Goal: Task Accomplishment & Management: Manage account settings

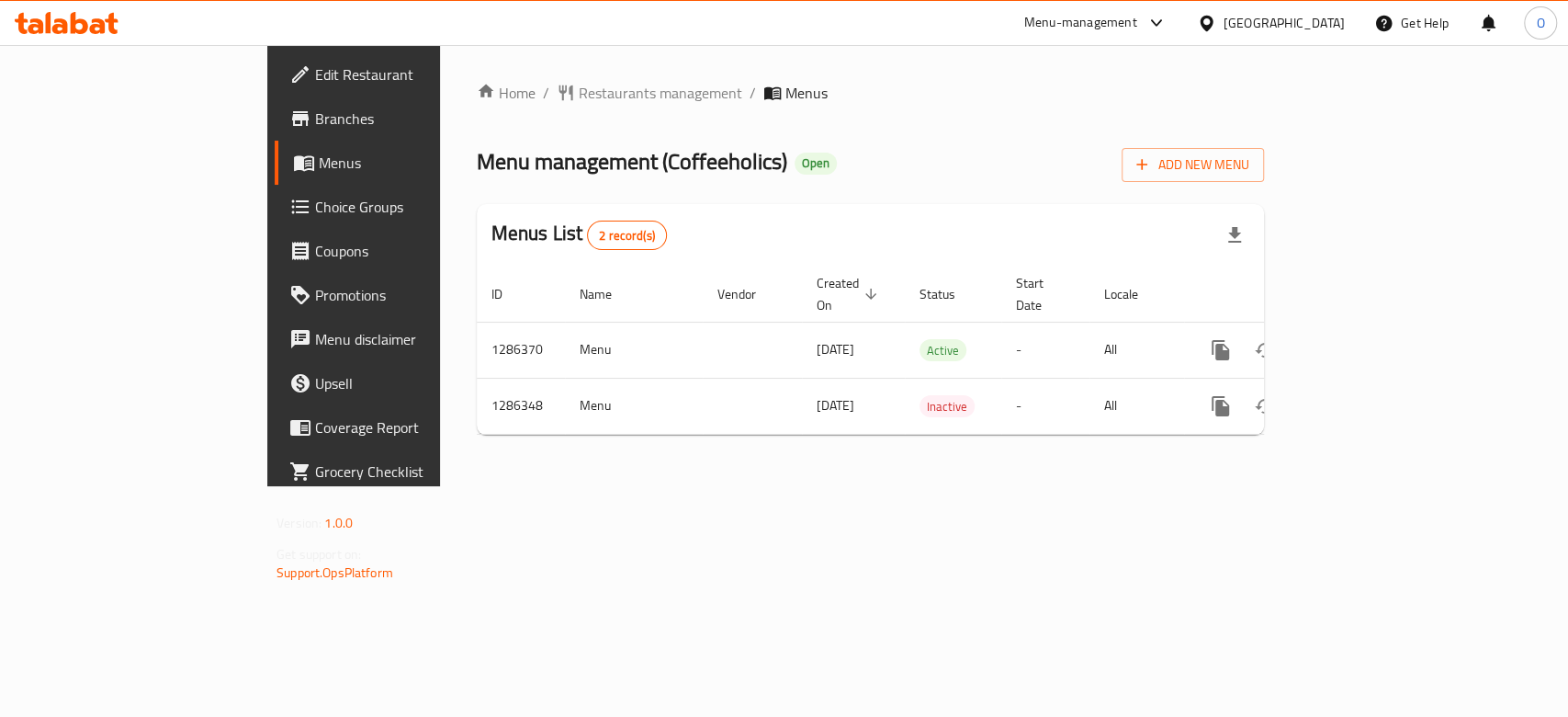
drag, startPoint x: 900, startPoint y: 491, endPoint x: 1206, endPoint y: 438, distance: 310.6
click at [897, 486] on div "Home / Restaurants management / Menus Menu management ( Coffeeholics ) Open Add…" at bounding box center [871, 266] width 861 height 442
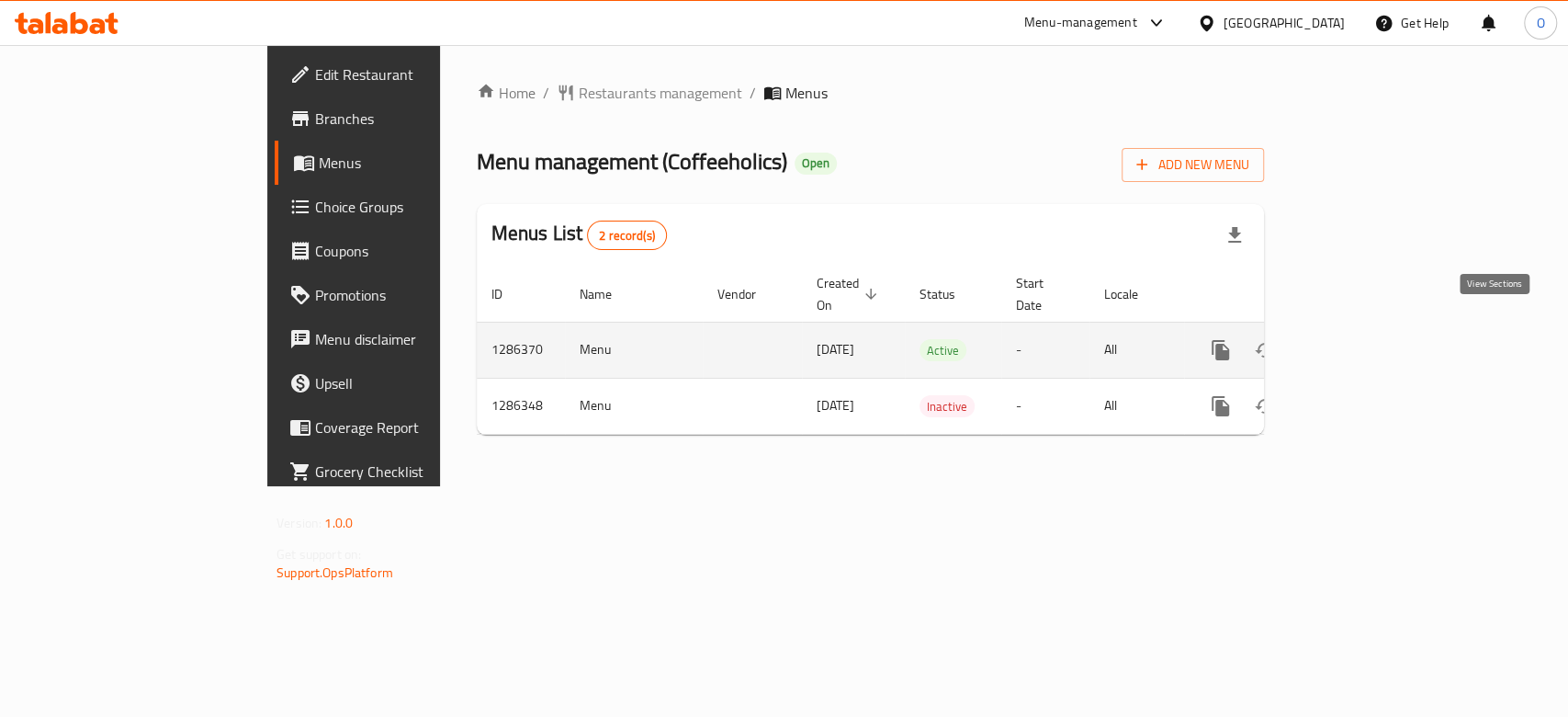
click at [1375, 330] on link "enhanced table" at bounding box center [1353, 350] width 44 height 44
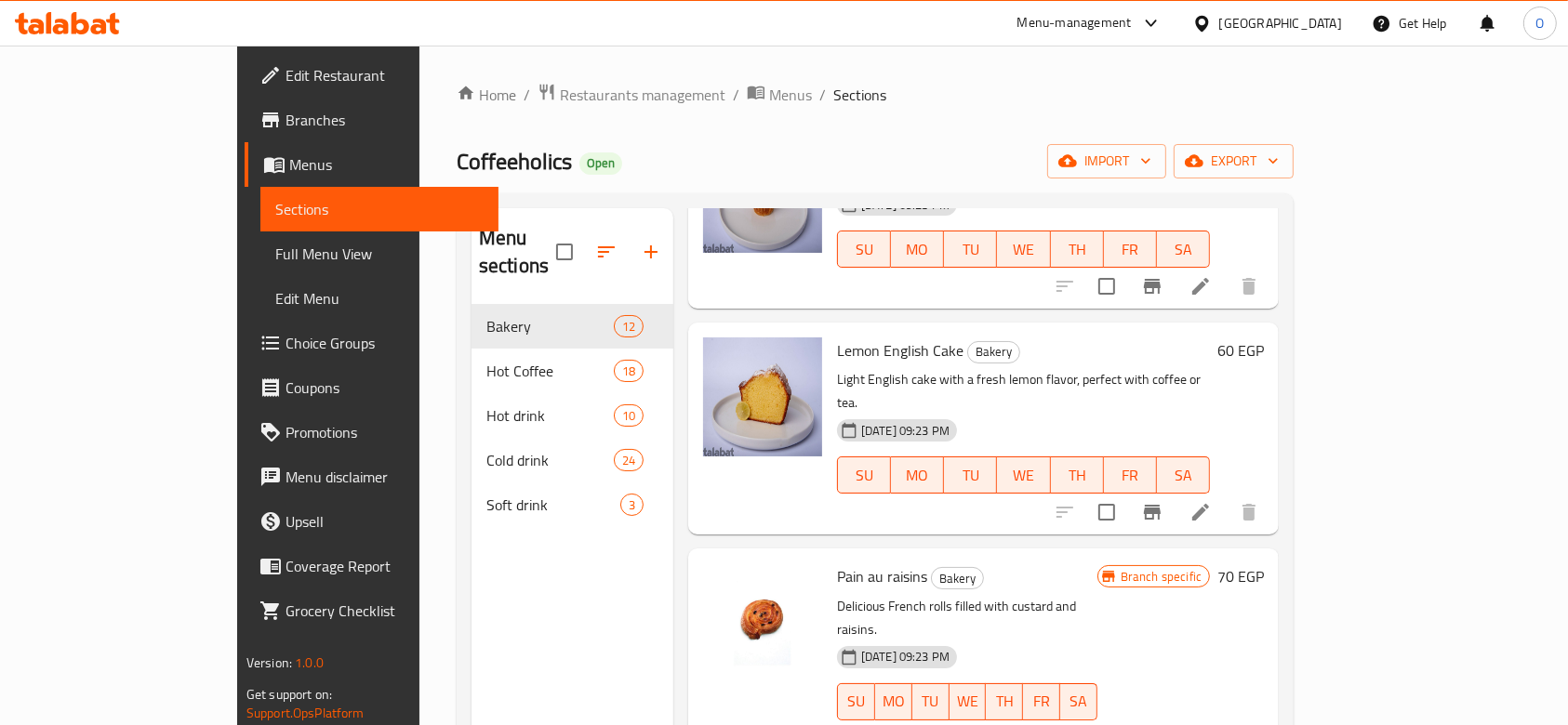
scroll to position [1702, 0]
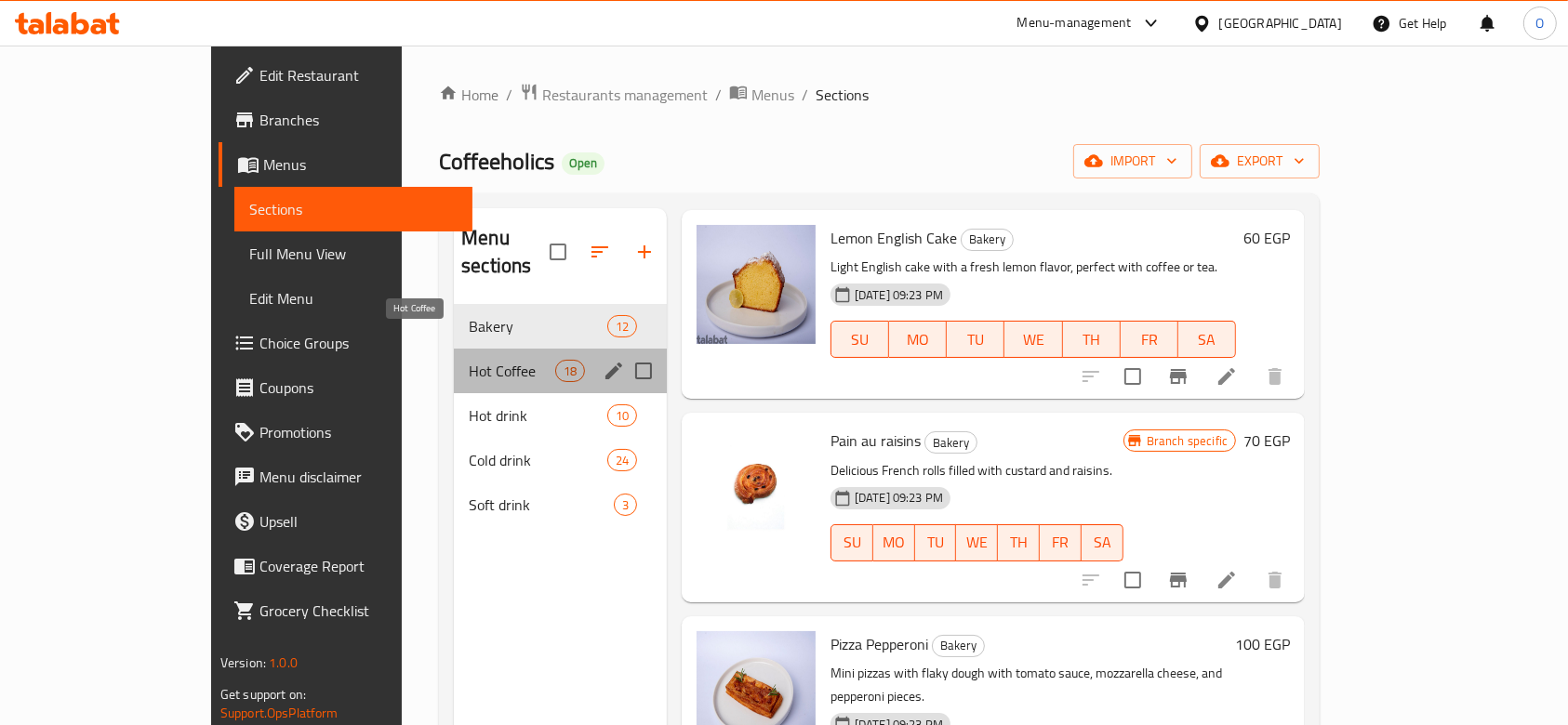
click at [469, 360] on span "Hot Coffee" at bounding box center [511, 371] width 86 height 22
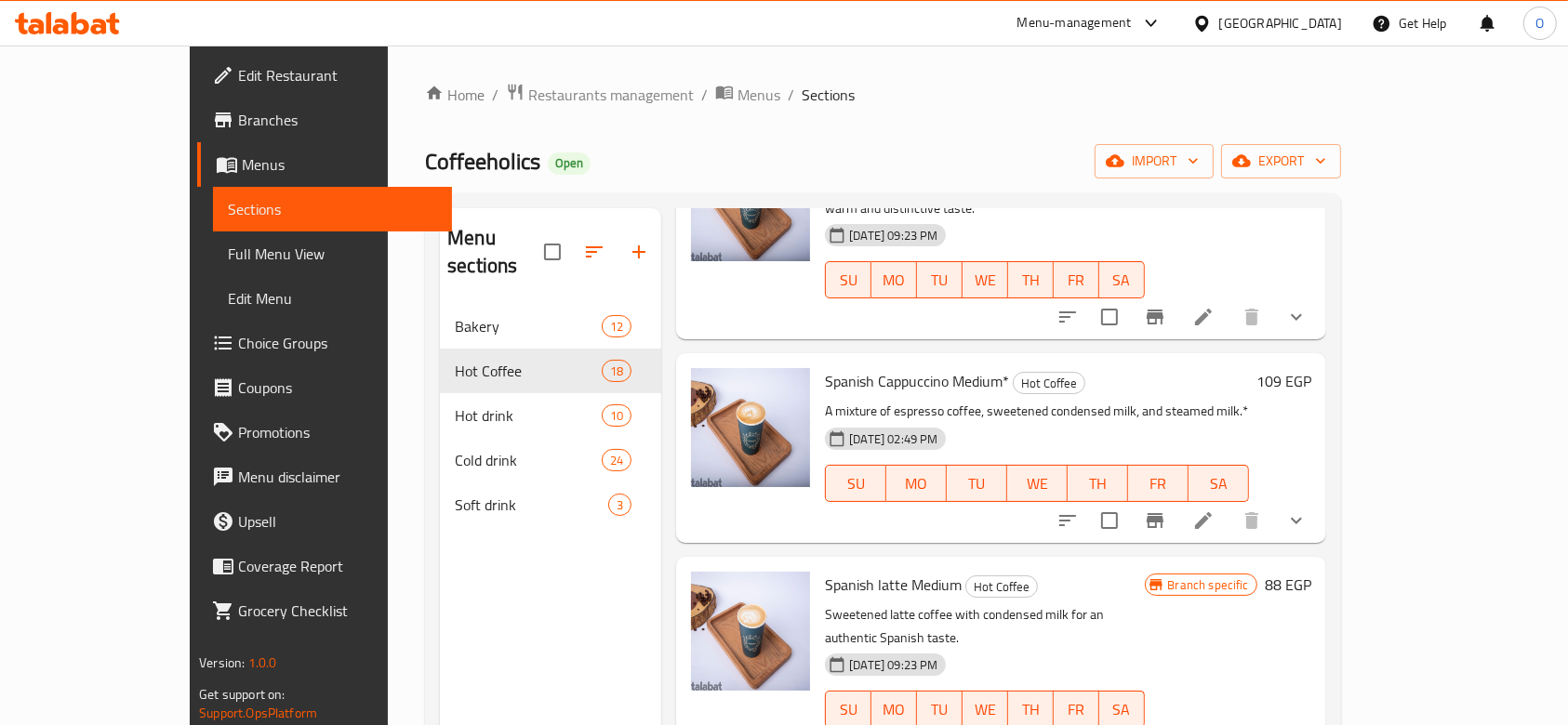
scroll to position [2949, 0]
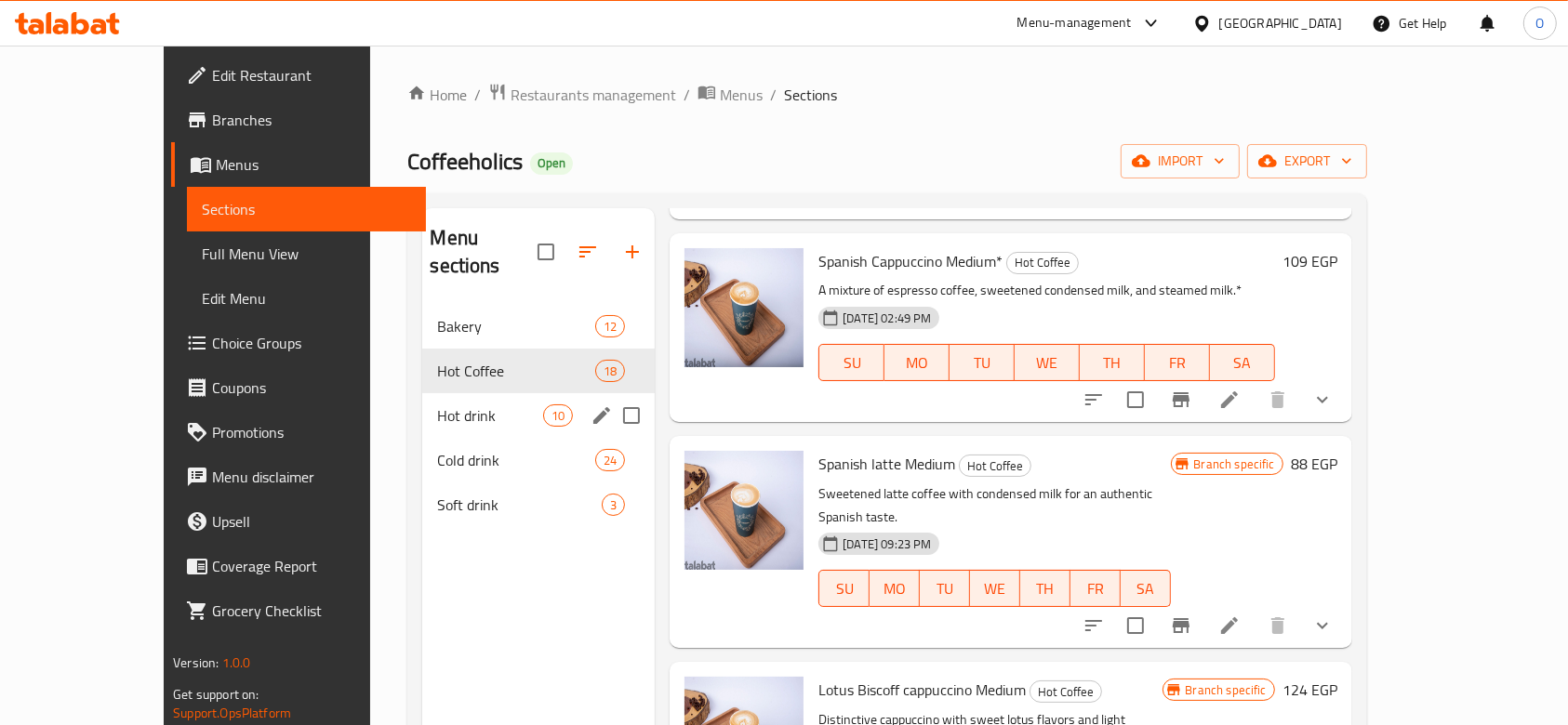
click at [436, 393] on div "Hot drink 10" at bounding box center [538, 415] width 233 height 45
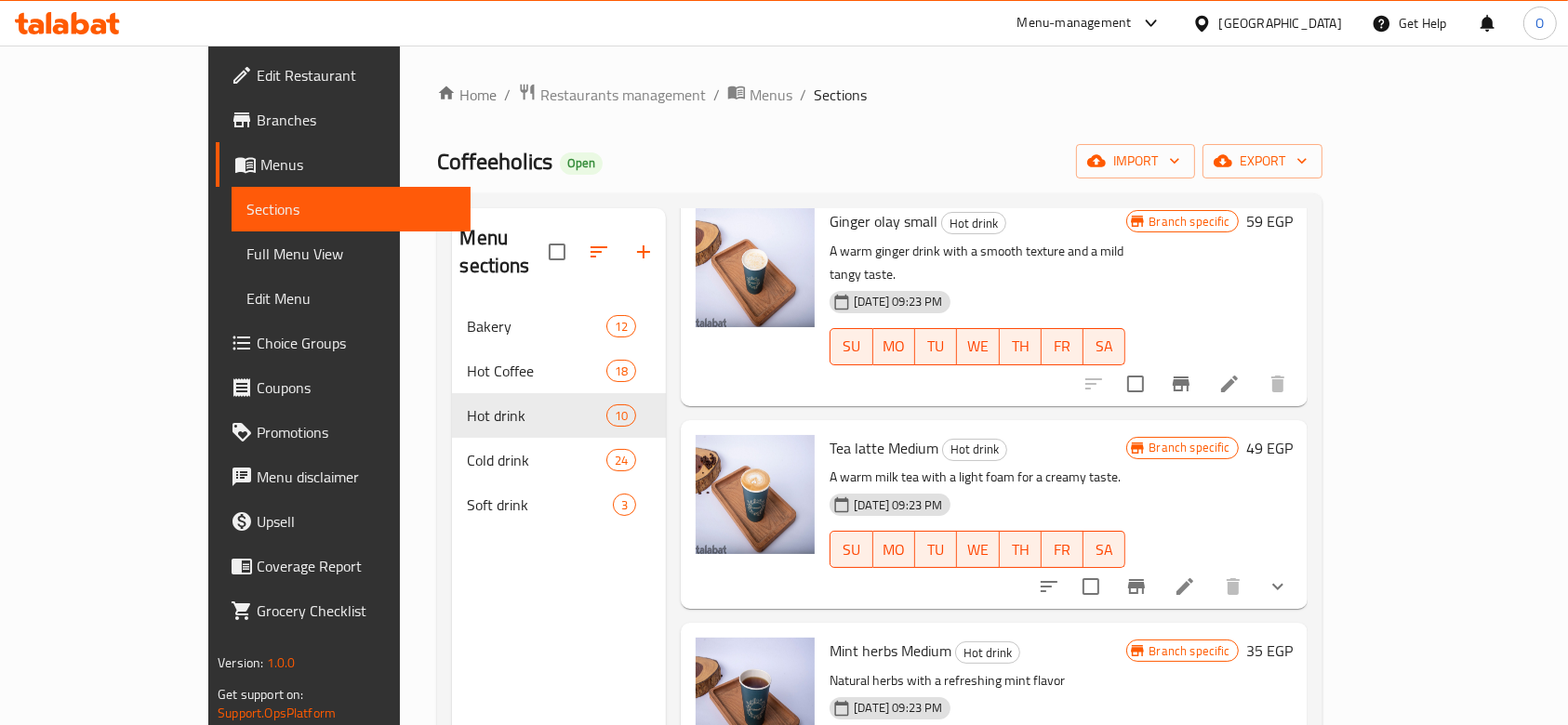
scroll to position [1324, 0]
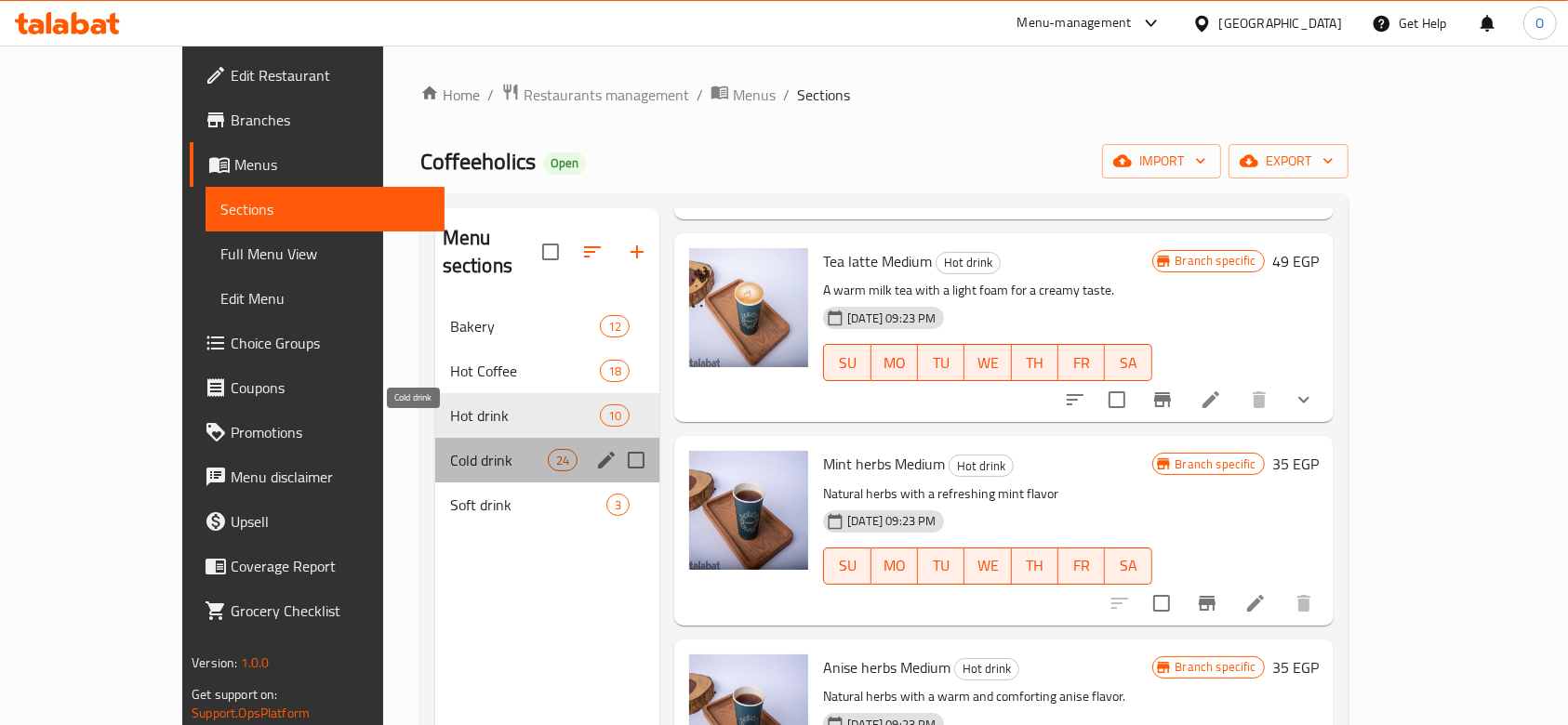
click at [450, 449] on span "Cold drink" at bounding box center [498, 459] width 98 height 22
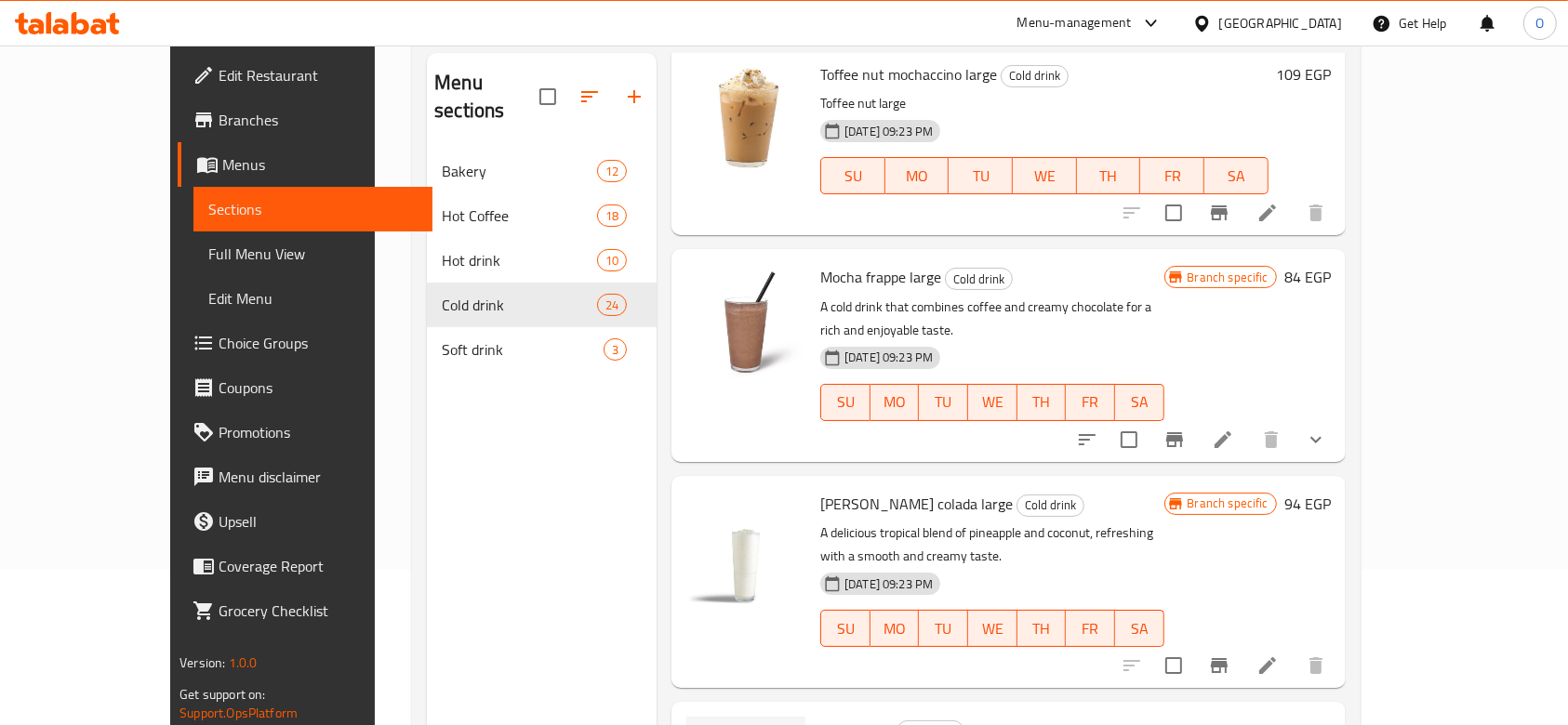
scroll to position [261, 0]
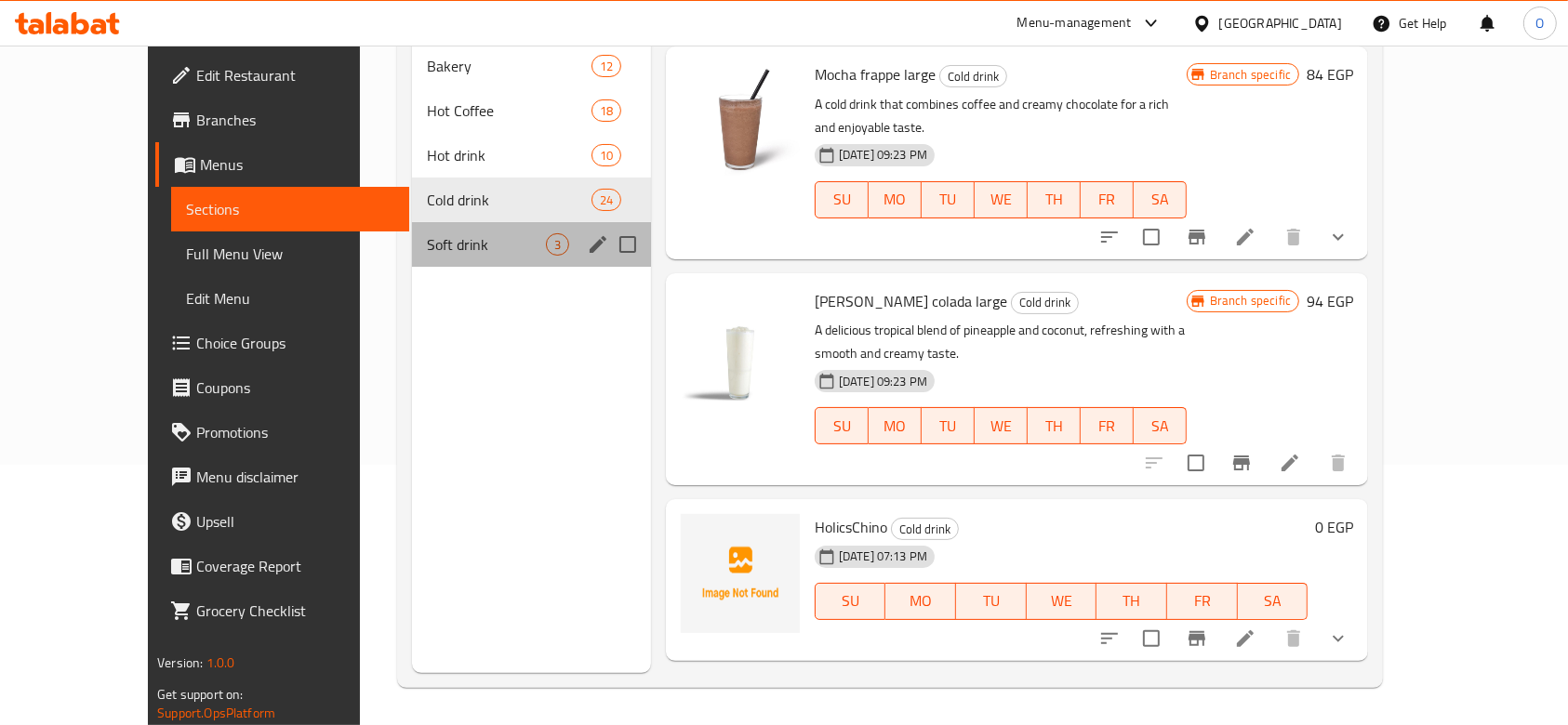
click at [412, 228] on div "Soft drink 3" at bounding box center [531, 244] width 239 height 45
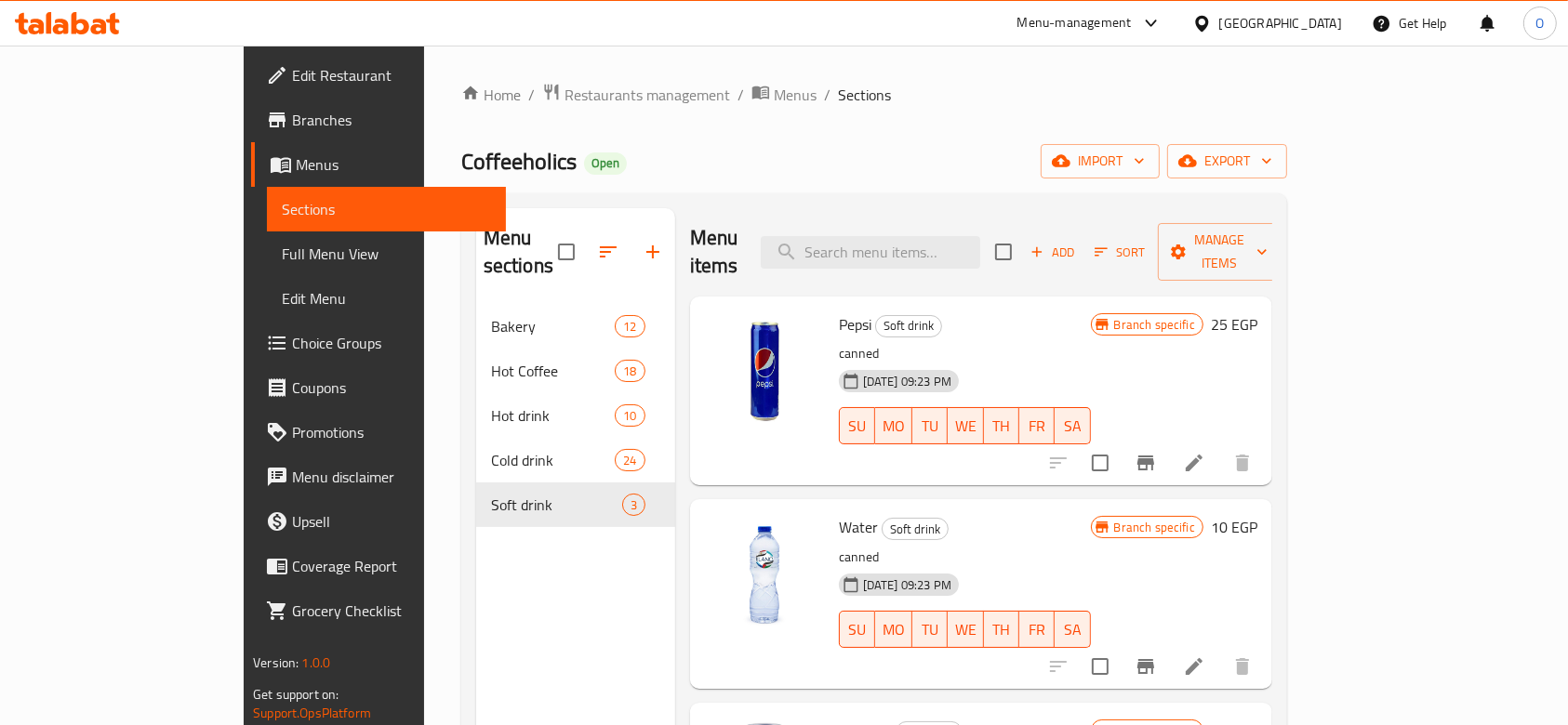
click at [564, 106] on span "Restaurants management" at bounding box center [647, 94] width 165 height 22
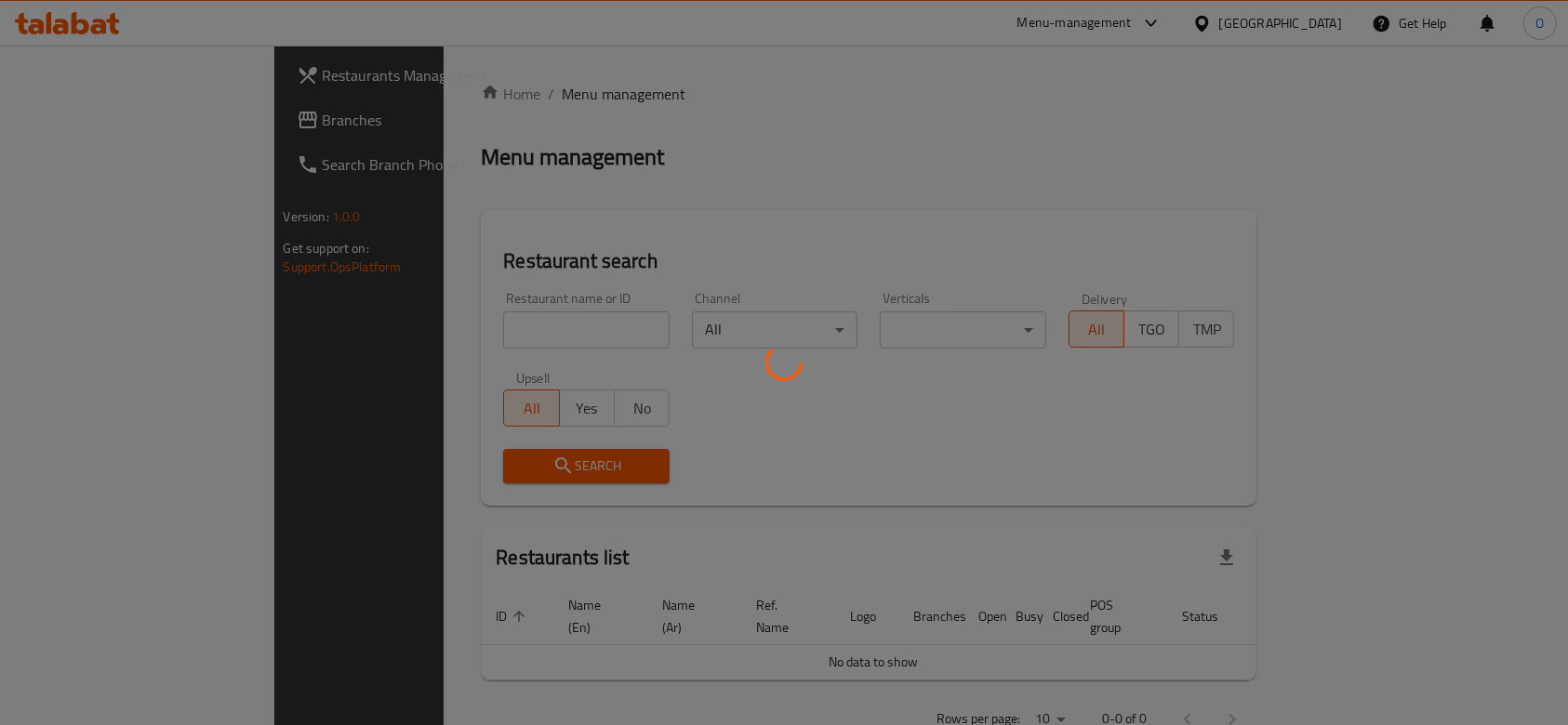
click at [424, 94] on div at bounding box center [784, 362] width 1568 height 725
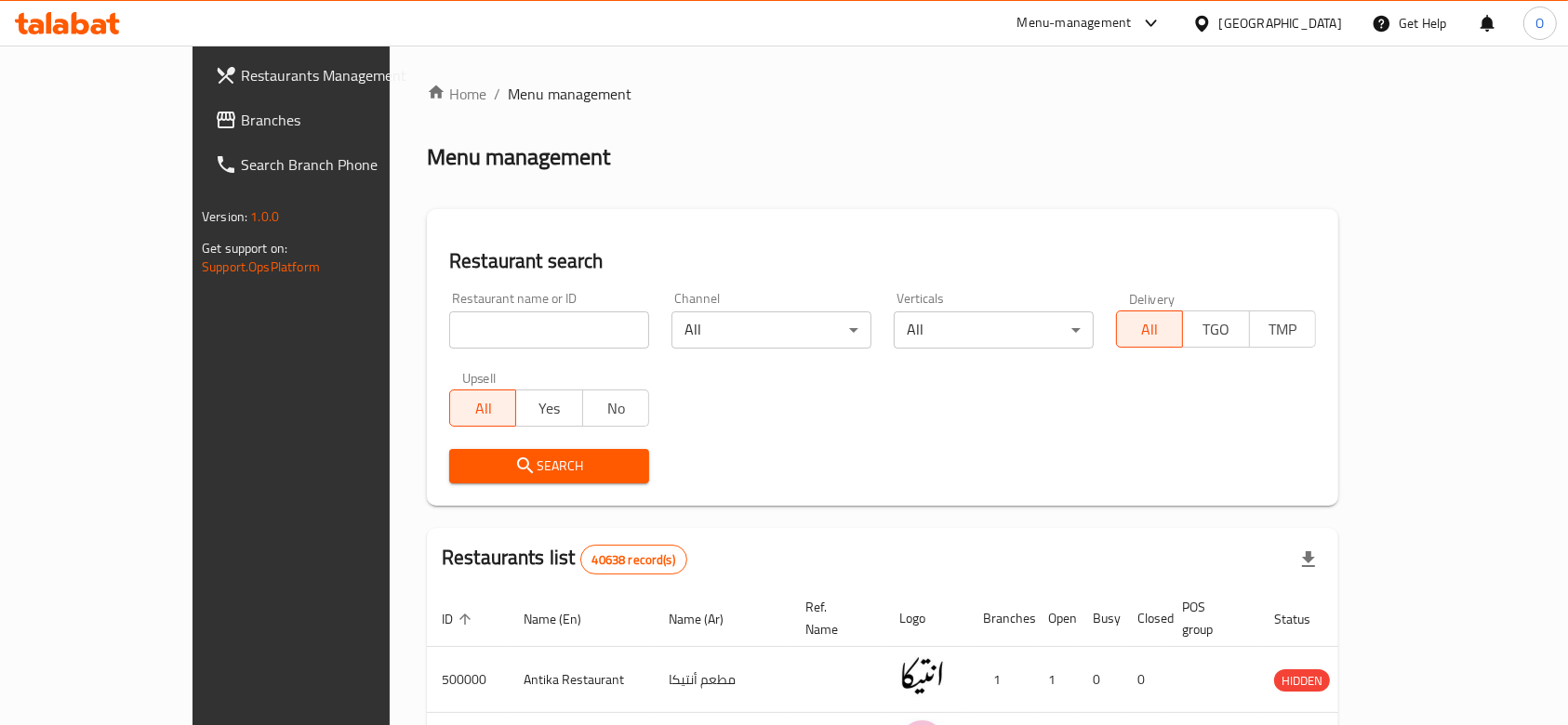
click at [449, 324] on input "search" at bounding box center [548, 329] width 200 height 37
paste input "687299"
type input "687299"
click button "Search" at bounding box center [548, 465] width 200 height 35
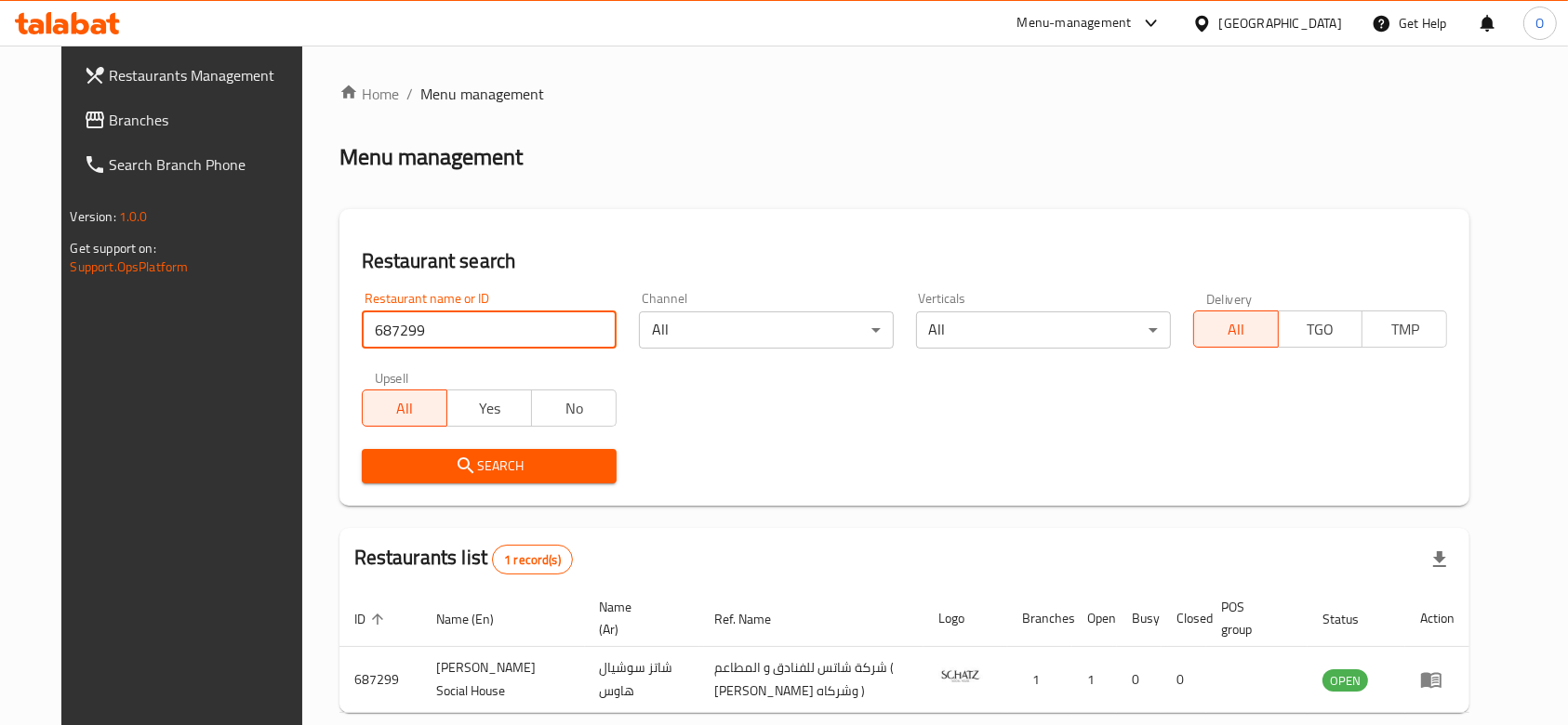
scroll to position [88, 0]
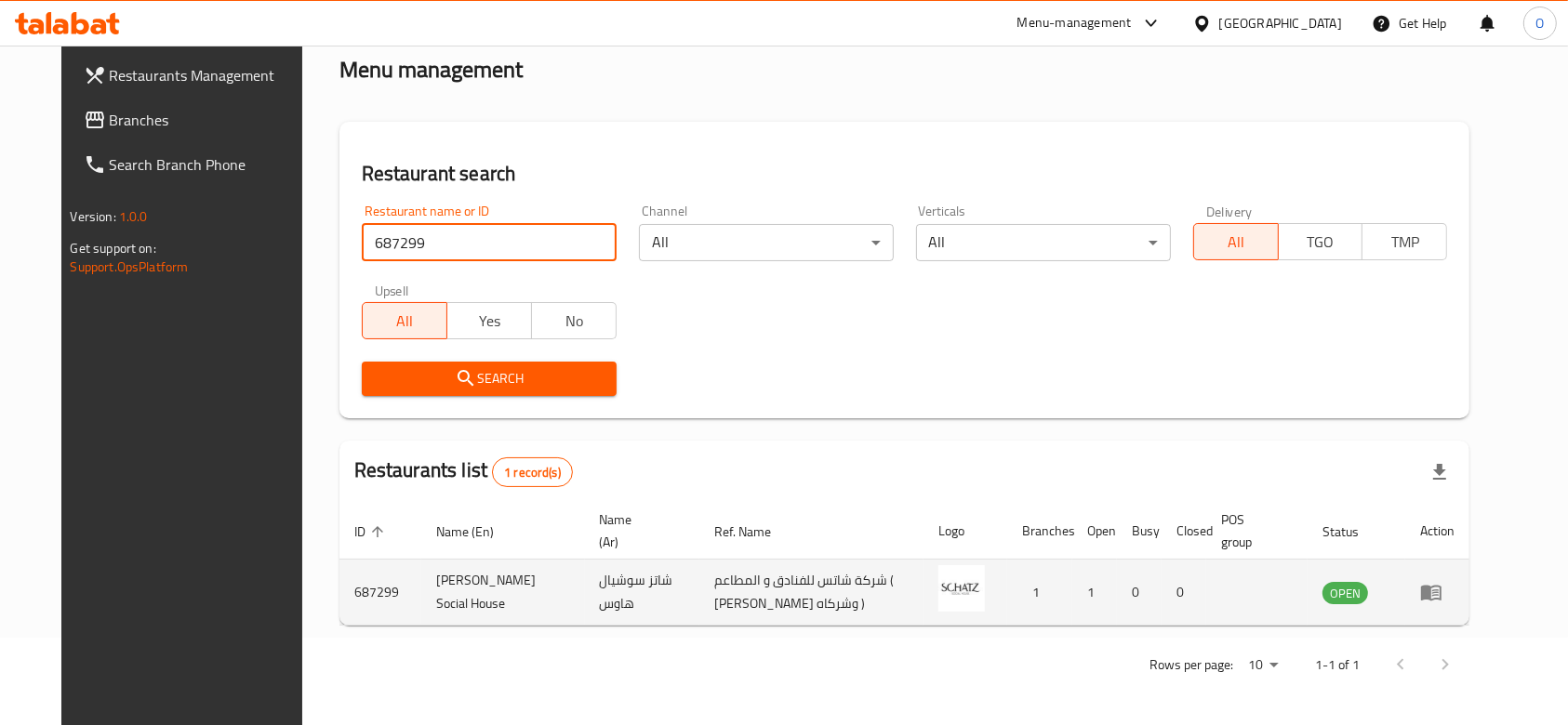
click at [1443, 584] on icon "enhanced table" at bounding box center [1431, 592] width 22 height 22
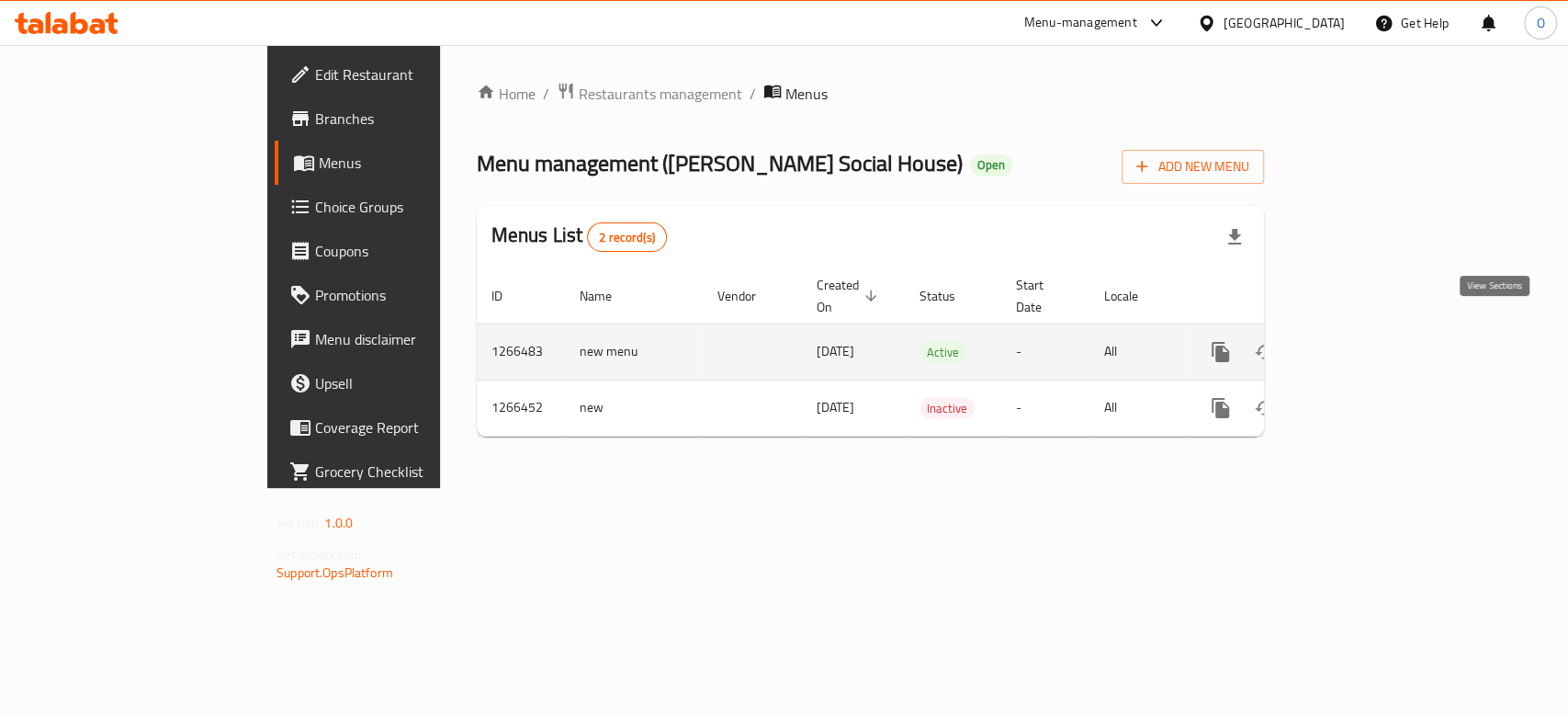
click at [1365, 341] on icon "enhanced table" at bounding box center [1353, 352] width 22 height 22
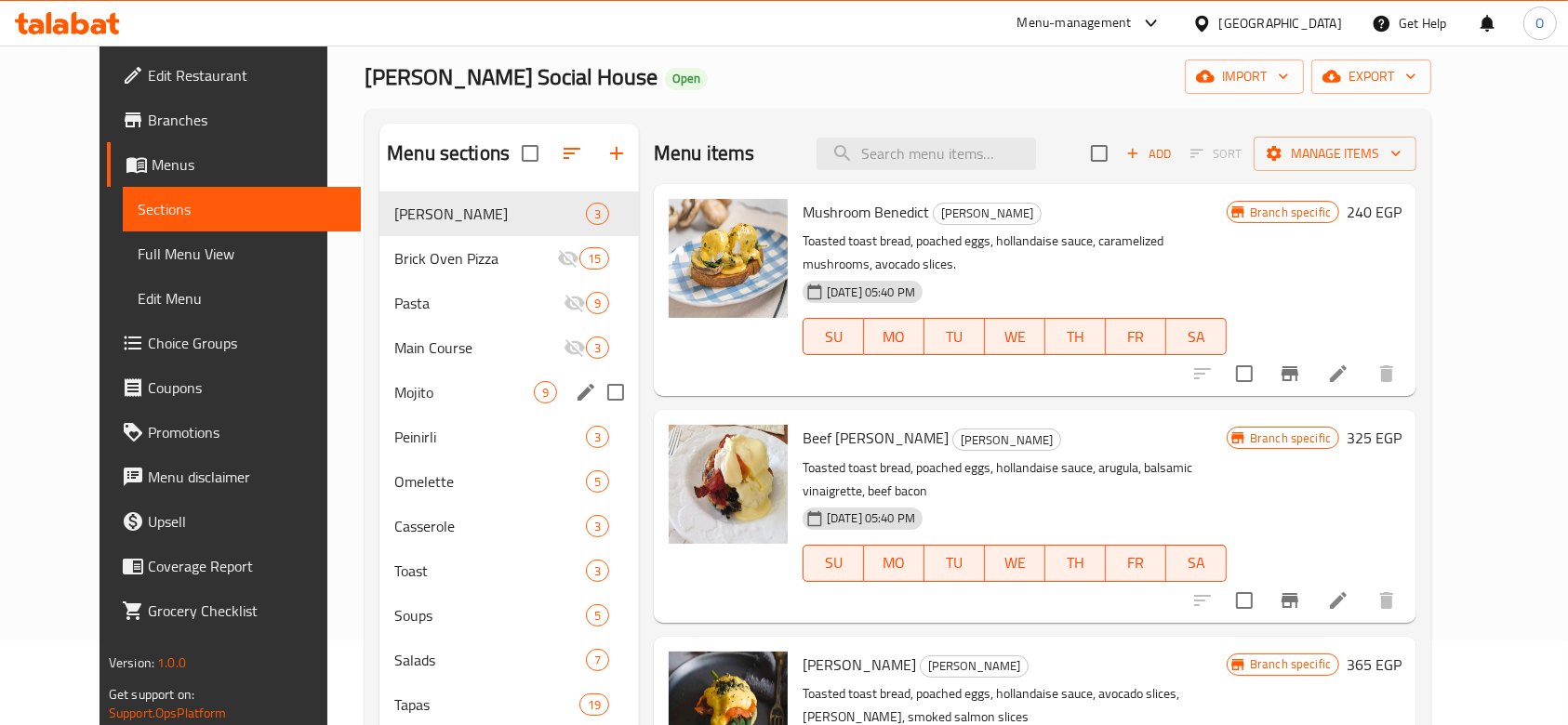
scroll to position [123, 0]
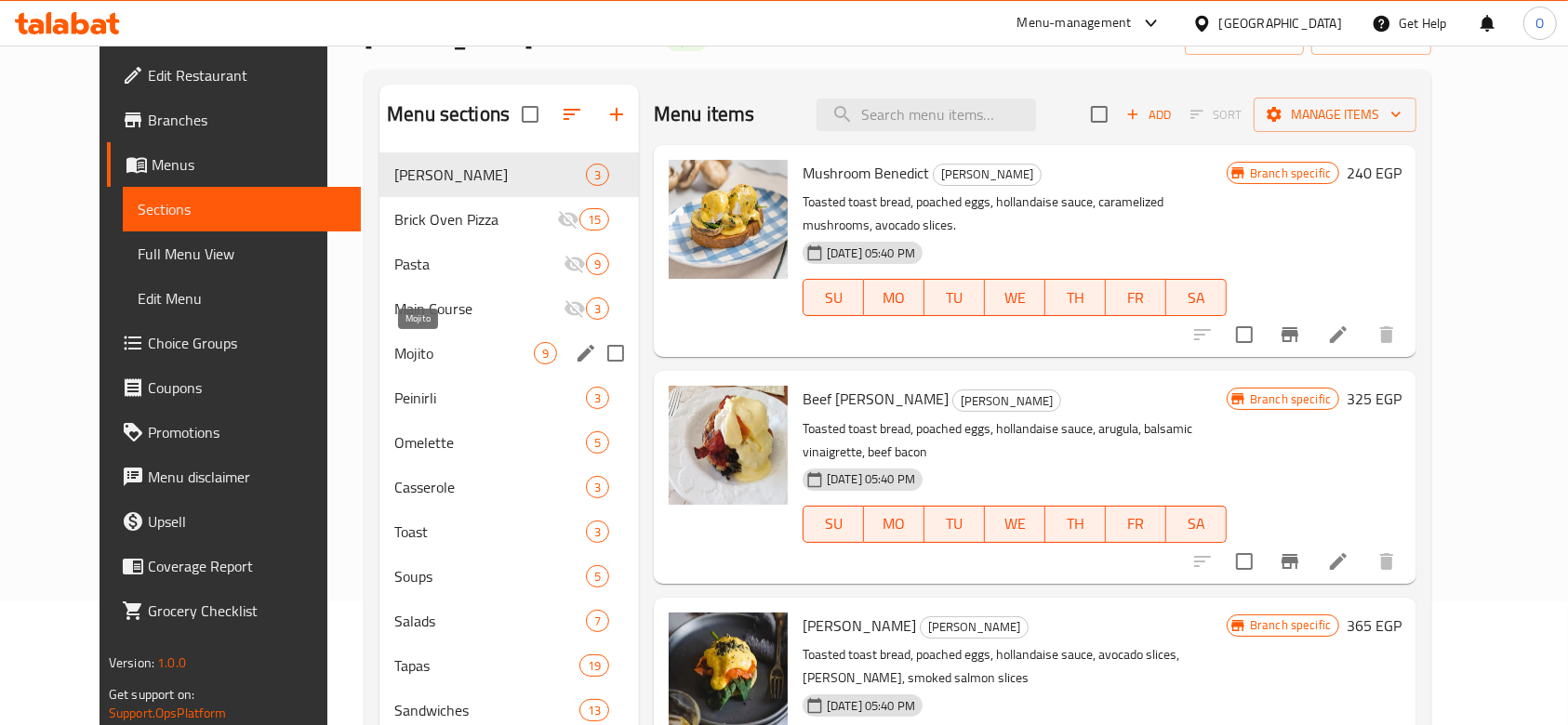
click at [409, 361] on span "Mojito" at bounding box center [464, 353] width 139 height 22
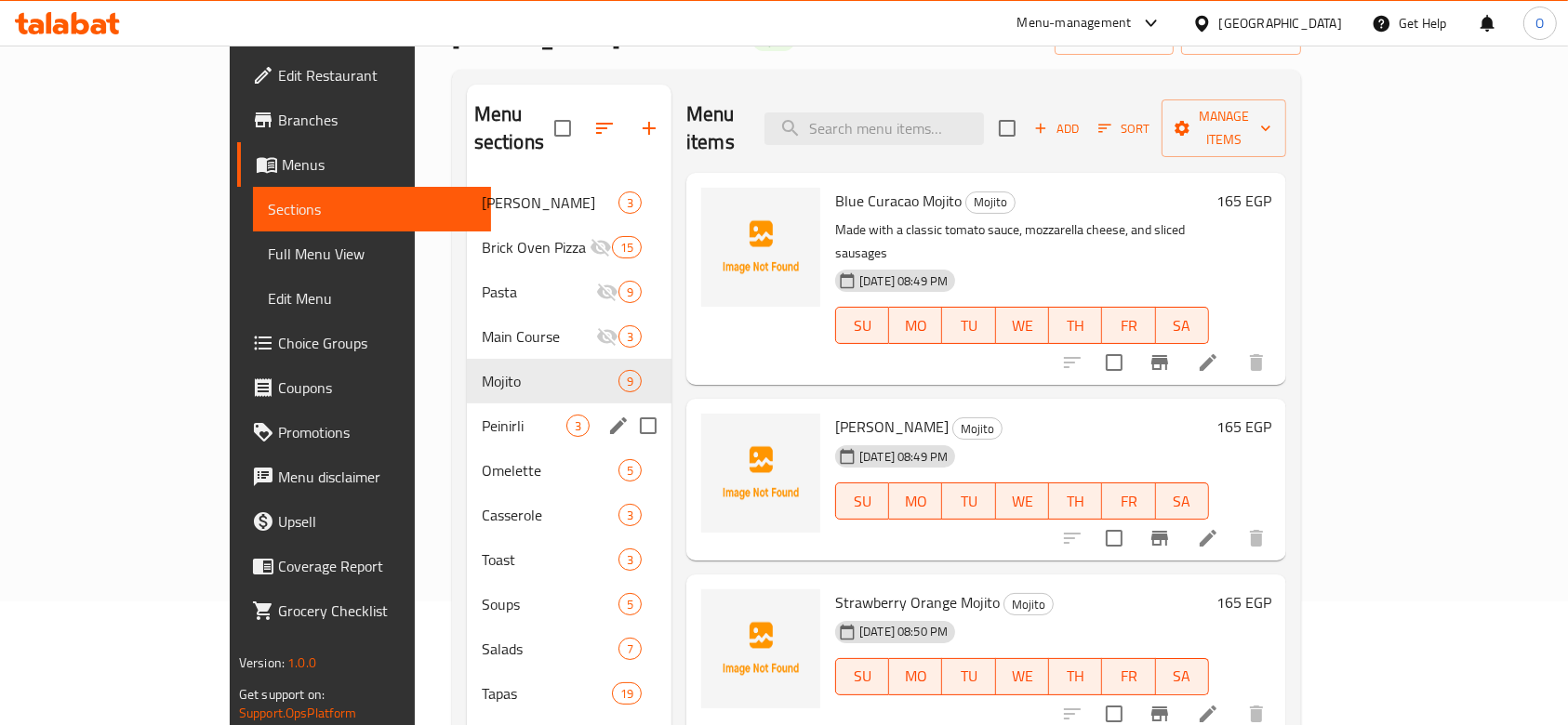
click at [467, 411] on div "Peinirli 3" at bounding box center [569, 426] width 205 height 45
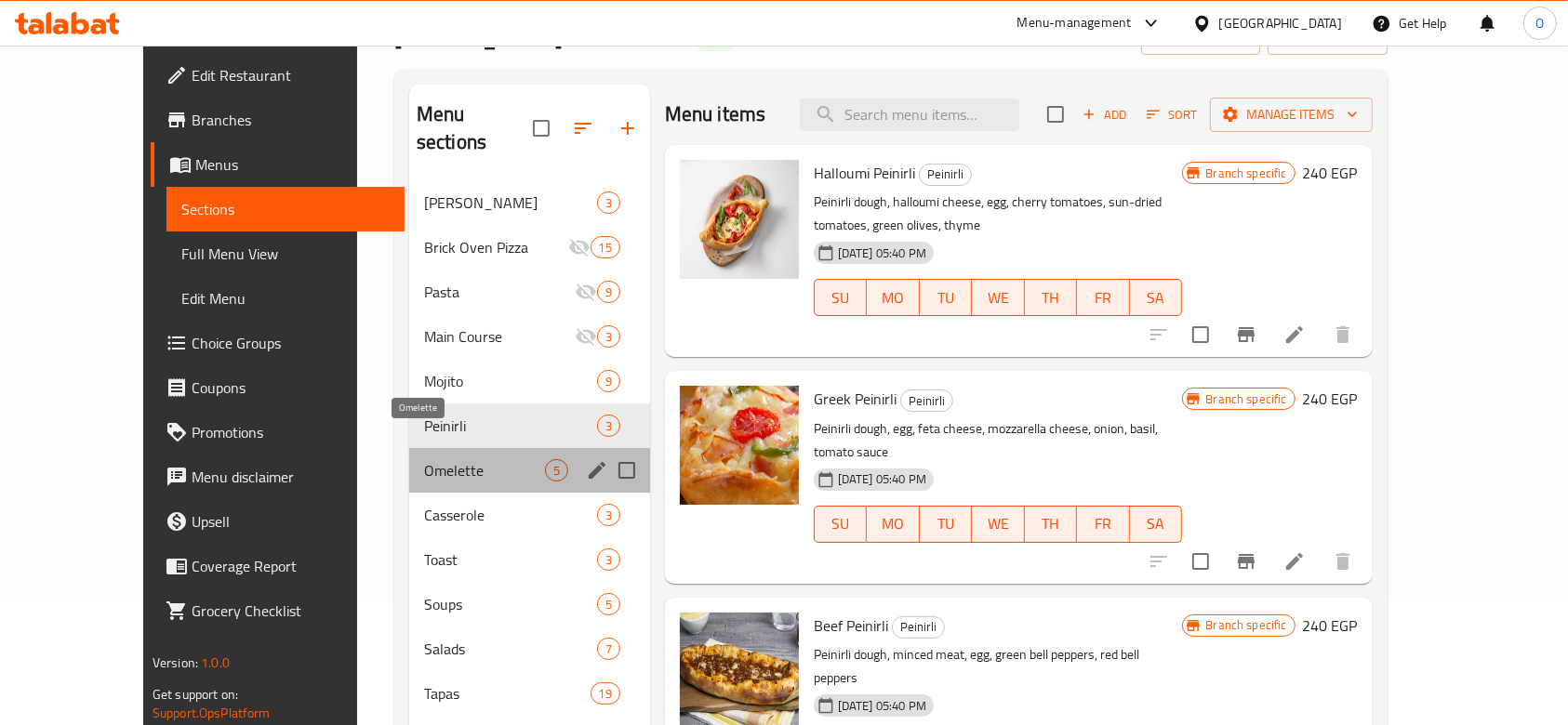
click at [424, 459] on span "Omelette" at bounding box center [485, 470] width 121 height 22
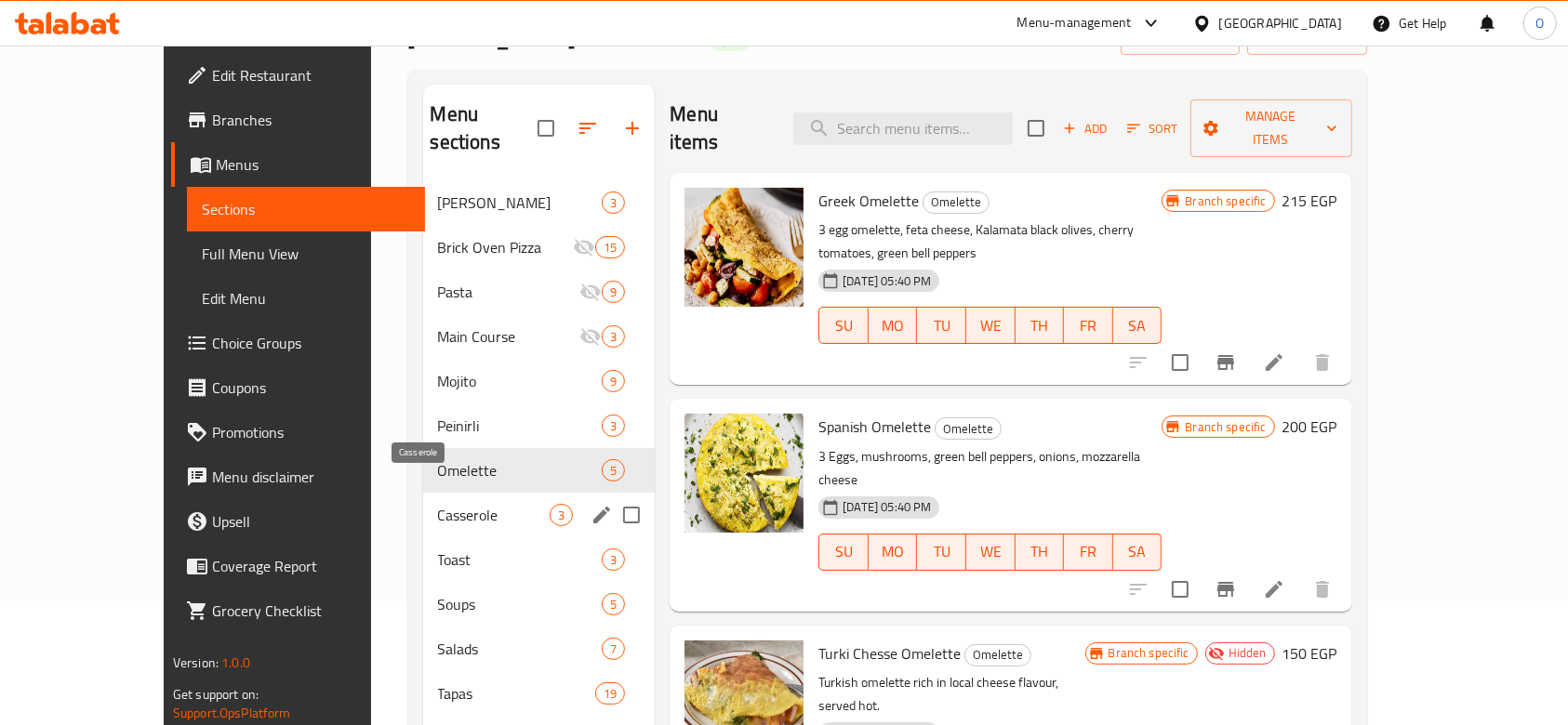
click at [438, 504] on span "Casserole" at bounding box center [493, 515] width 112 height 22
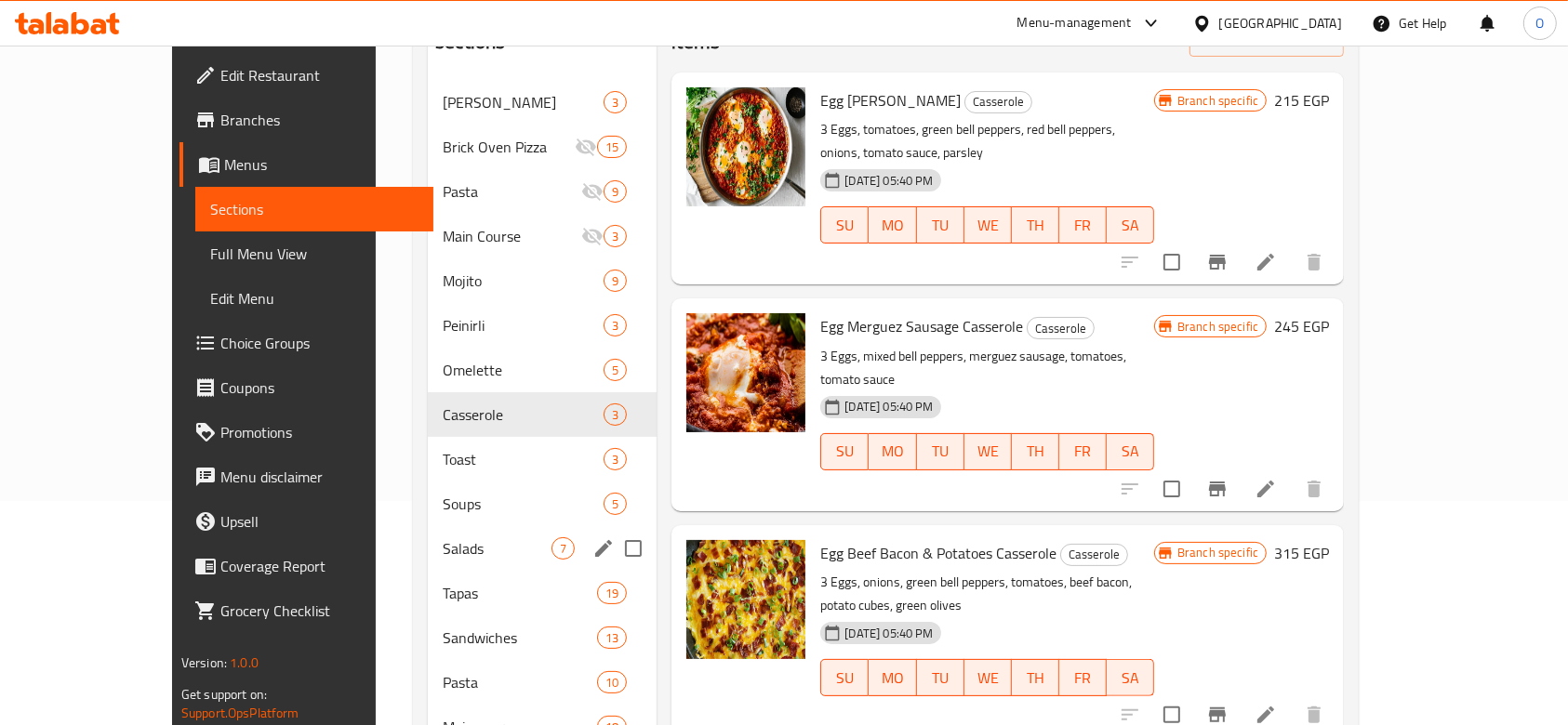
scroll to position [248, 0]
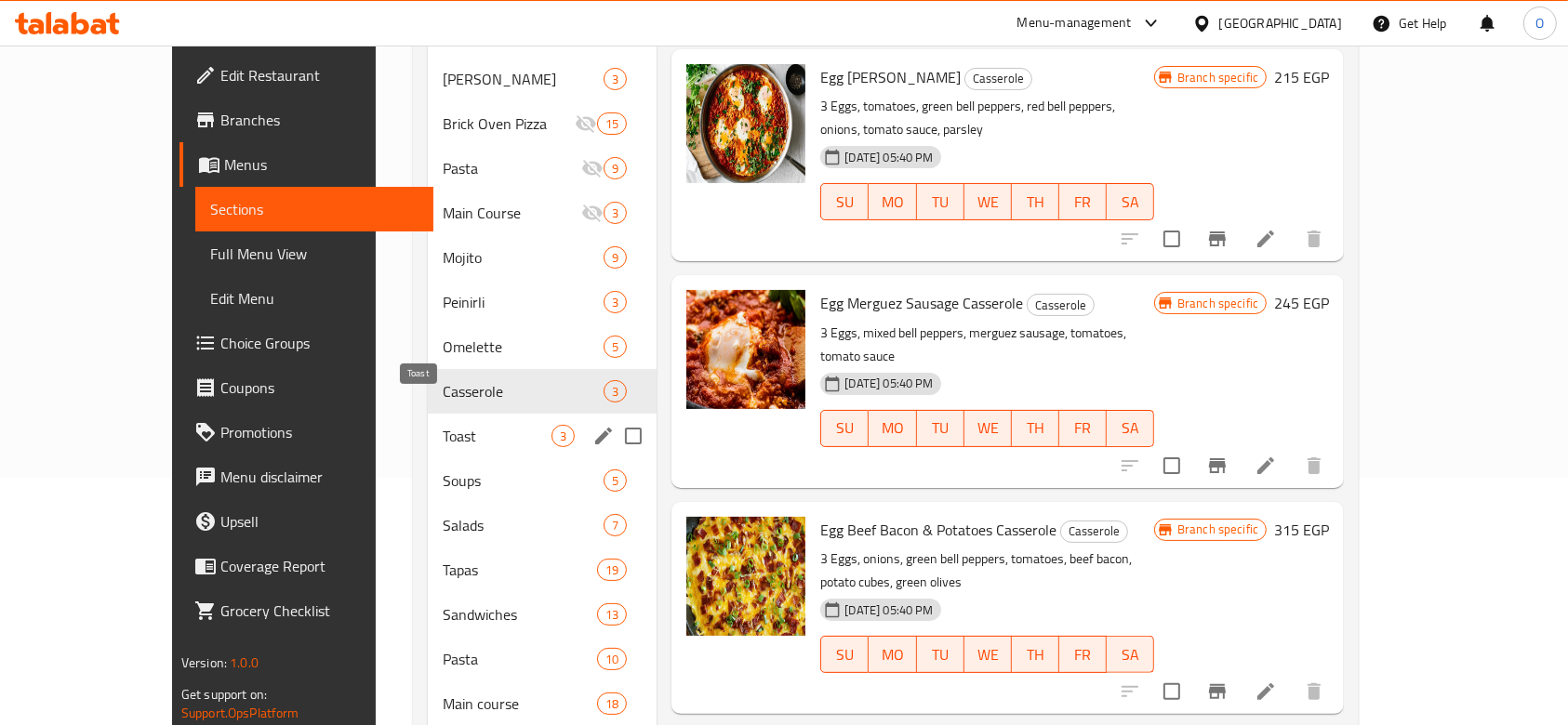
click at [443, 425] on span "Toast" at bounding box center [496, 436] width 108 height 22
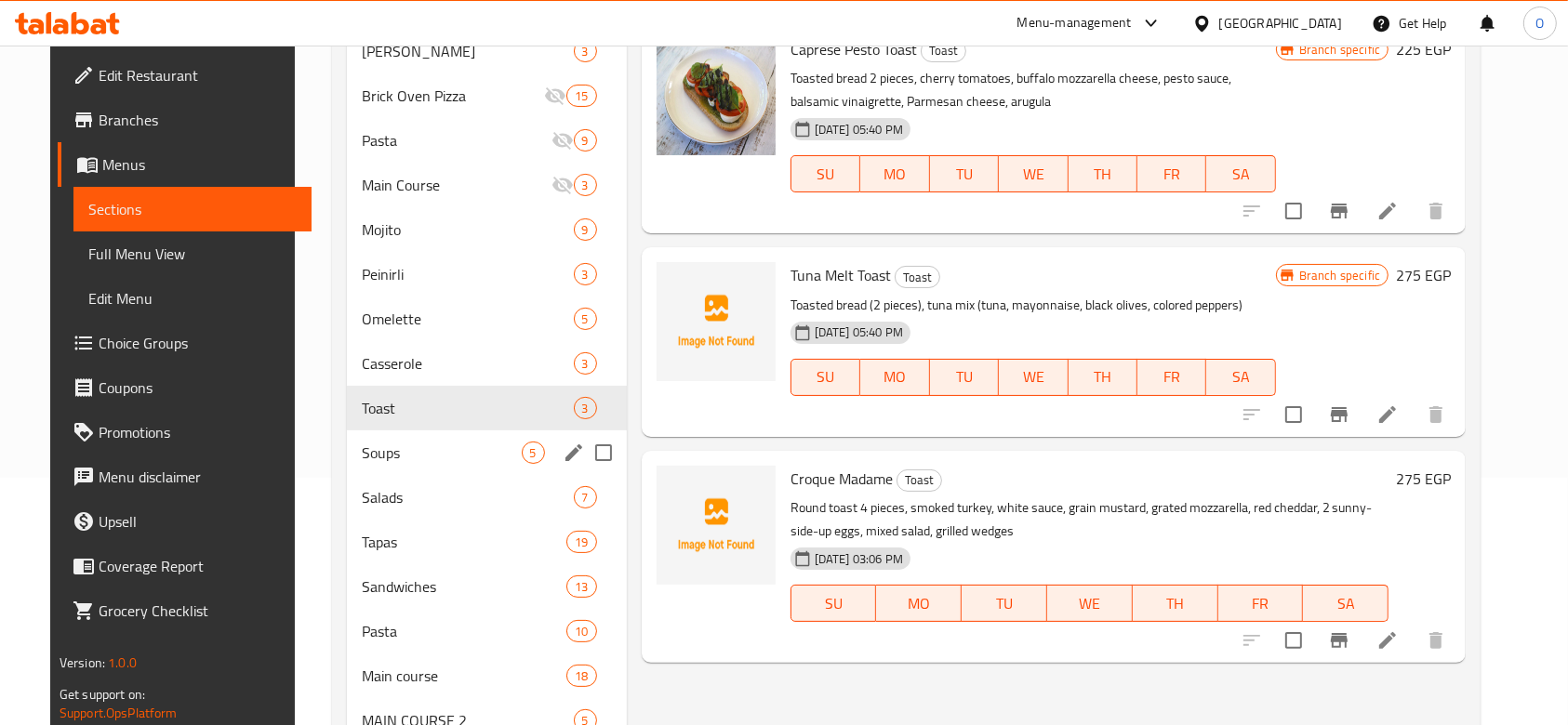
click at [406, 467] on div "Soups 5" at bounding box center [487, 453] width 280 height 45
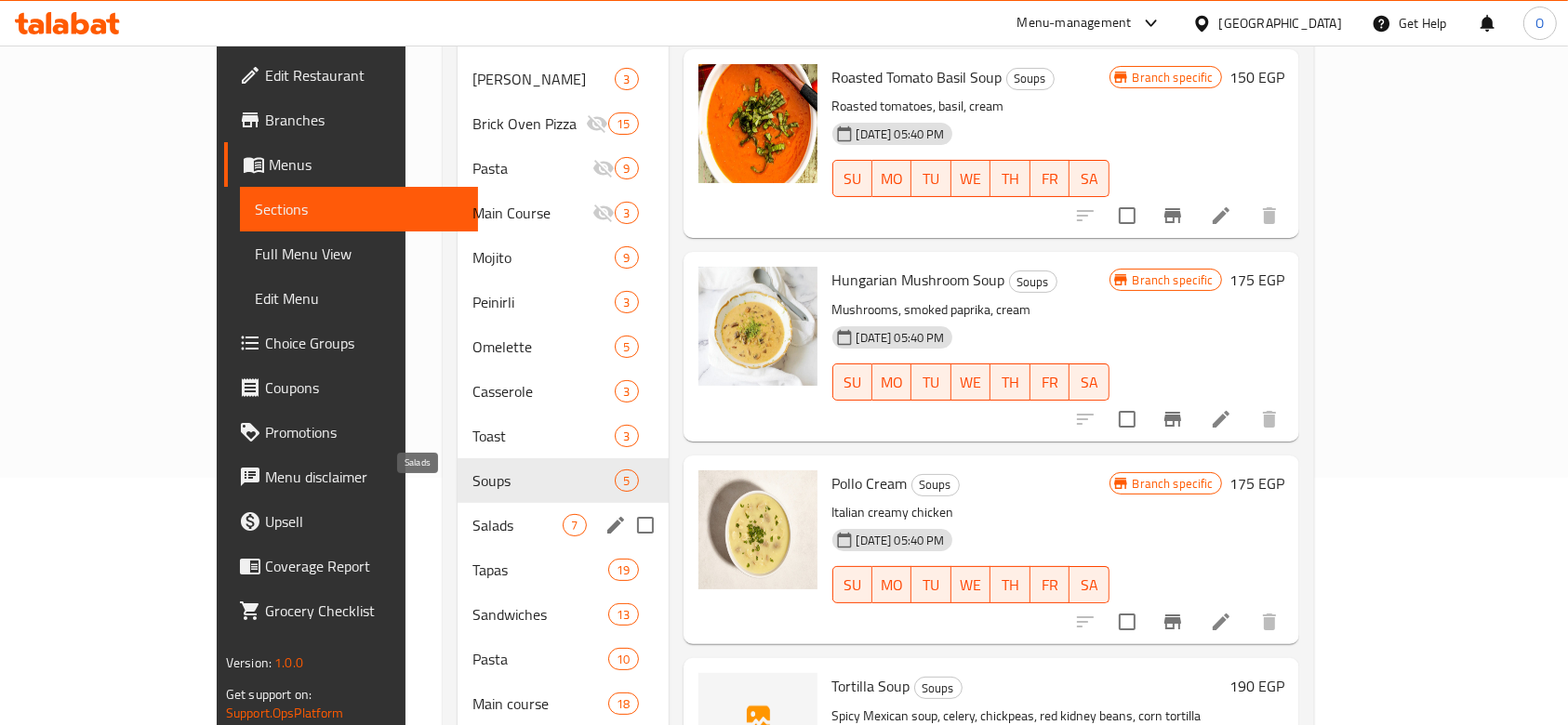
click at [473, 514] on span "Salads" at bounding box center [517, 525] width 91 height 22
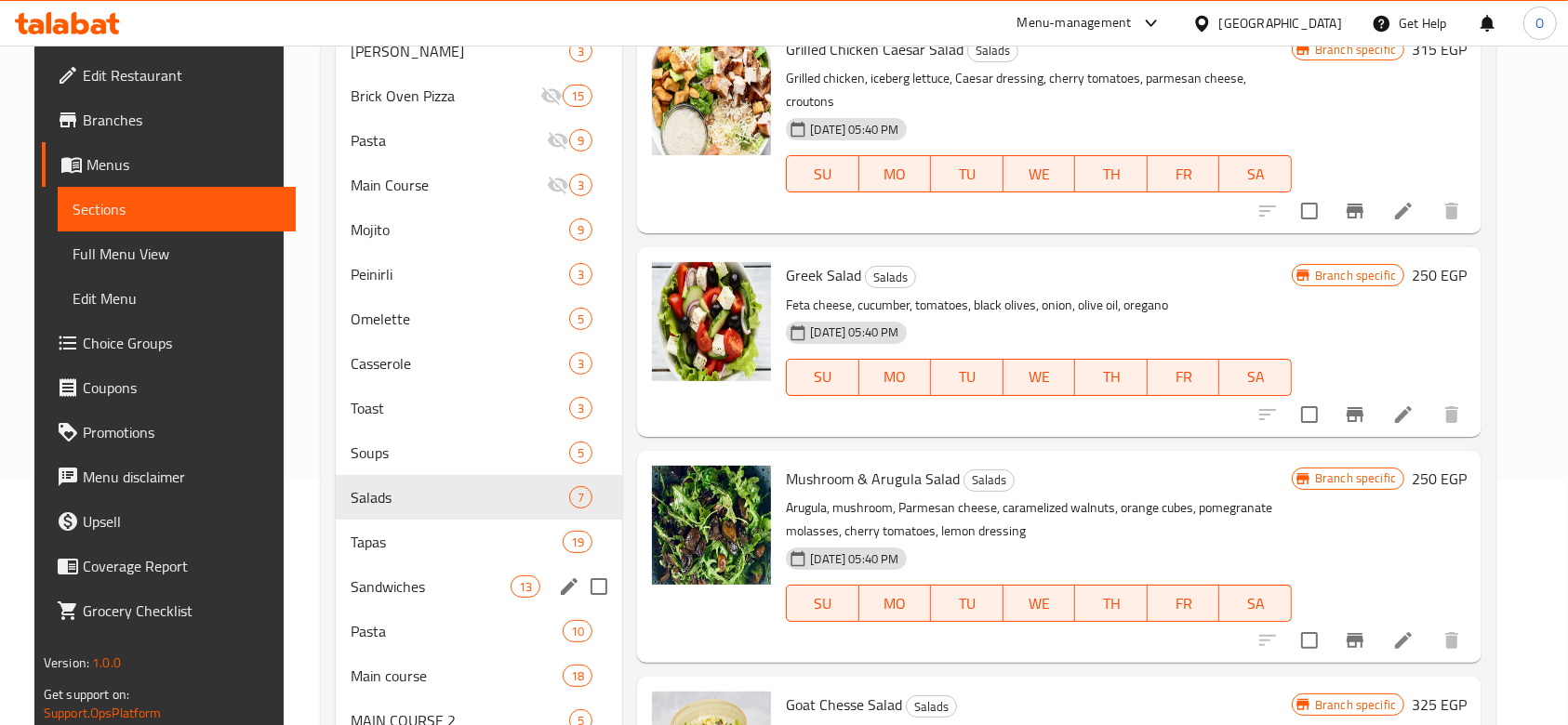
scroll to position [372, 0]
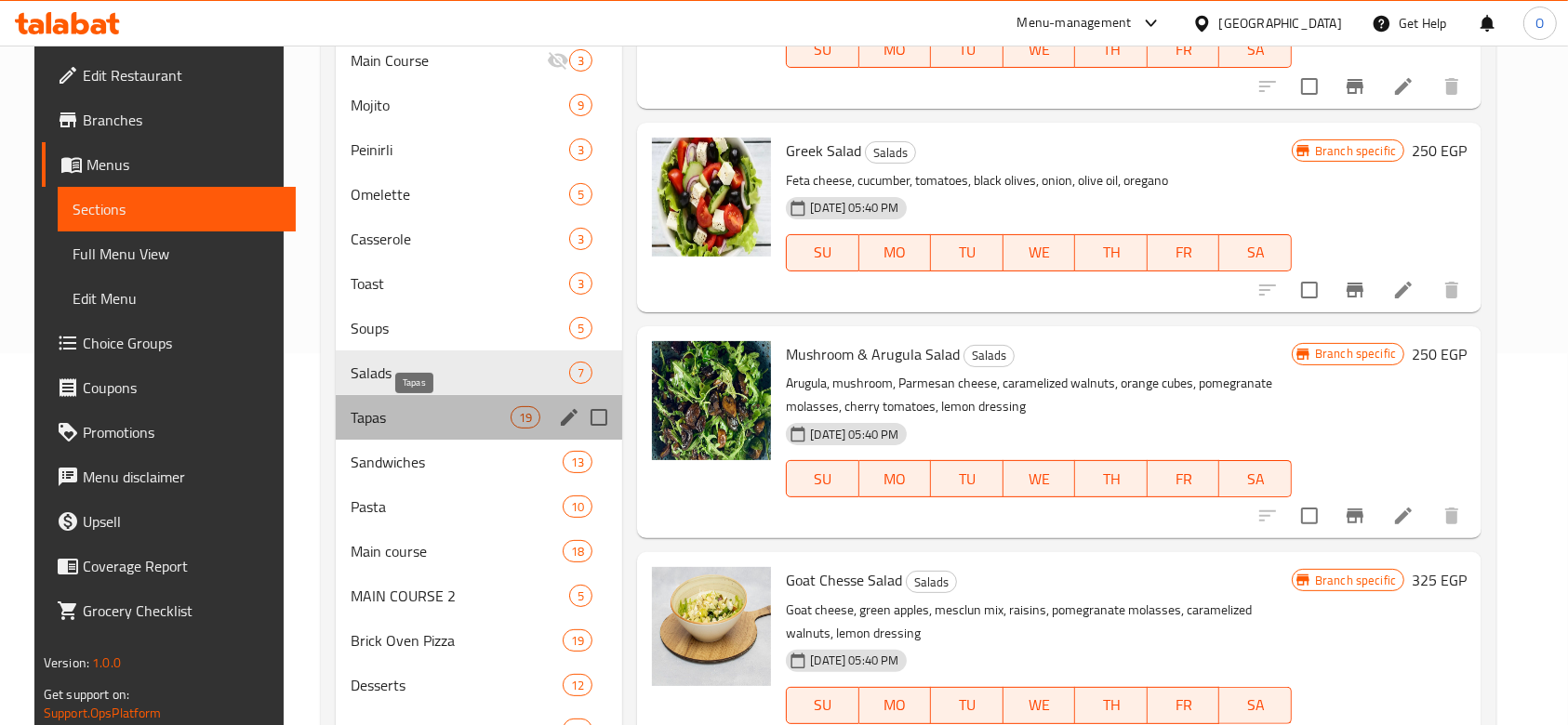
click at [393, 423] on span "Tapas" at bounding box center [430, 417] width 160 height 22
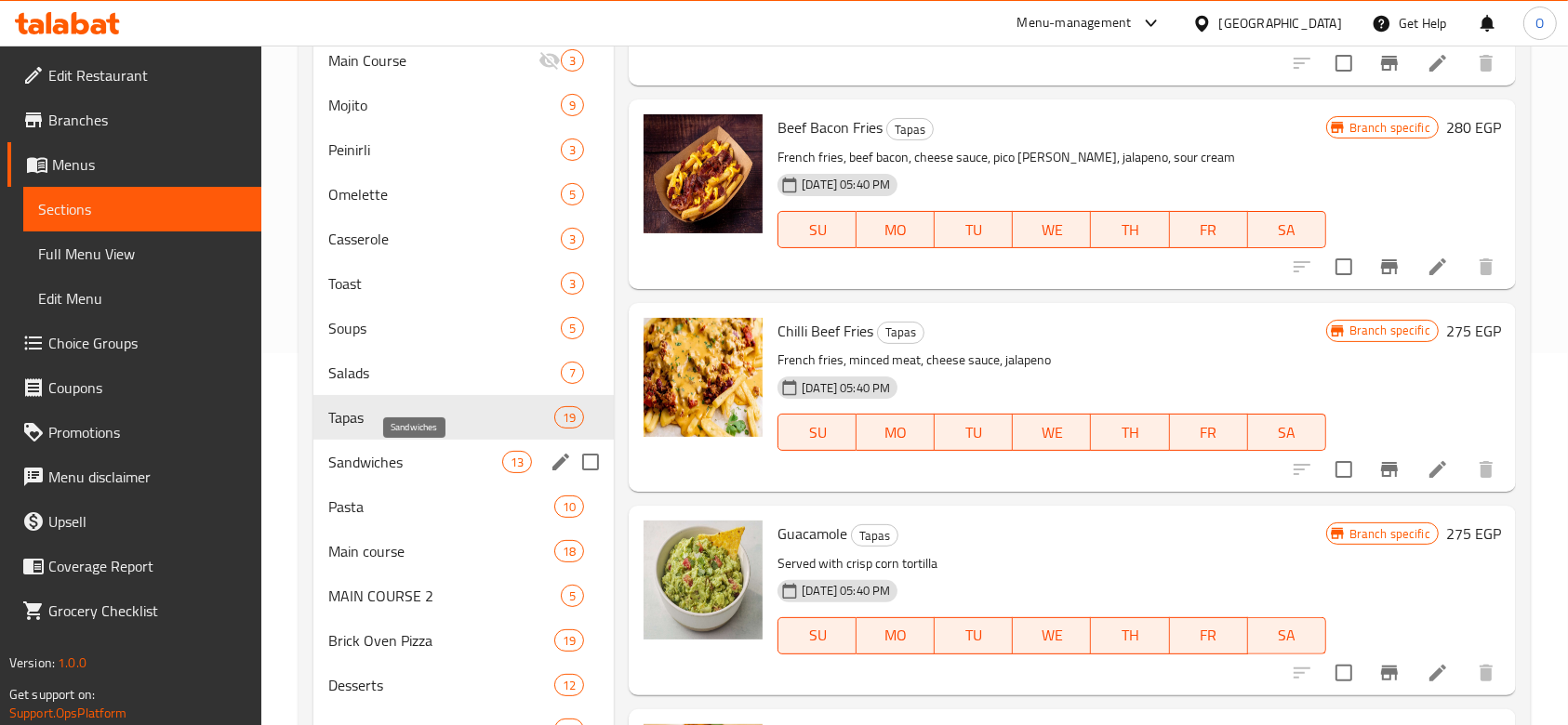
click at [411, 460] on span "Sandwiches" at bounding box center [415, 461] width 174 height 22
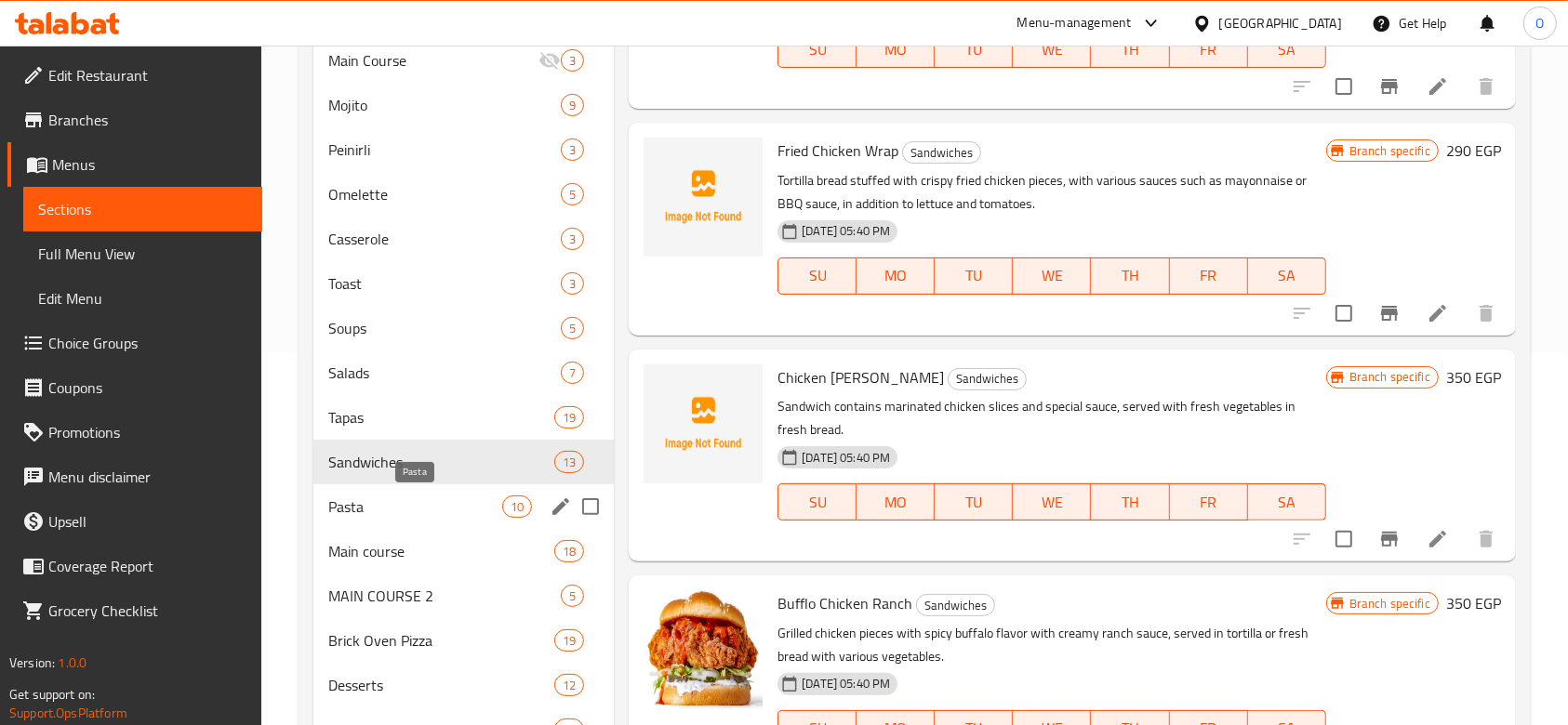
click at [445, 501] on span "Pasta" at bounding box center [415, 506] width 174 height 22
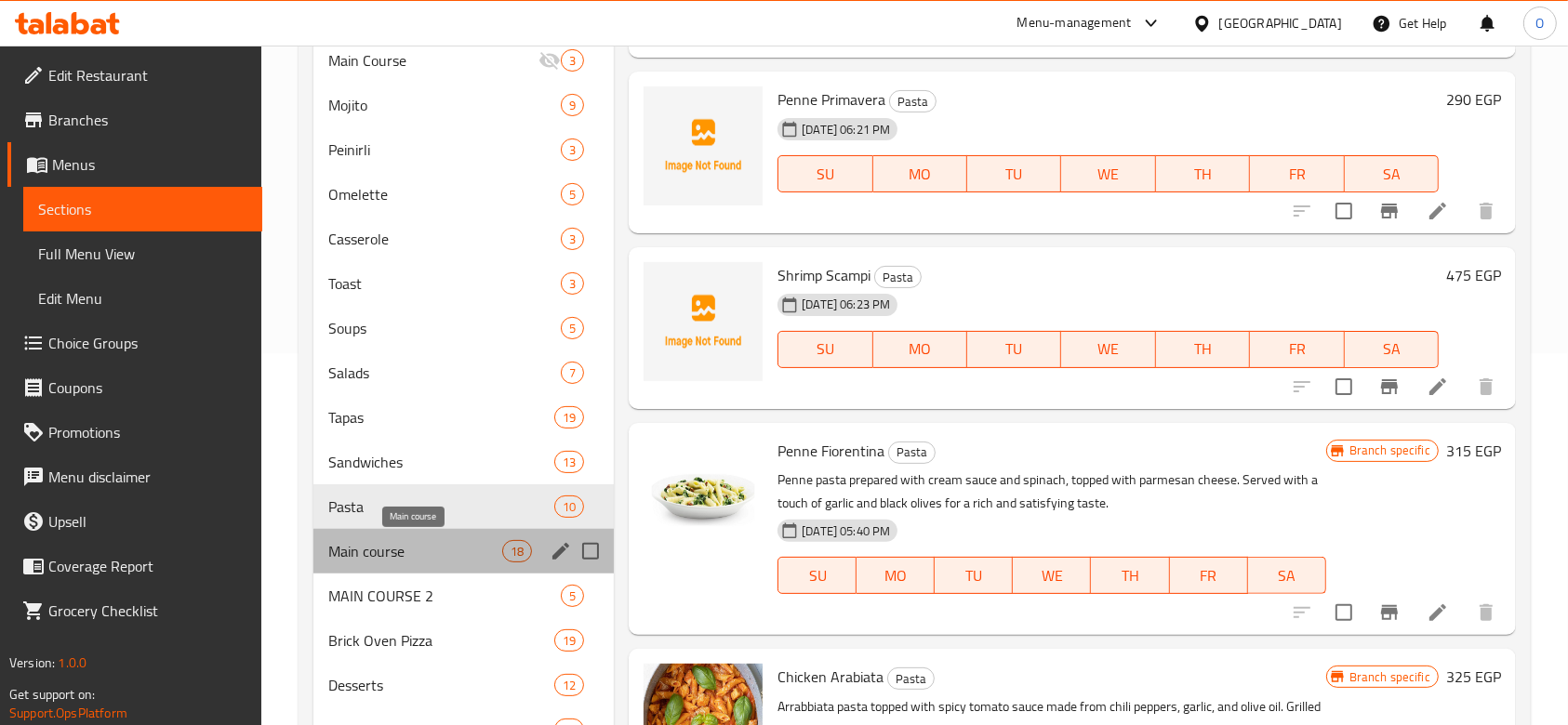
click at [418, 541] on span "Main course" at bounding box center [415, 551] width 174 height 22
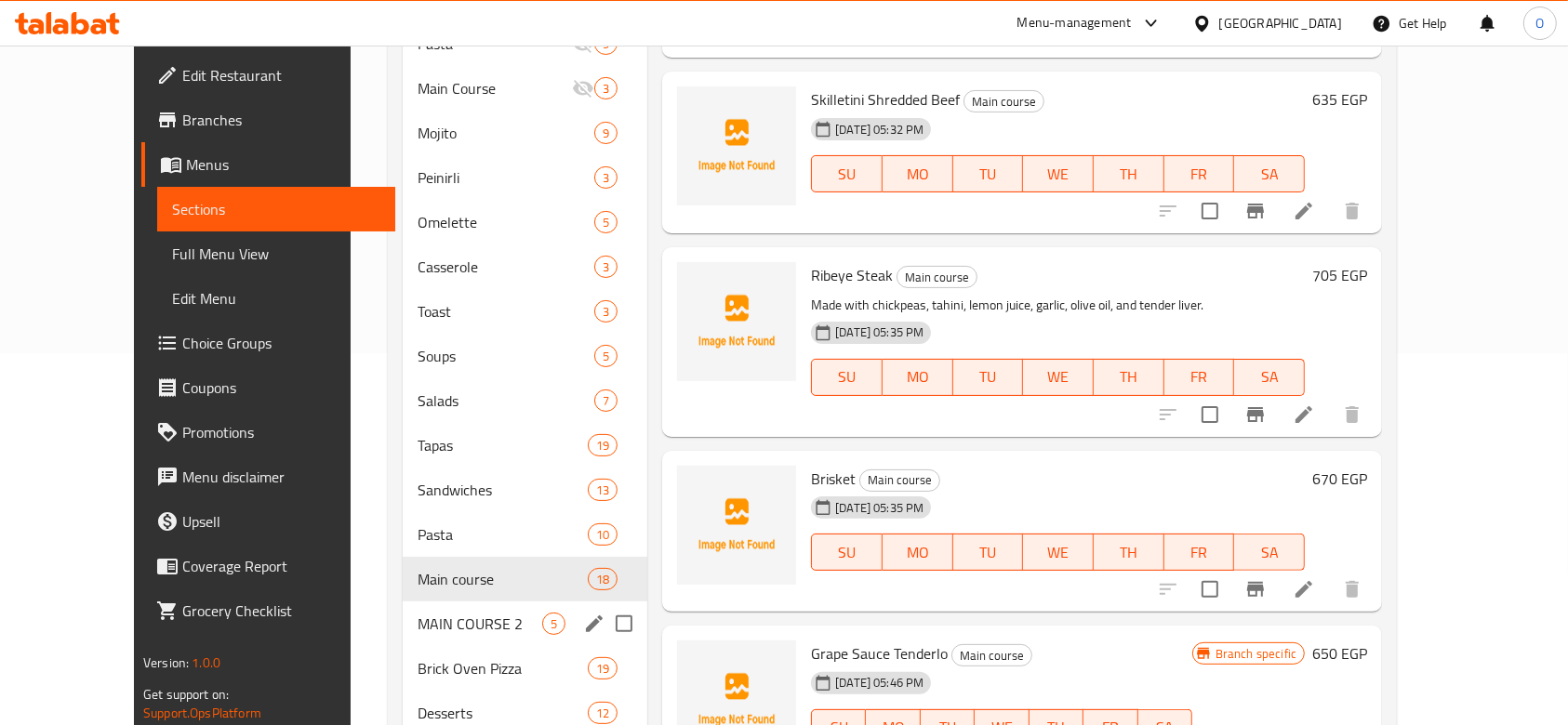
scroll to position [495, 0]
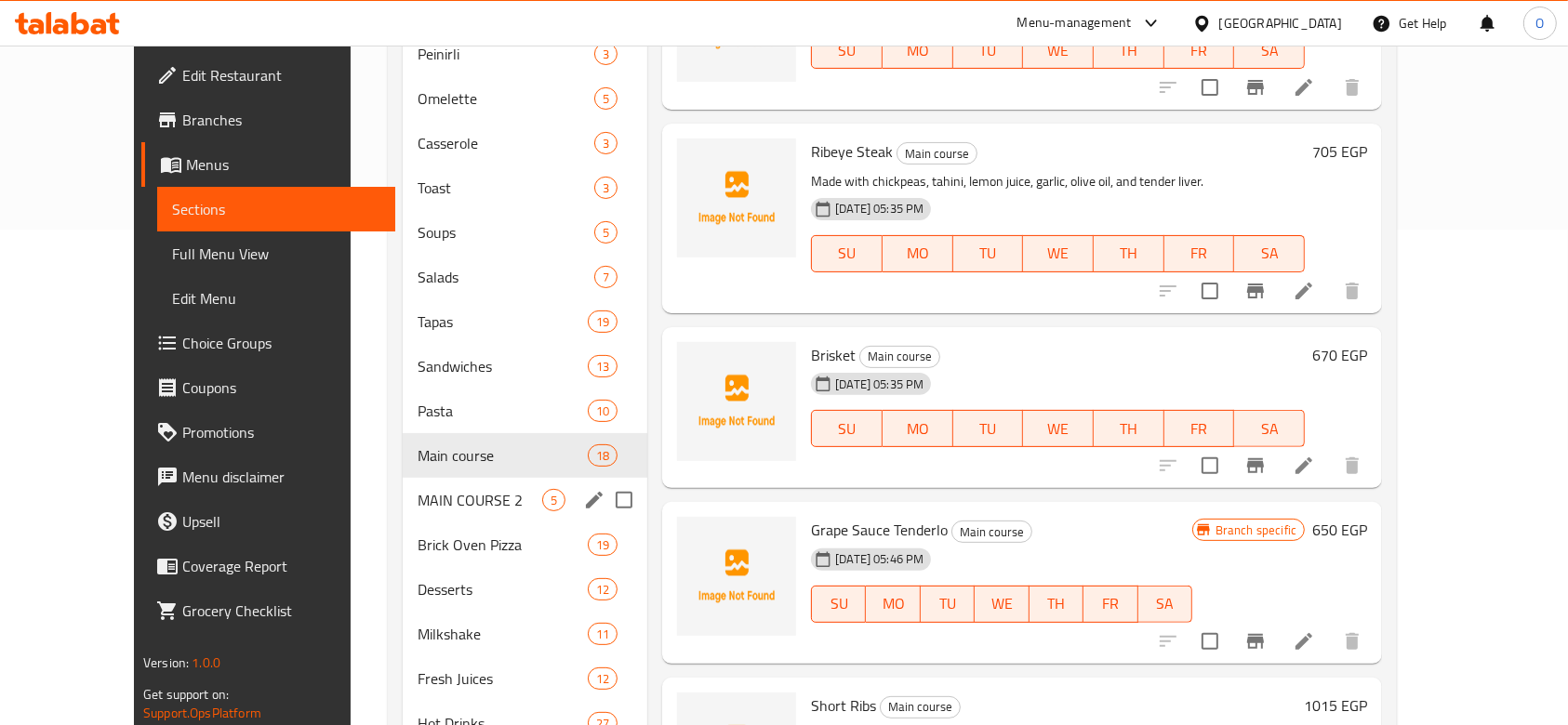
click at [418, 489] on span "MAIN COURSE 2" at bounding box center [480, 500] width 124 height 22
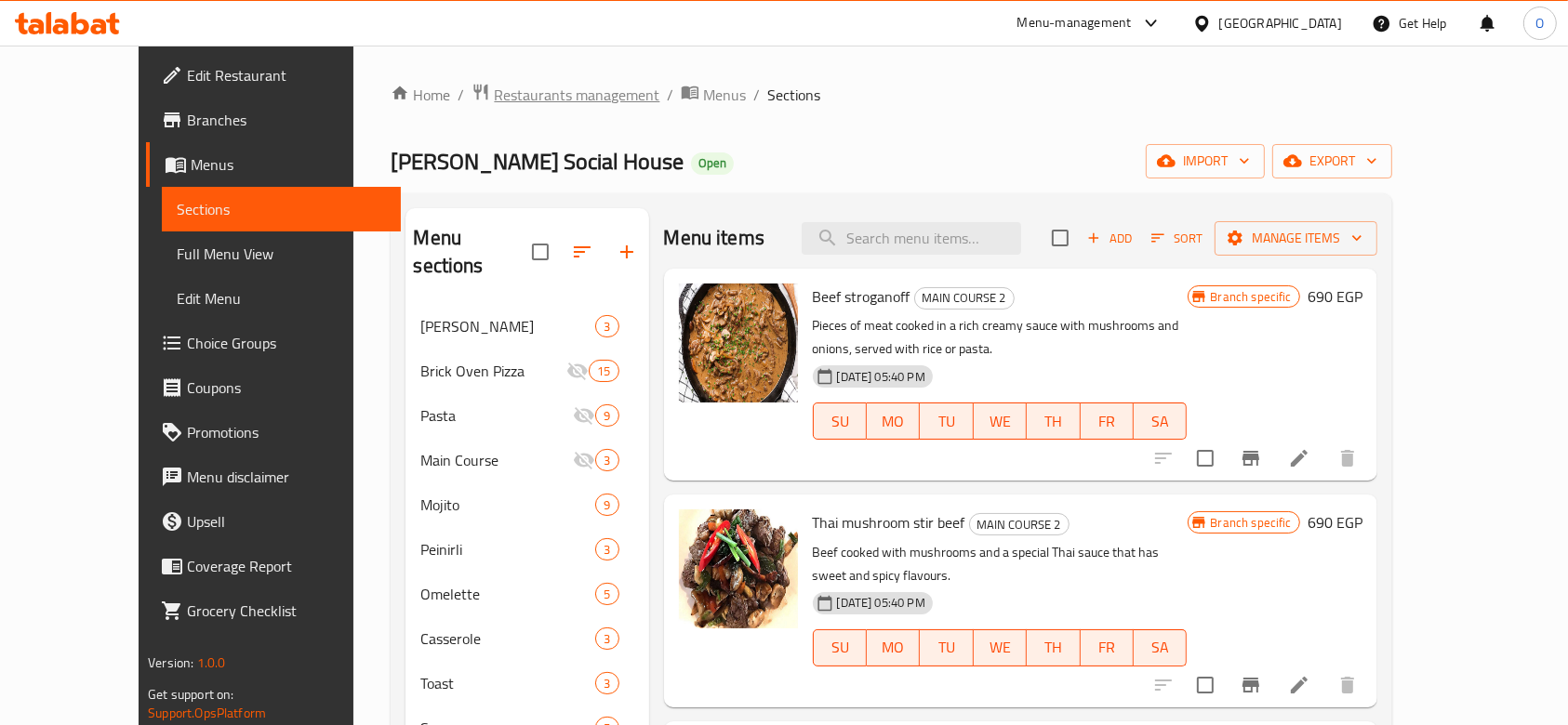
click at [507, 94] on span "Restaurants management" at bounding box center [576, 94] width 165 height 22
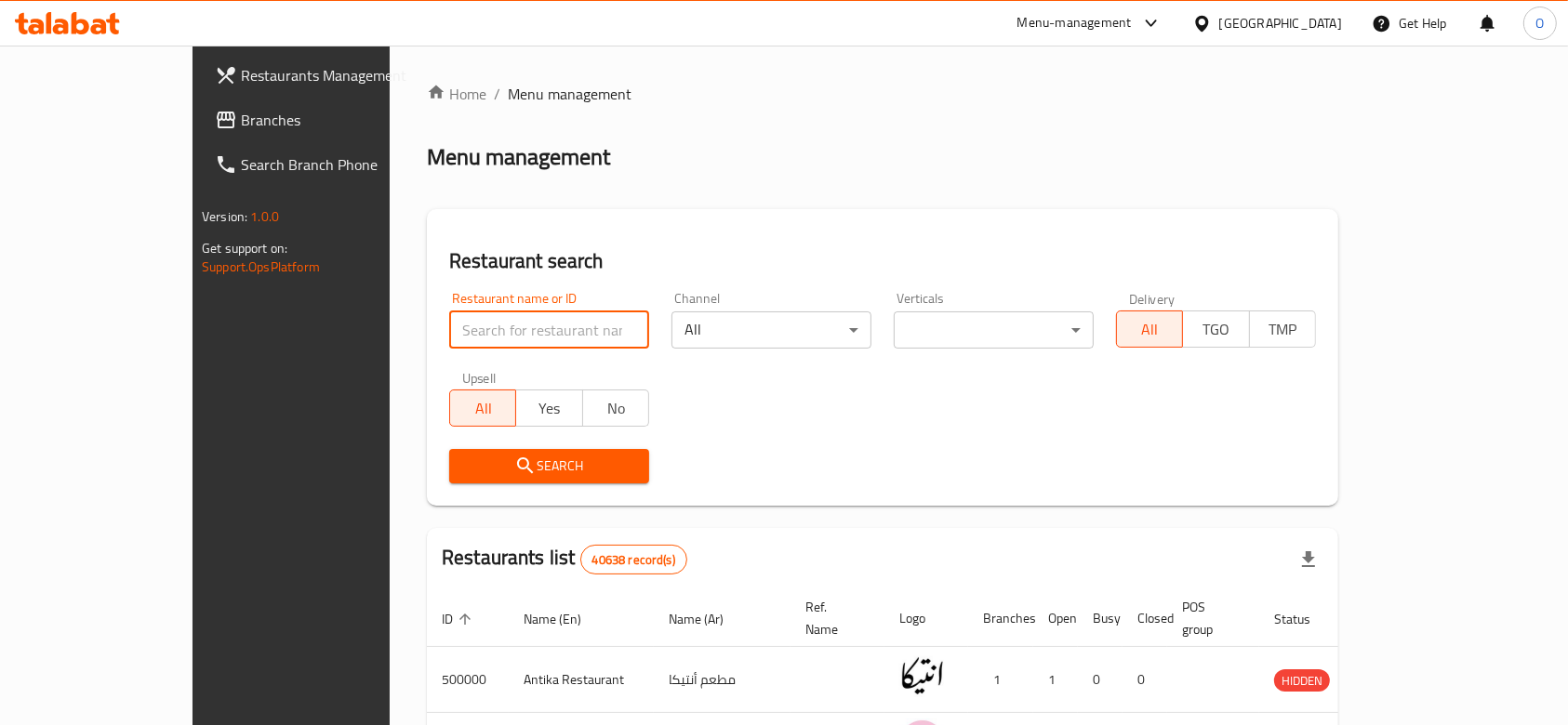
click at [449, 348] on input "search" at bounding box center [548, 329] width 200 height 37
paste input "696232"
type input "696232"
click at [517, 468] on icon "submit" at bounding box center [525, 465] width 16 height 16
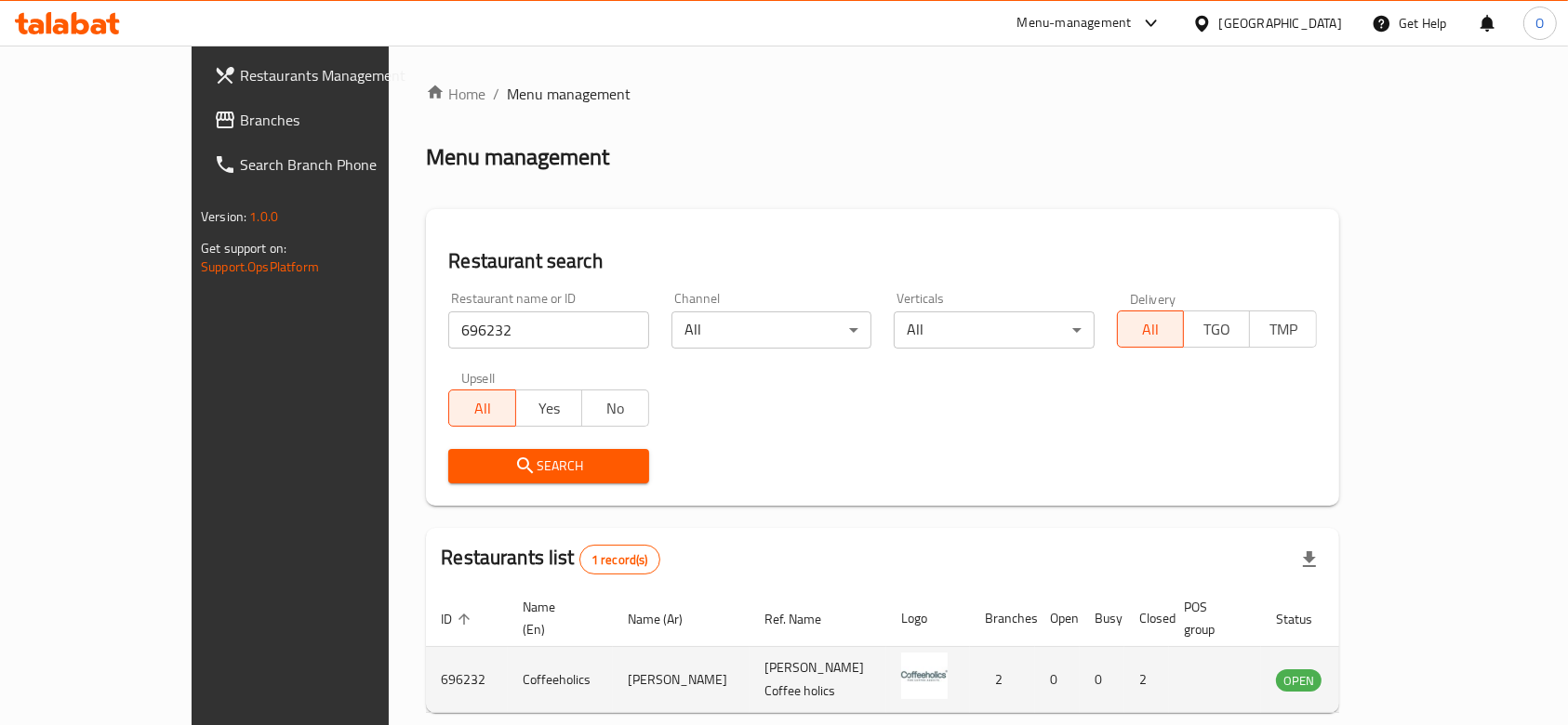
click at [1423, 646] on td "enhanced table" at bounding box center [1390, 679] width 64 height 66
click at [1396, 668] on icon "enhanced table" at bounding box center [1384, 679] width 22 height 22
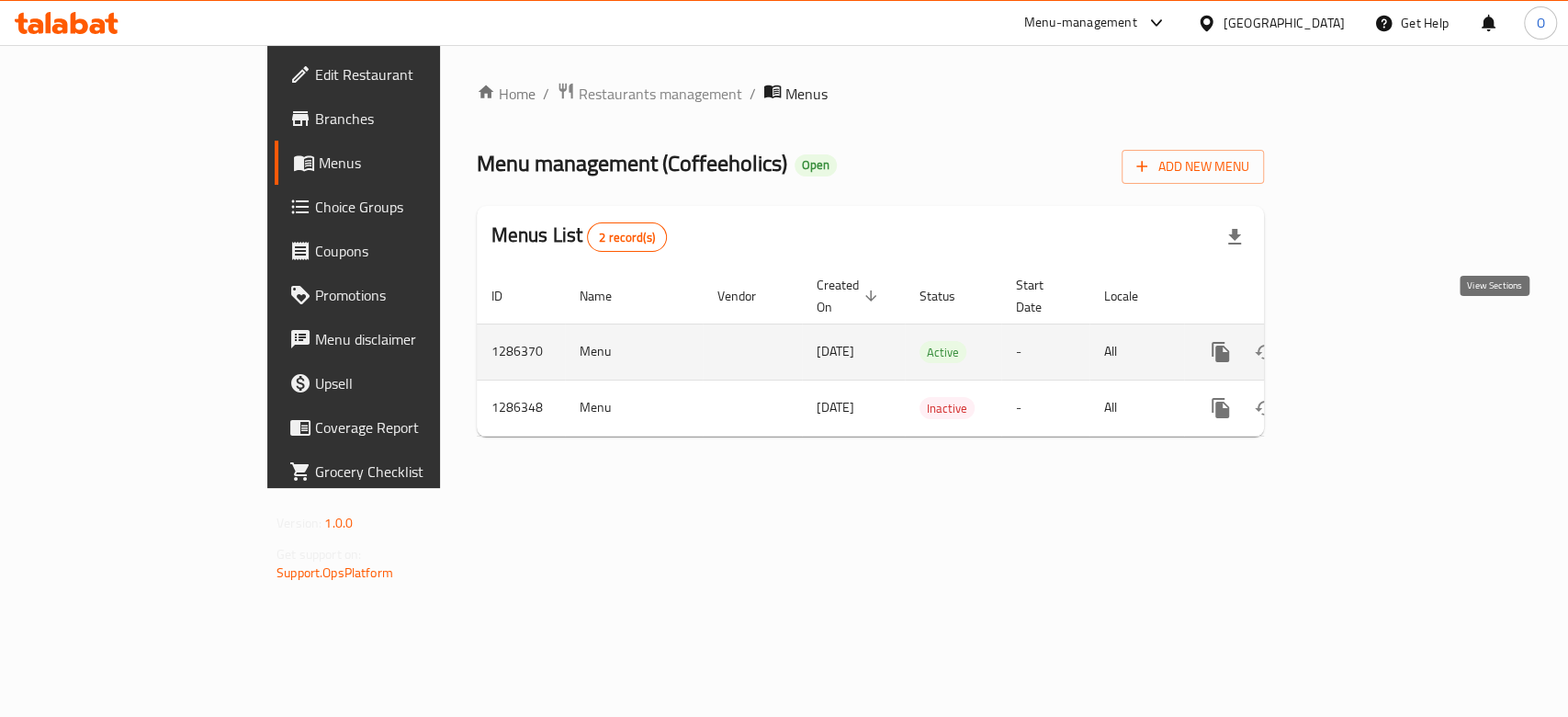
click at [1375, 330] on link "enhanced table" at bounding box center [1353, 352] width 44 height 44
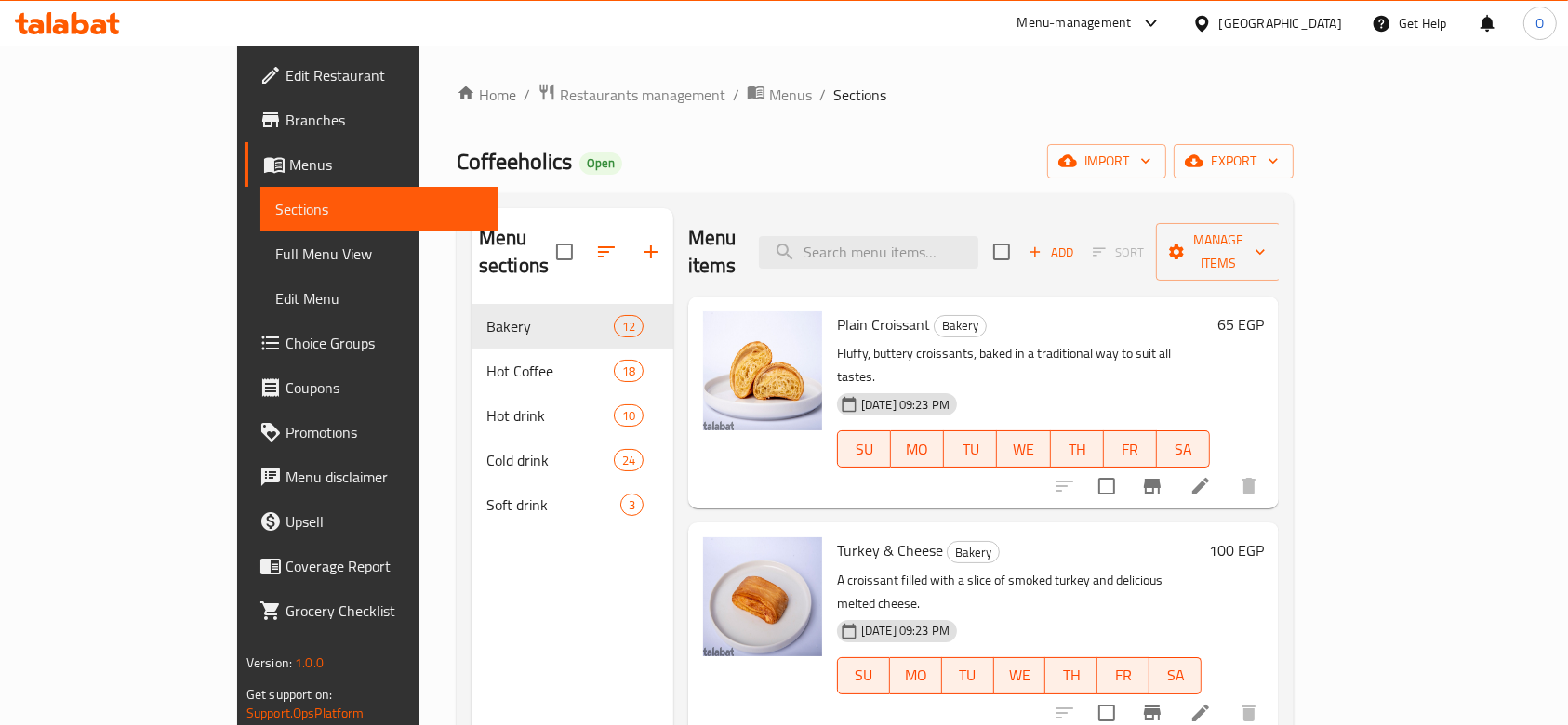
scroll to position [372, 0]
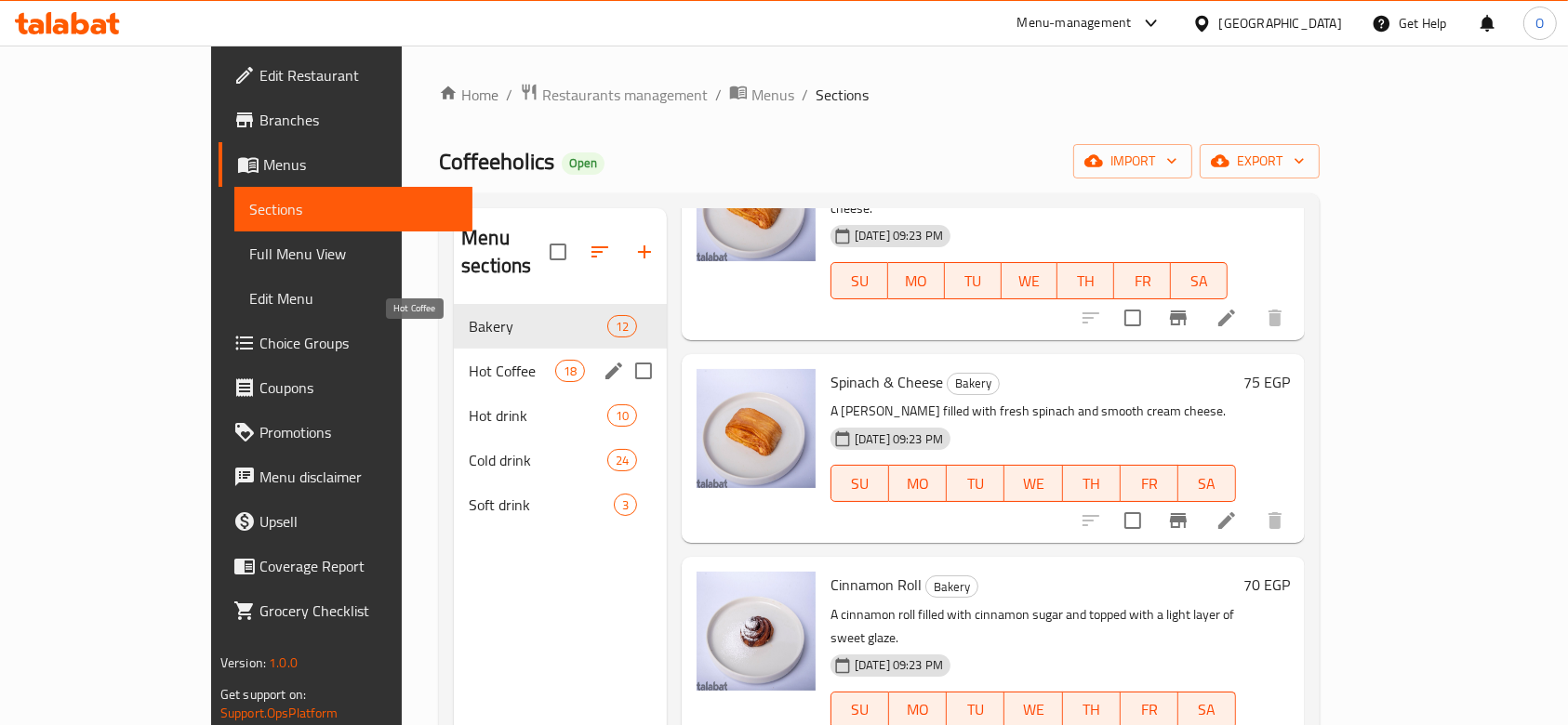
click at [469, 360] on span "Hot Coffee" at bounding box center [511, 371] width 86 height 22
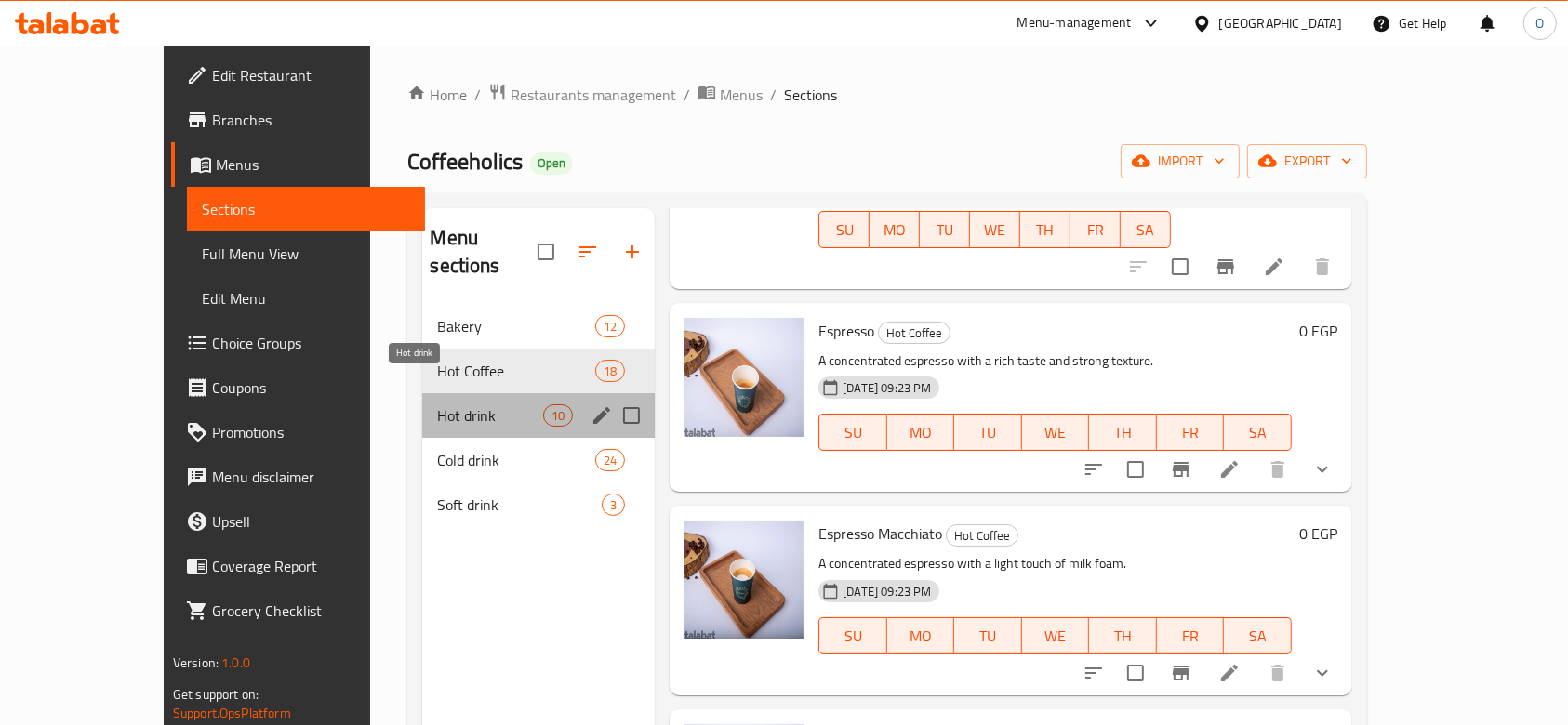
click at [437, 405] on span "Hot drink" at bounding box center [490, 416] width 106 height 22
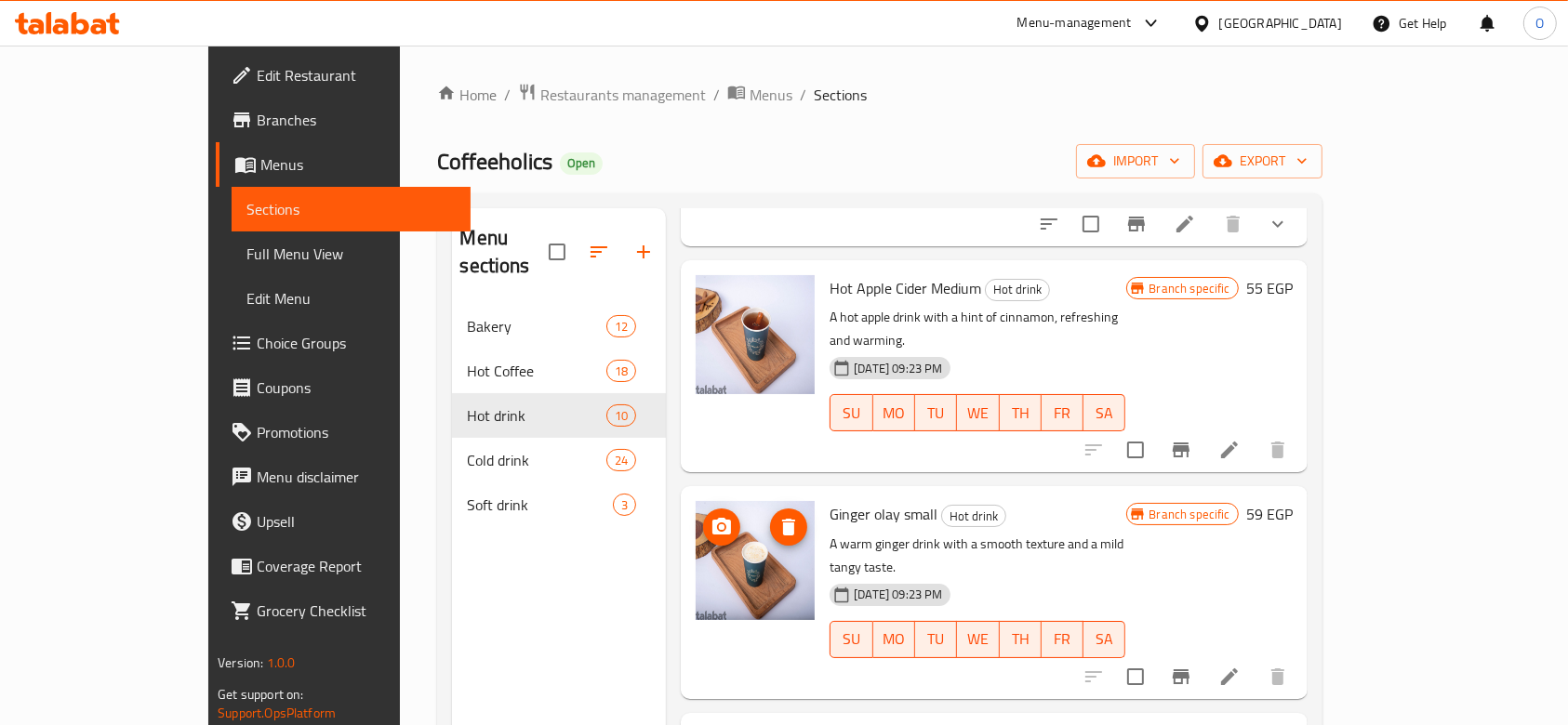
scroll to position [1324, 0]
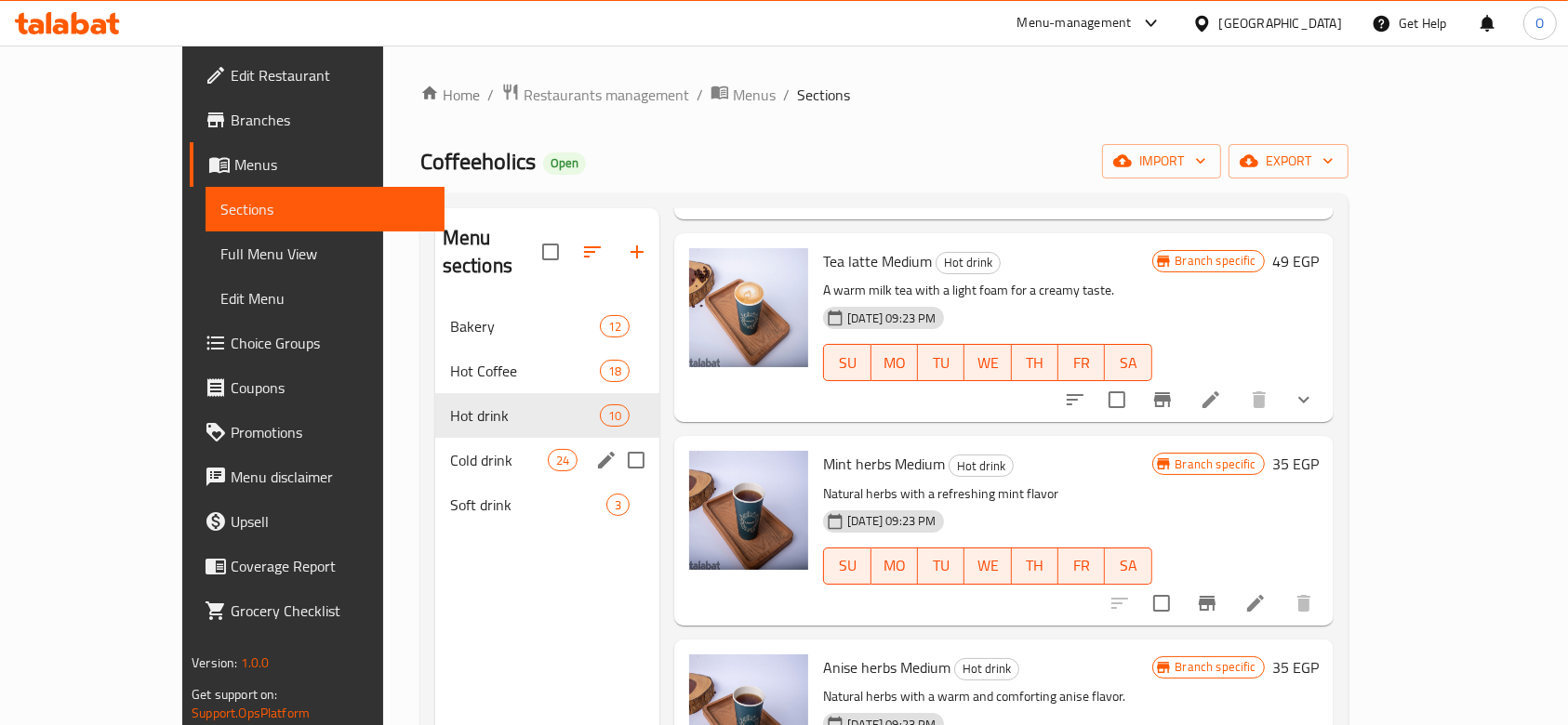
click at [435, 438] on div "Cold drink 24" at bounding box center [546, 459] width 224 height 45
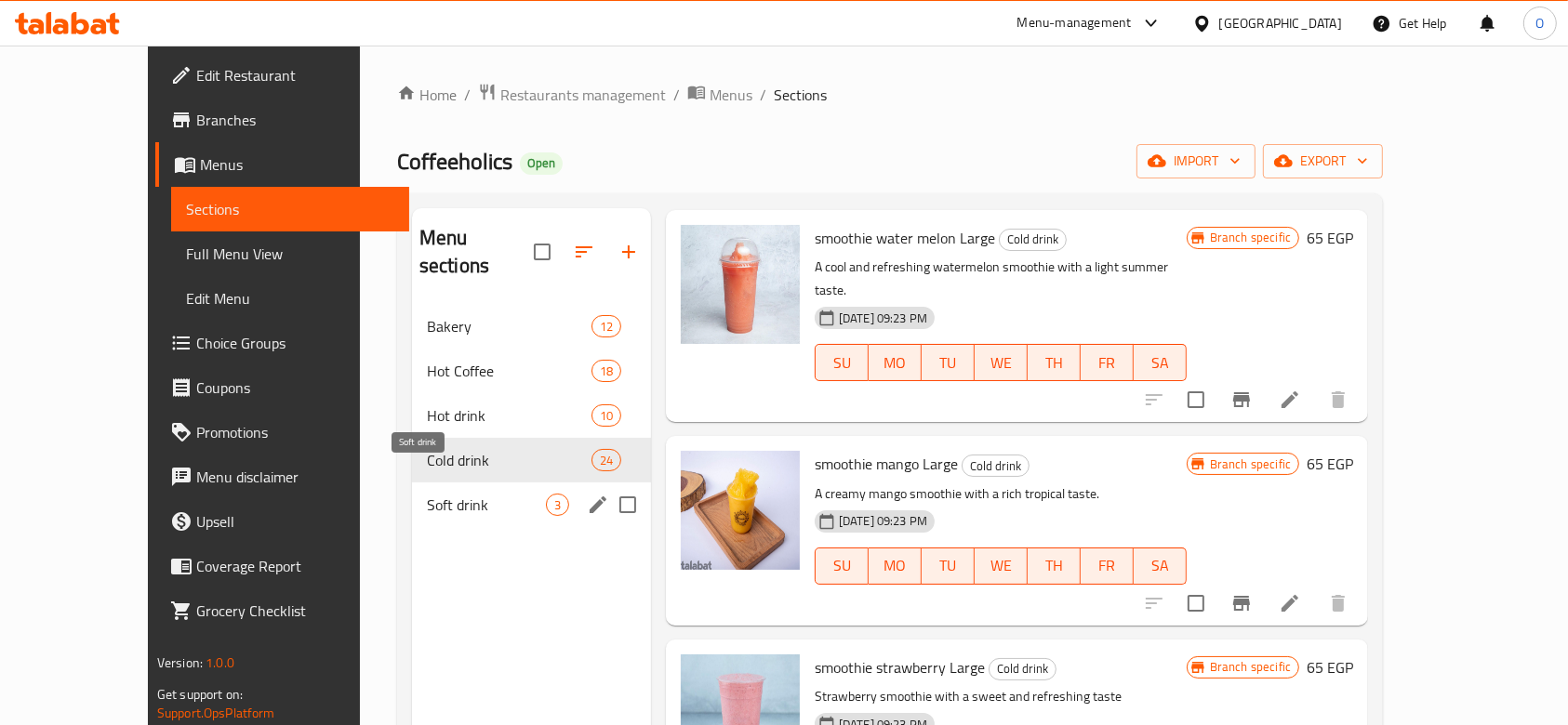
click at [474, 493] on span "Soft drink" at bounding box center [487, 504] width 119 height 22
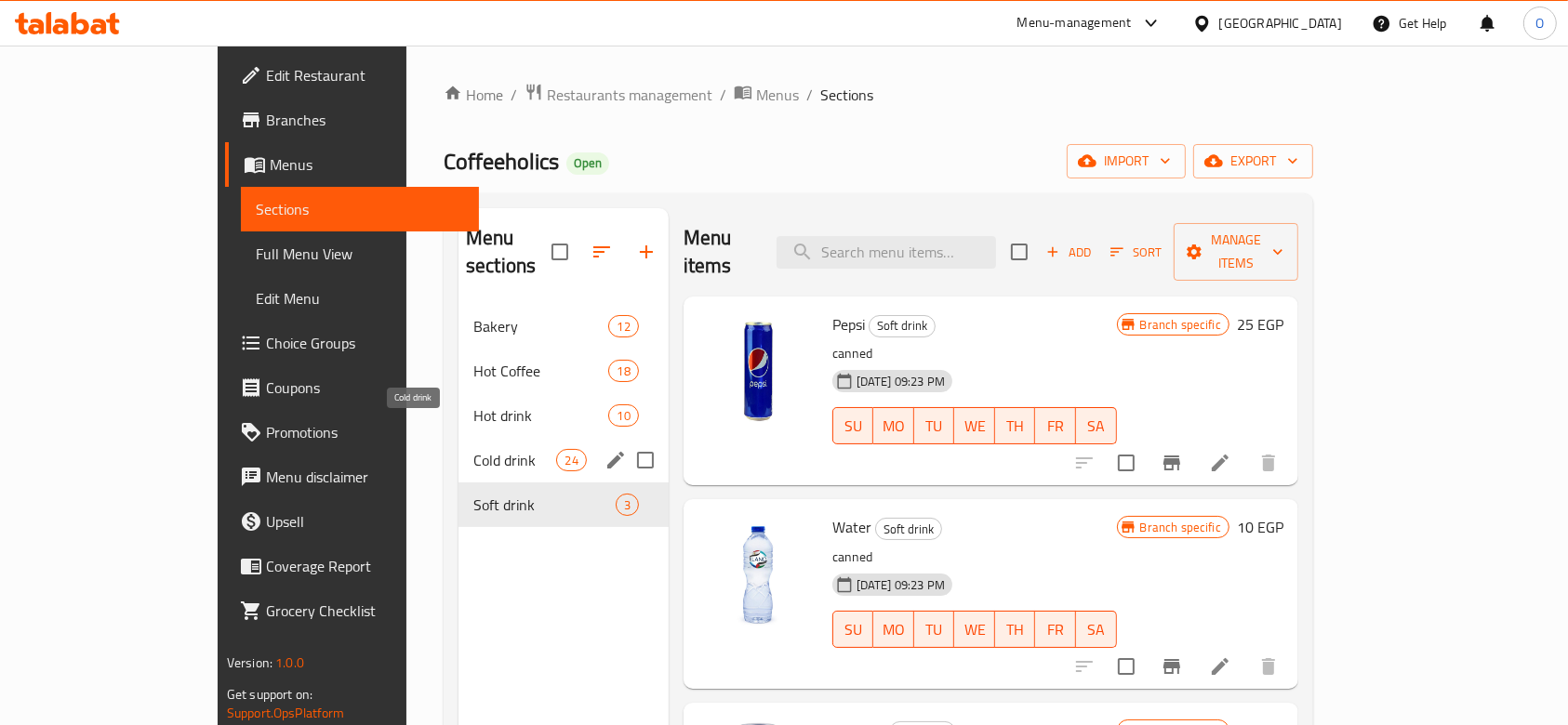
click at [474, 449] on span "Cold drink" at bounding box center [514, 459] width 83 height 22
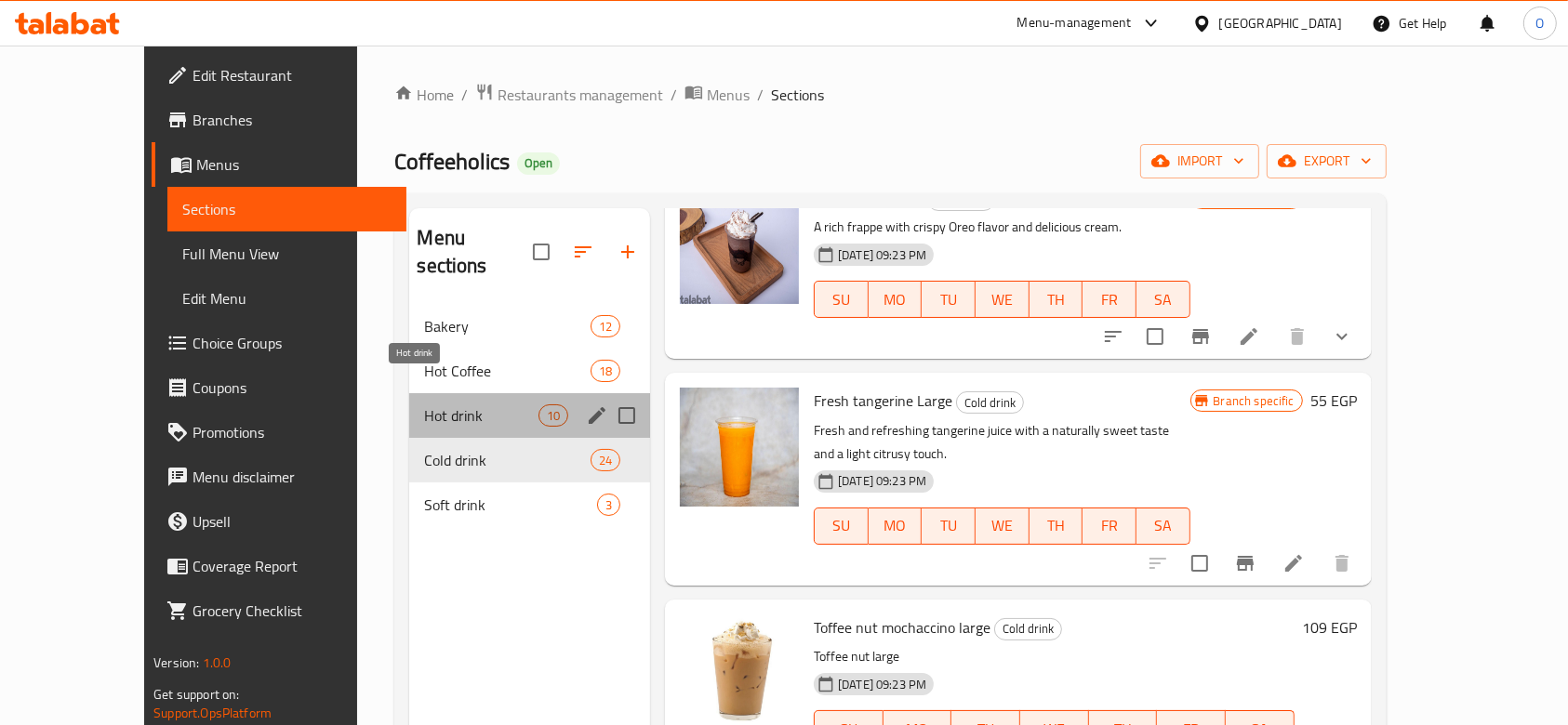
click at [448, 405] on span "Hot drink" at bounding box center [481, 416] width 113 height 22
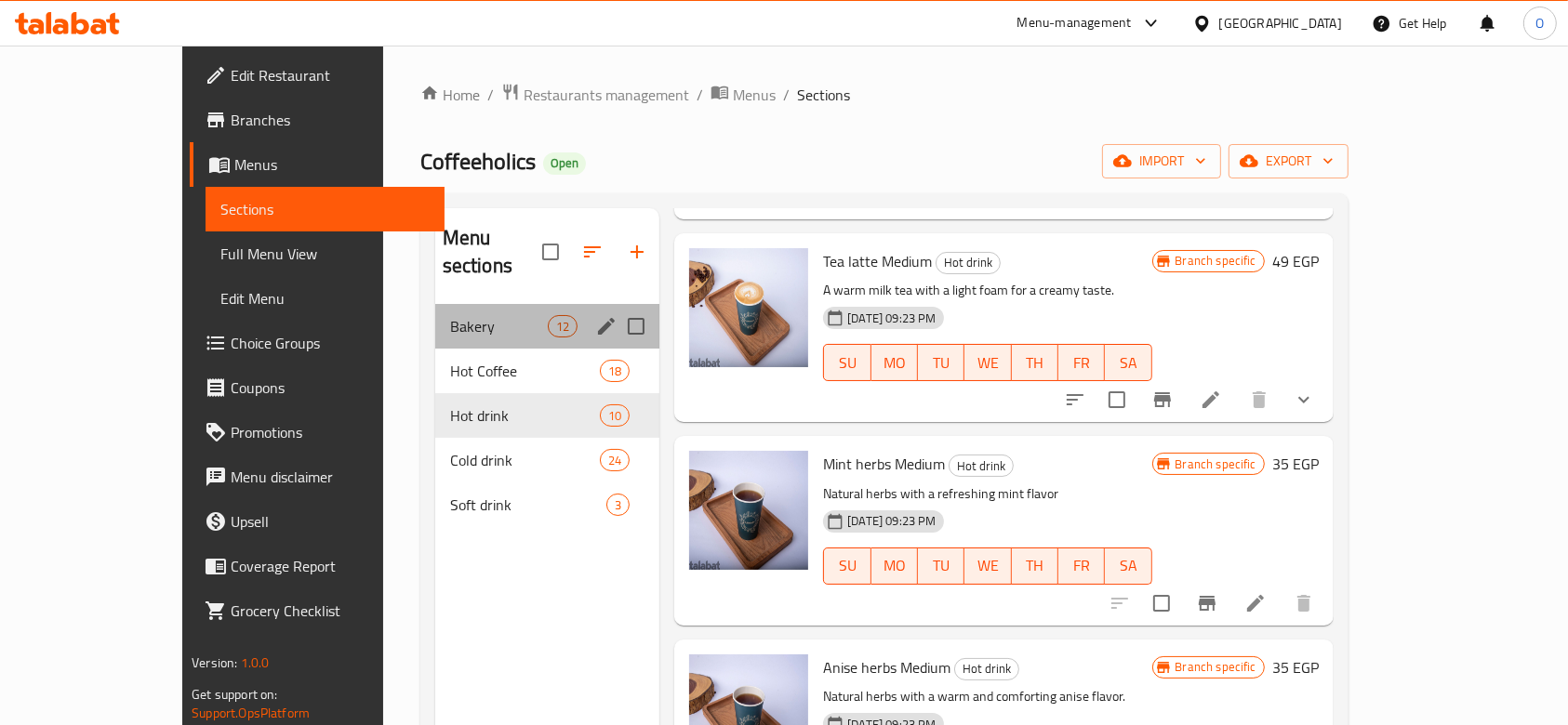
click at [476, 312] on div "Bakery 12" at bounding box center [546, 326] width 224 height 45
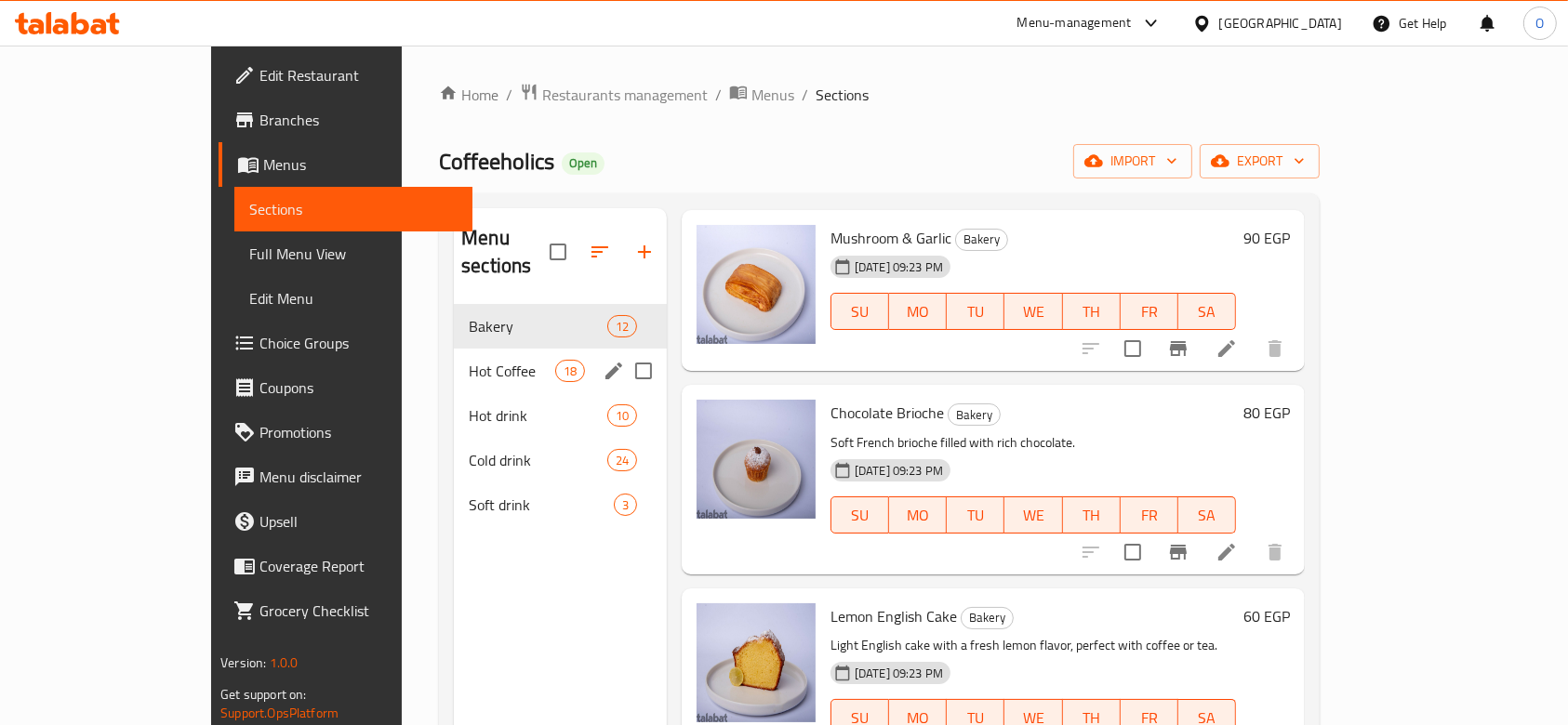
click at [454, 348] on div "Hot Coffee 18" at bounding box center [560, 370] width 213 height 45
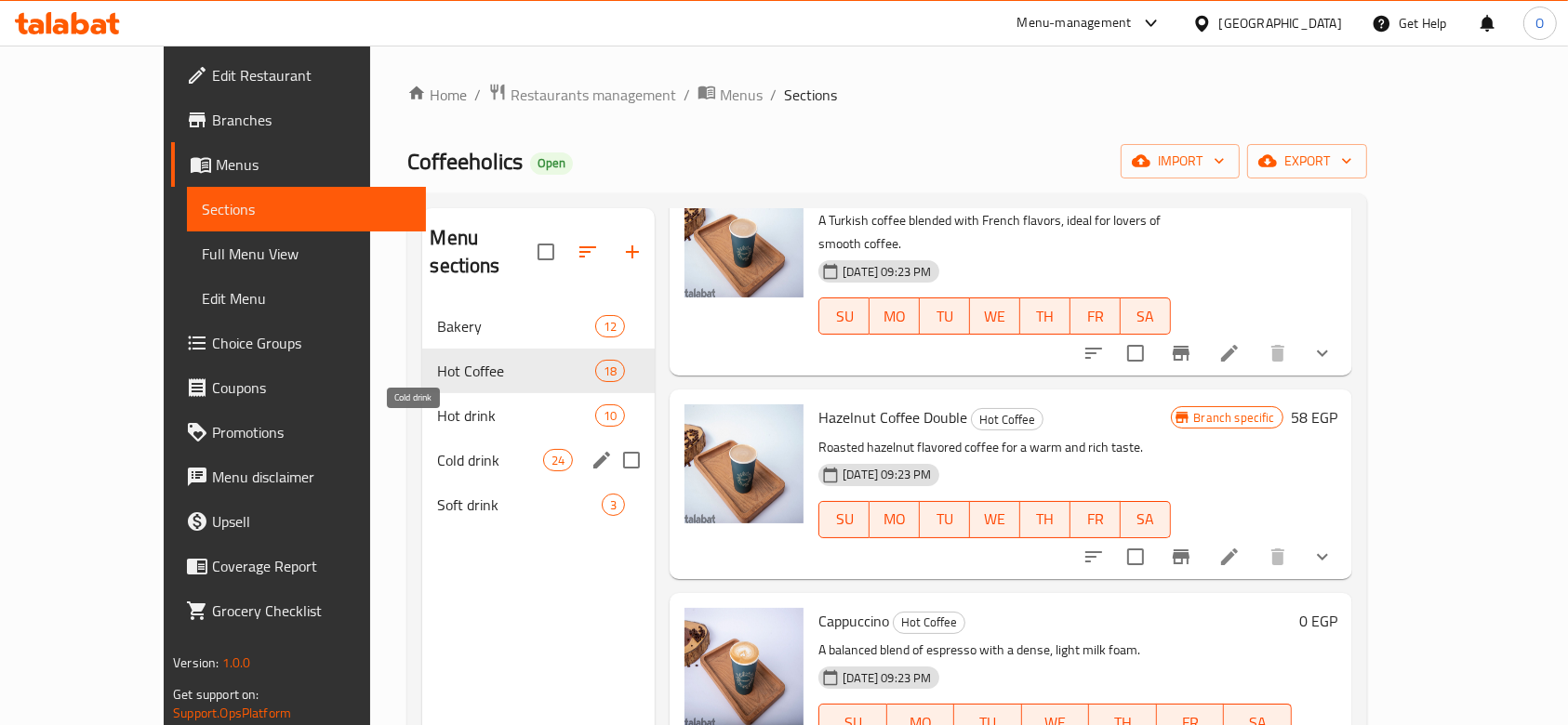
click at [437, 449] on span "Cold drink" at bounding box center [490, 459] width 106 height 22
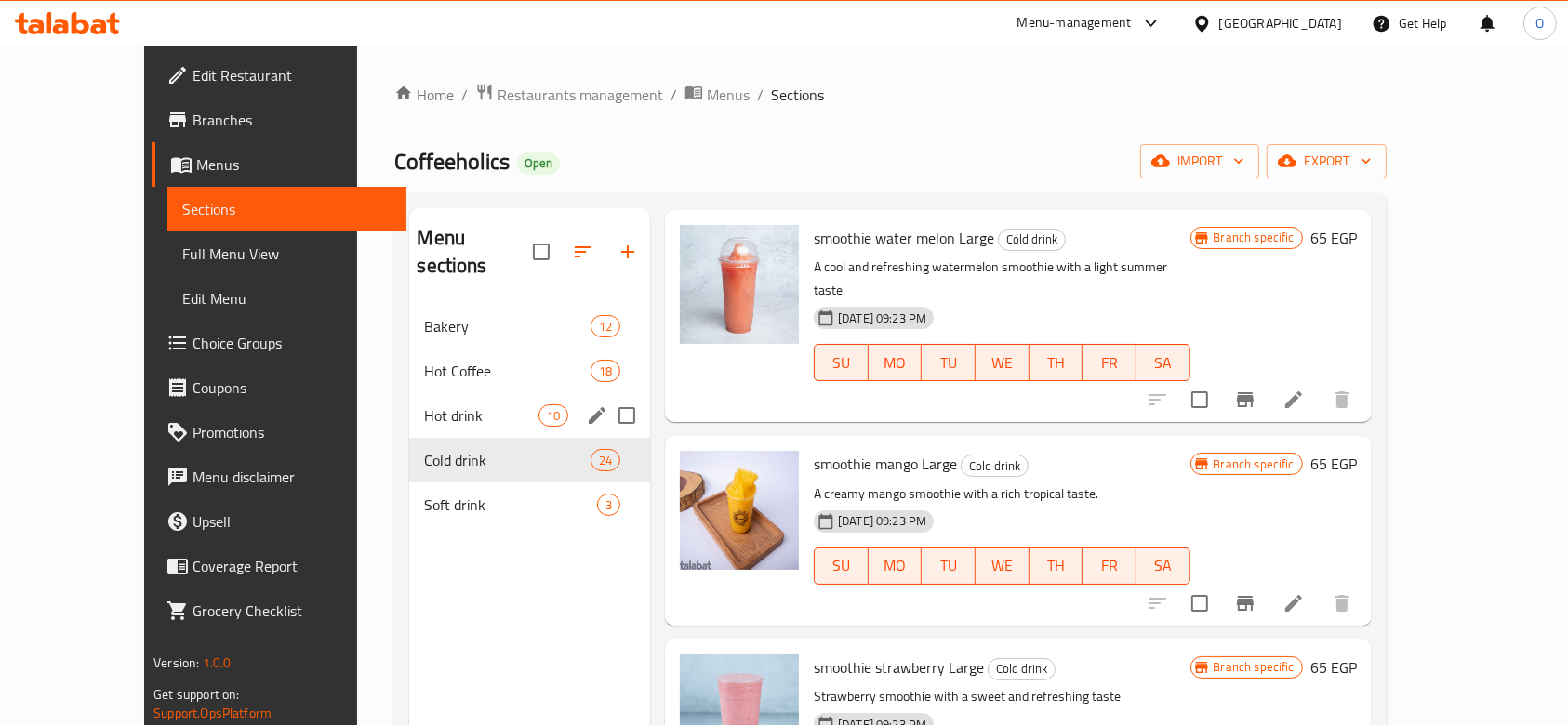
click at [431, 400] on div "Hot drink 10" at bounding box center [529, 415] width 241 height 45
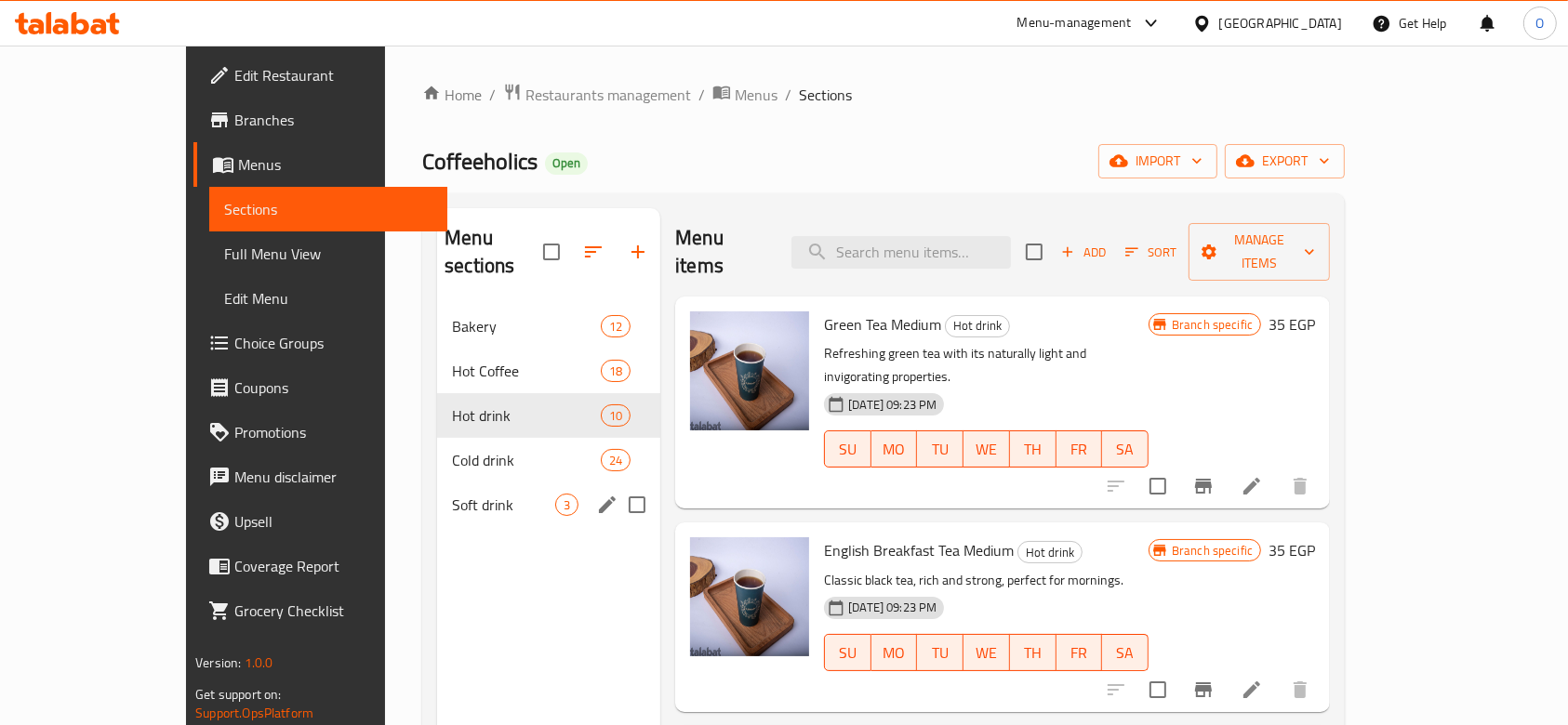
click at [437, 482] on div "Soft drink 3" at bounding box center [548, 504] width 223 height 45
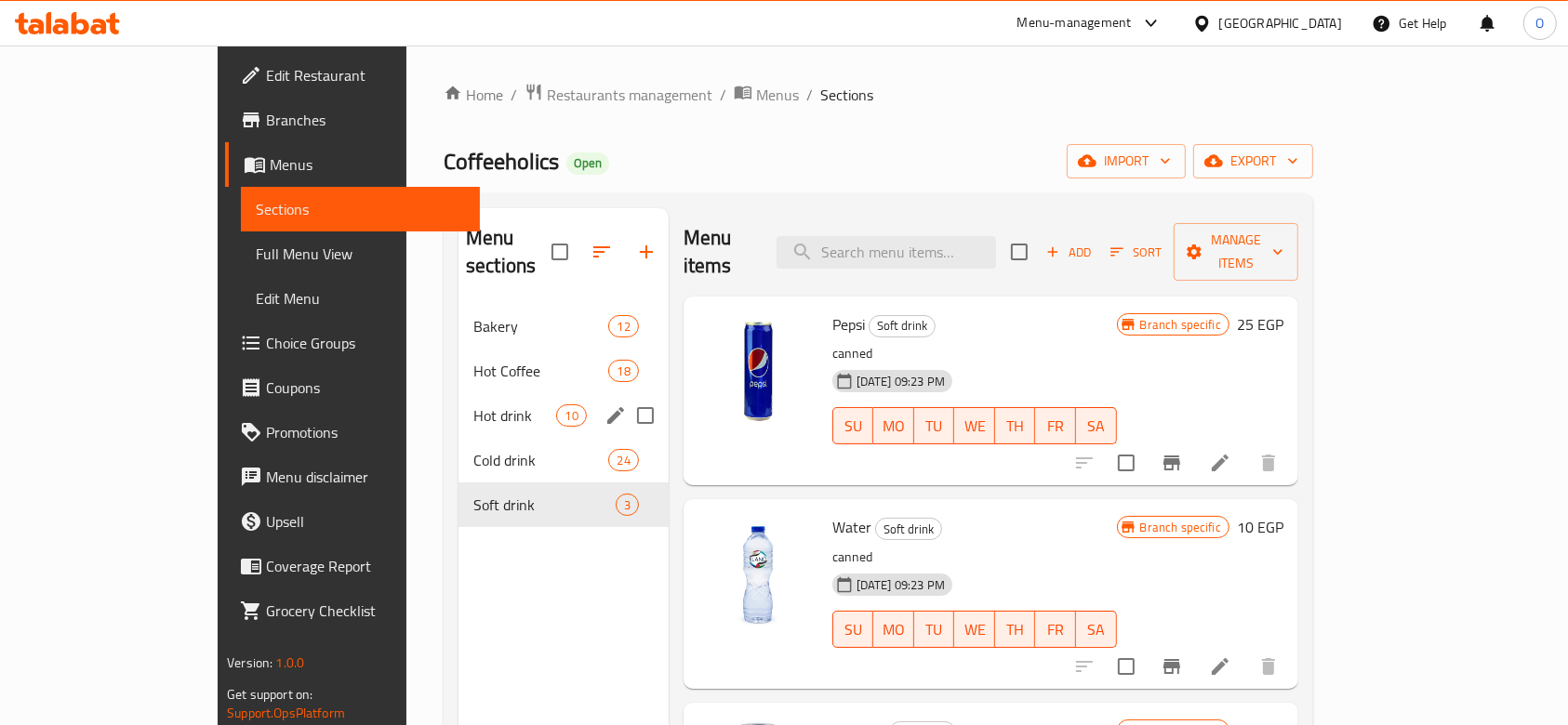
click at [459, 393] on div "Hot drink 10" at bounding box center [563, 415] width 210 height 45
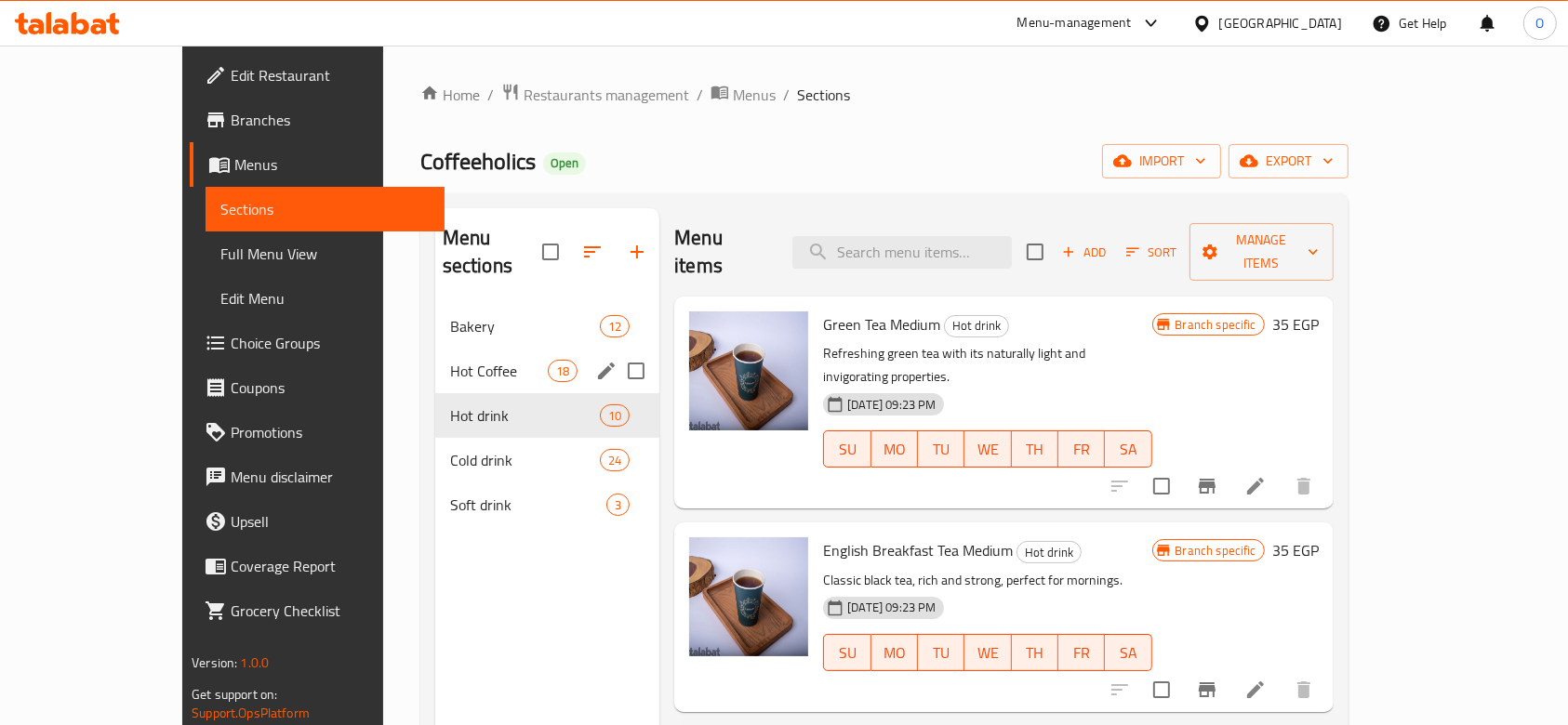
click at [450, 360] on span "Hot Coffee" at bounding box center [498, 371] width 98 height 22
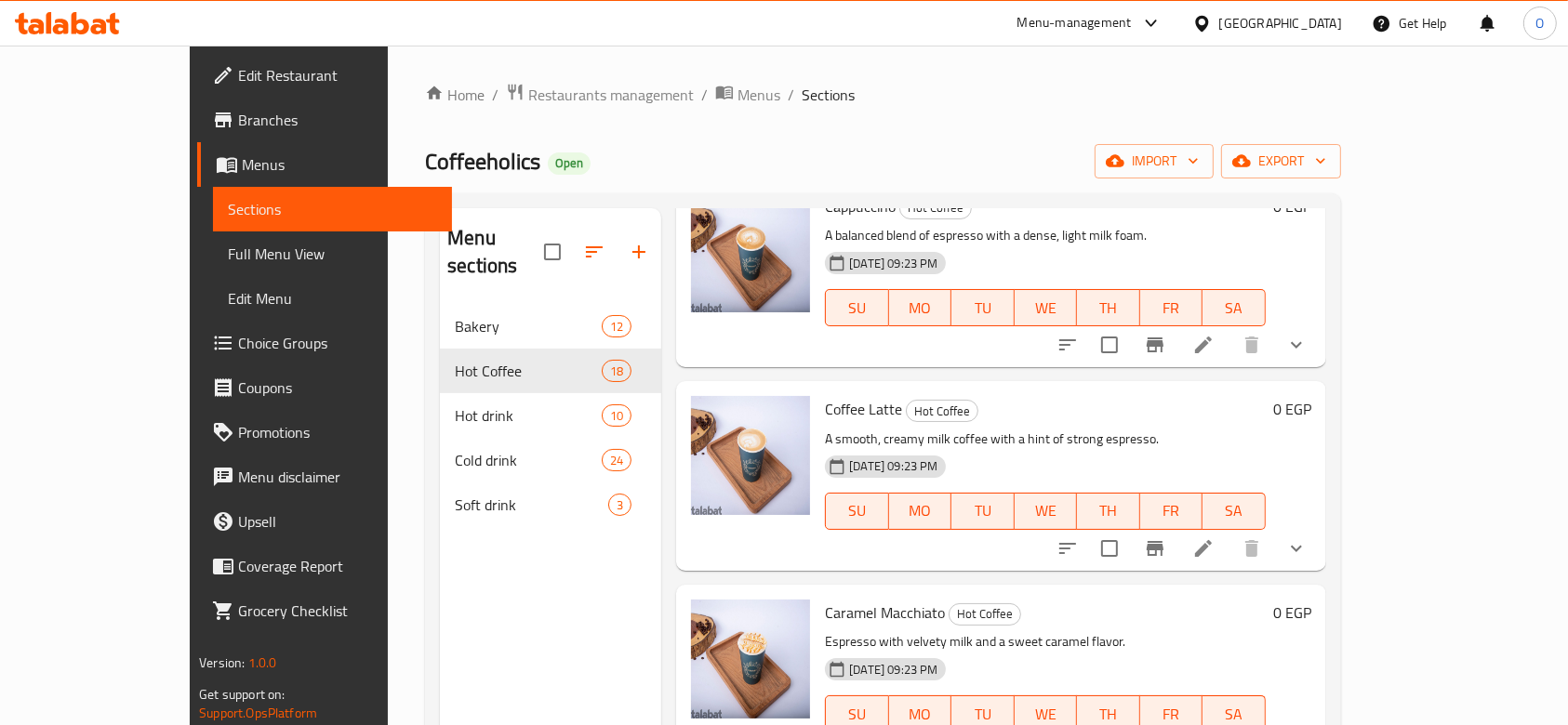
scroll to position [1487, 0]
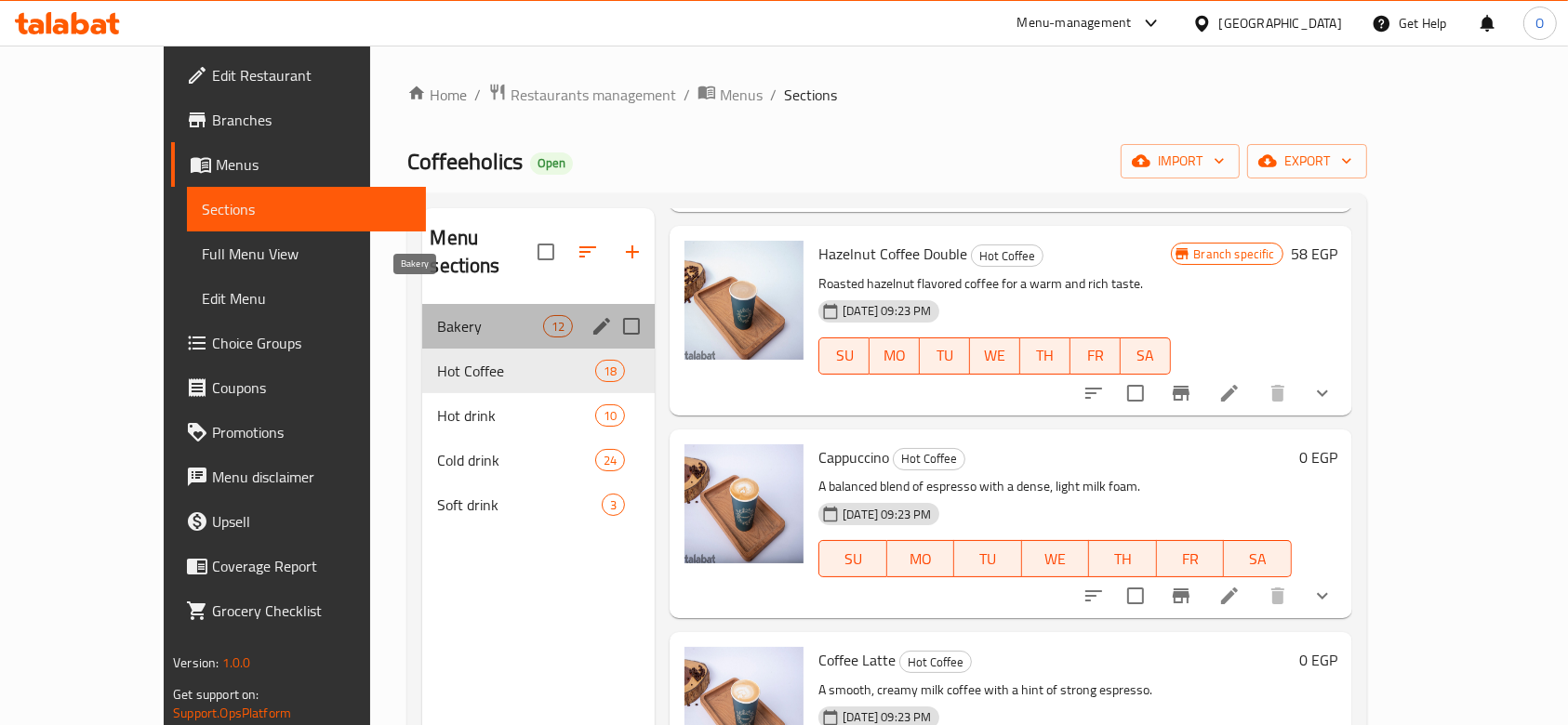
click at [437, 315] on span "Bakery" at bounding box center [490, 326] width 106 height 22
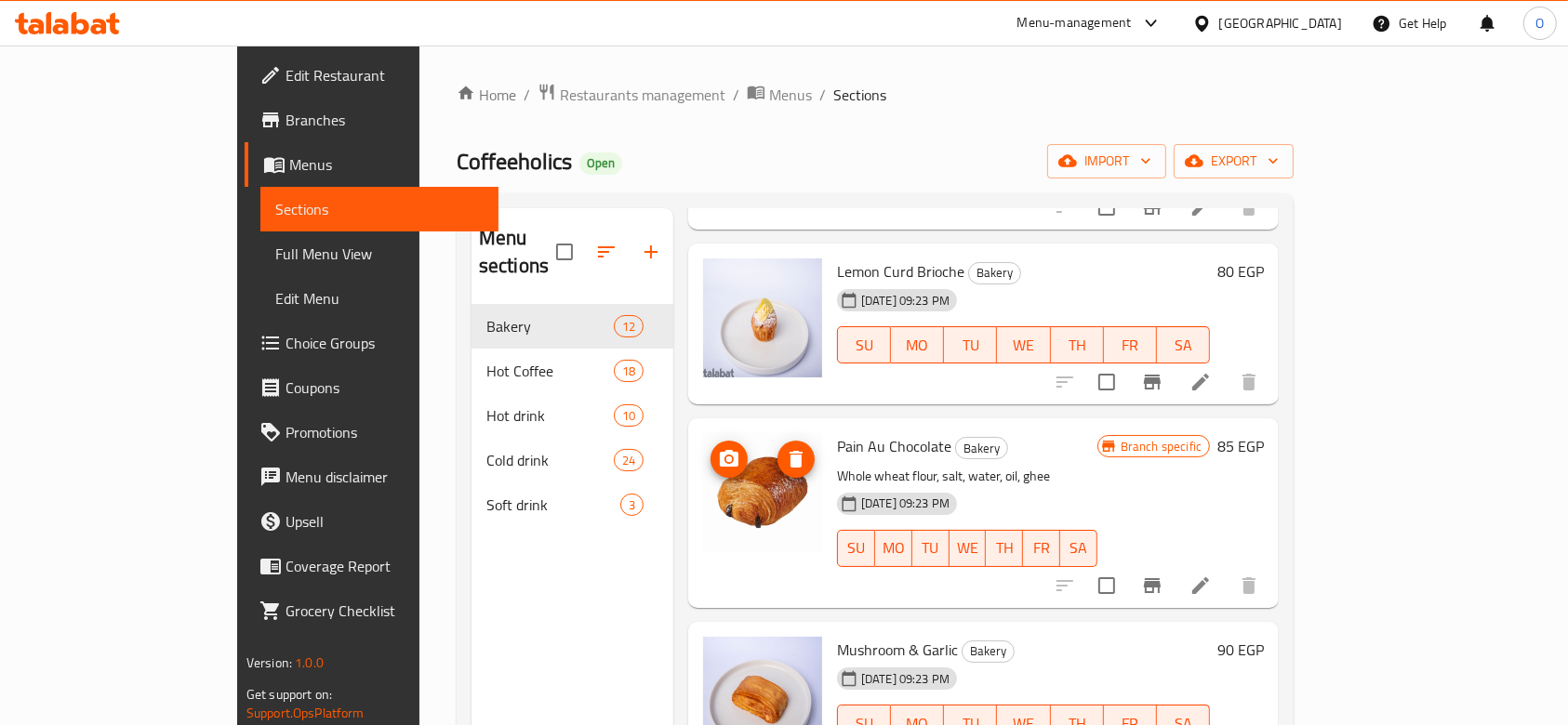
scroll to position [462, 0]
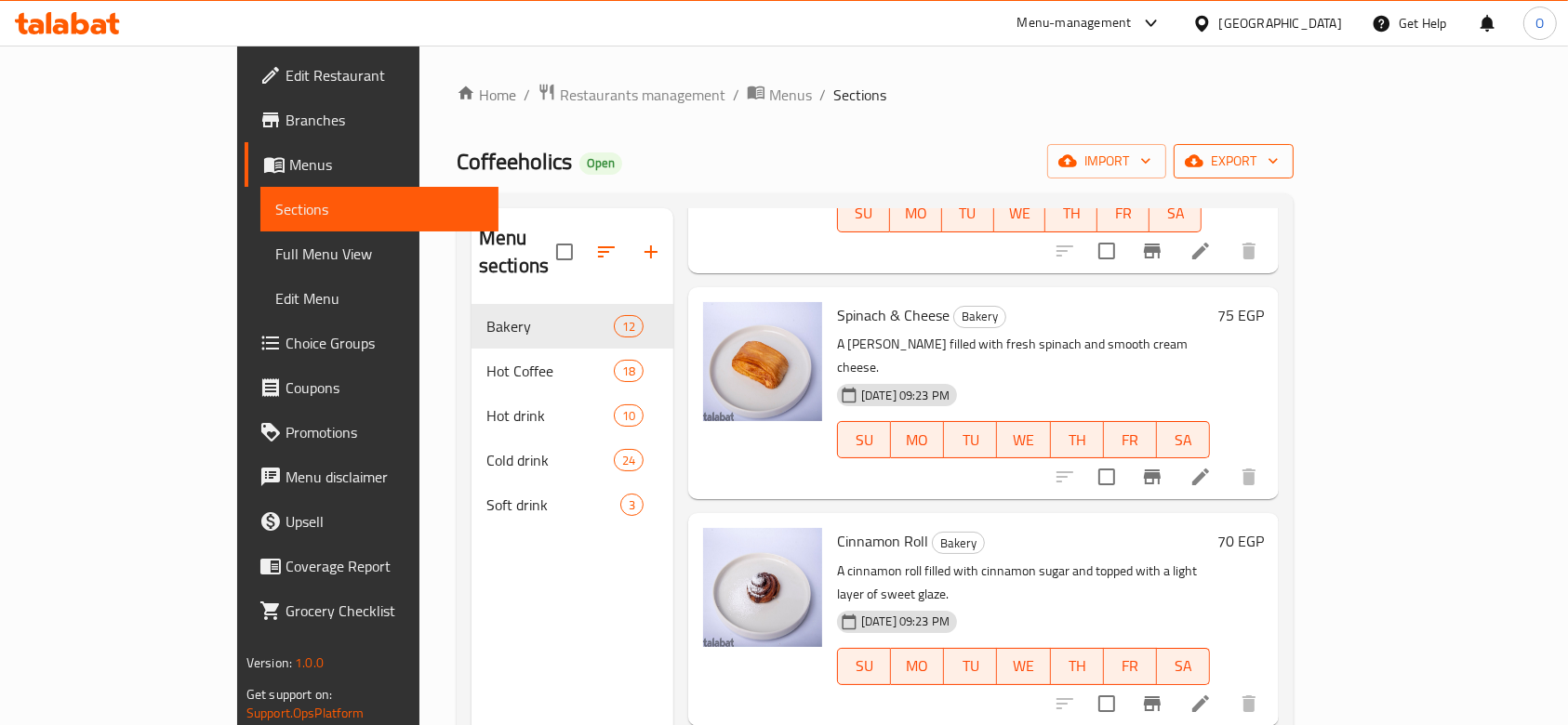
click at [1278, 167] on span "export" at bounding box center [1233, 160] width 91 height 23
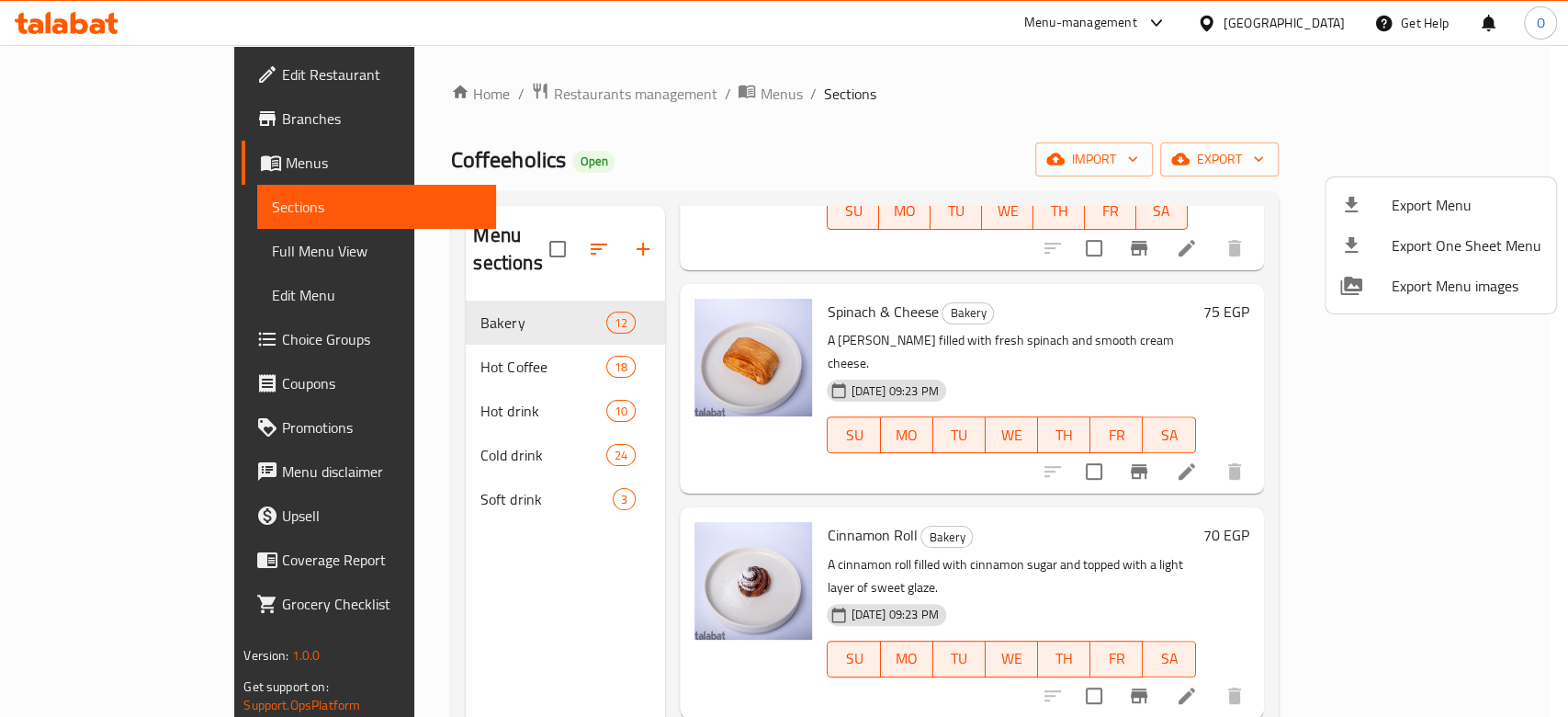
click at [1451, 254] on span "Export One Sheet Menu" at bounding box center [1467, 245] width 149 height 22
click at [1021, 148] on div at bounding box center [784, 358] width 1568 height 717
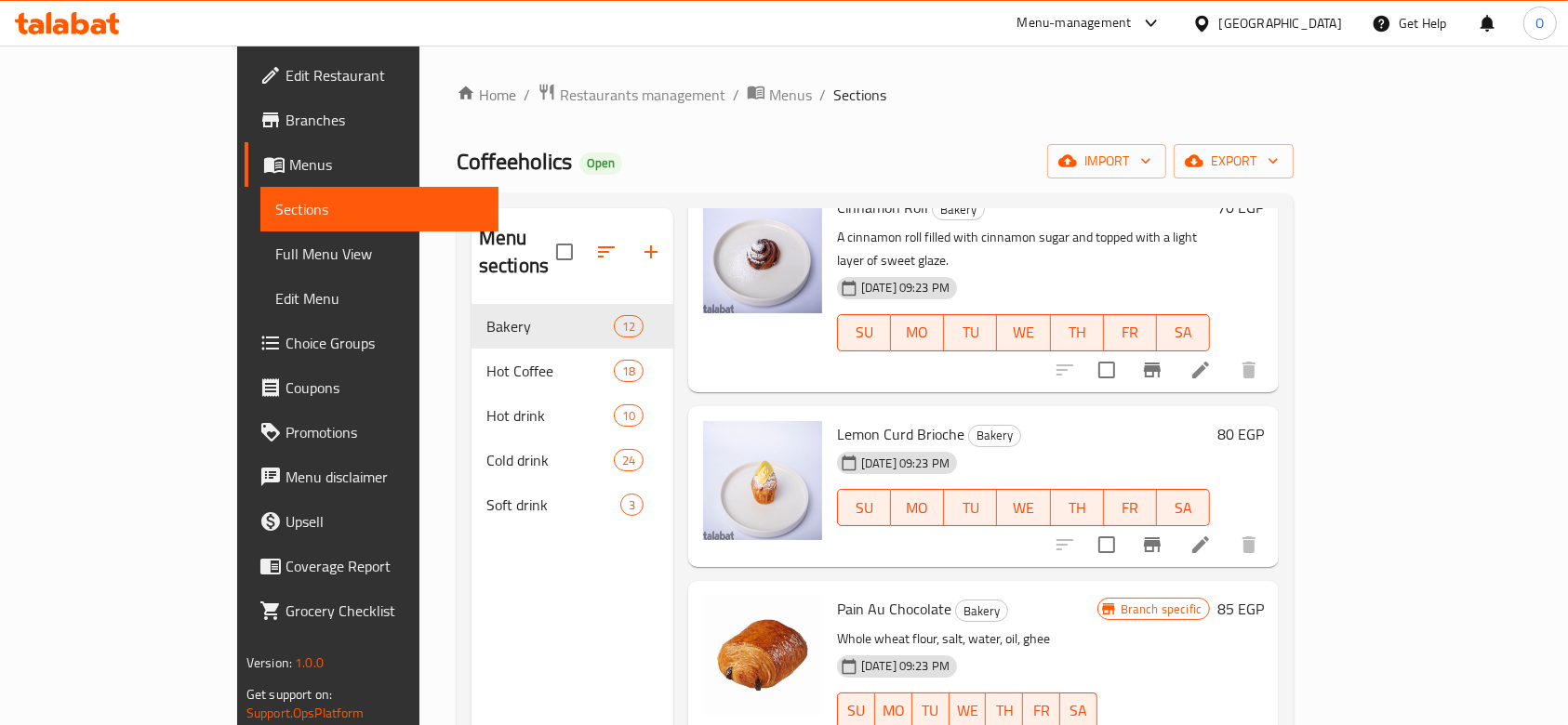
scroll to position [833, 0]
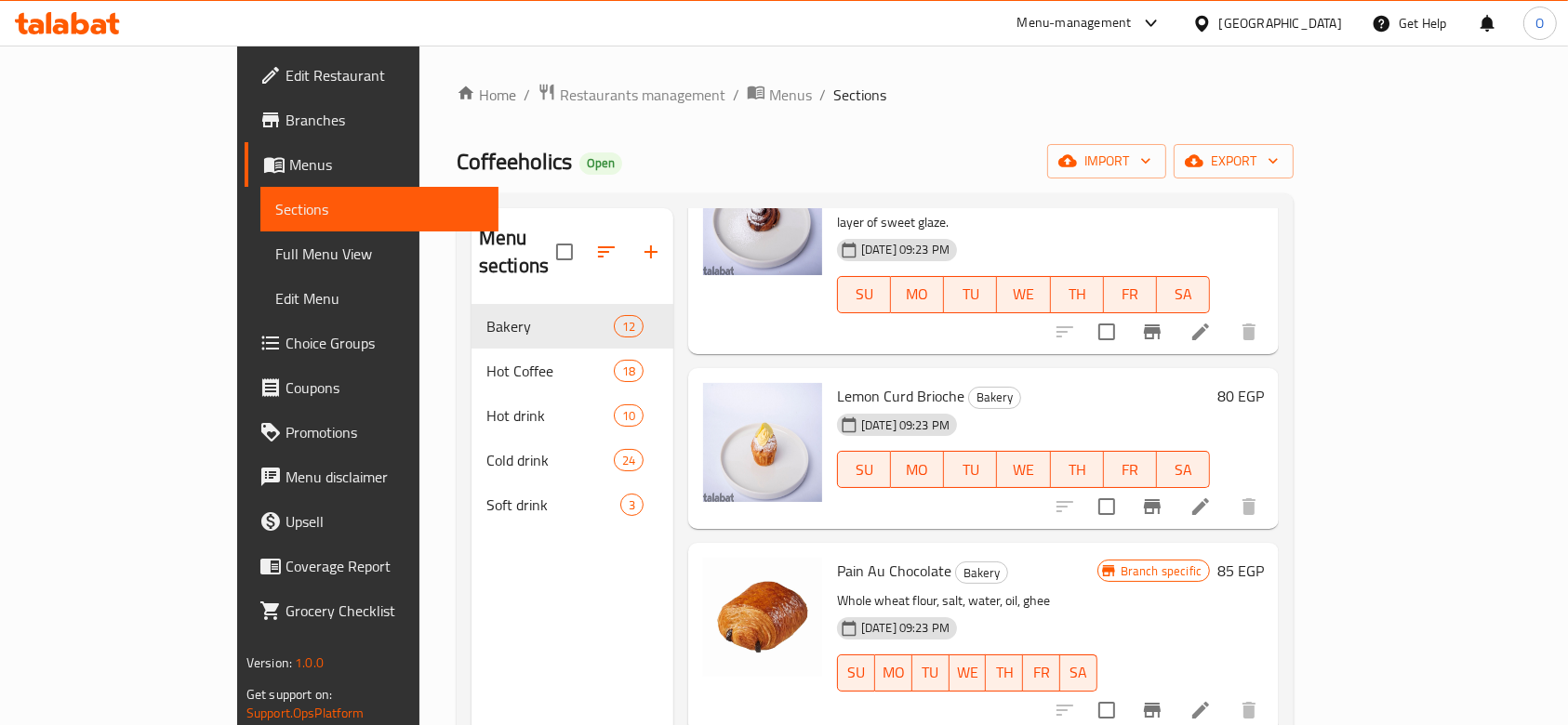
click at [843, 557] on span "Pain Au Chocolate" at bounding box center [893, 571] width 114 height 28
copy h6 "Pain Au Chocolate"
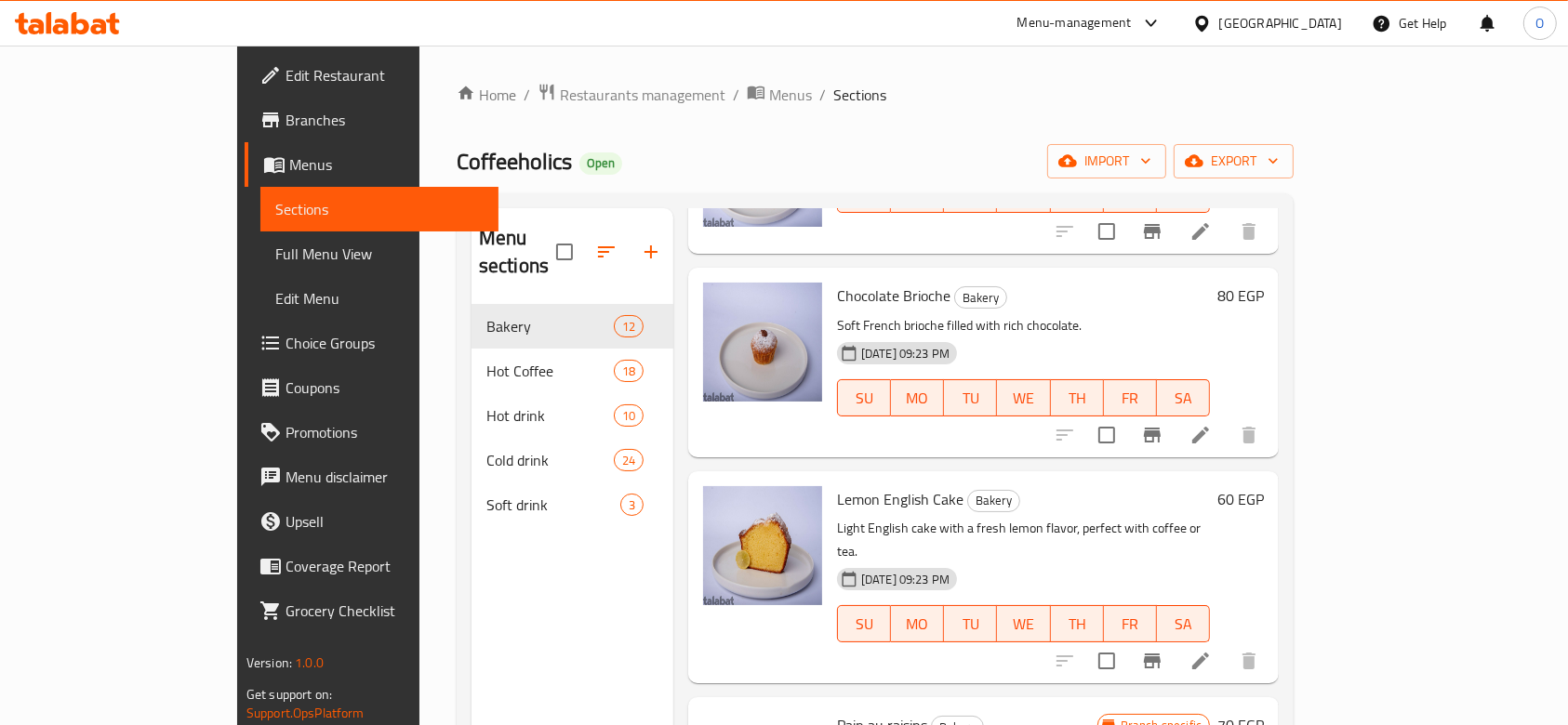
scroll to position [1702, 0]
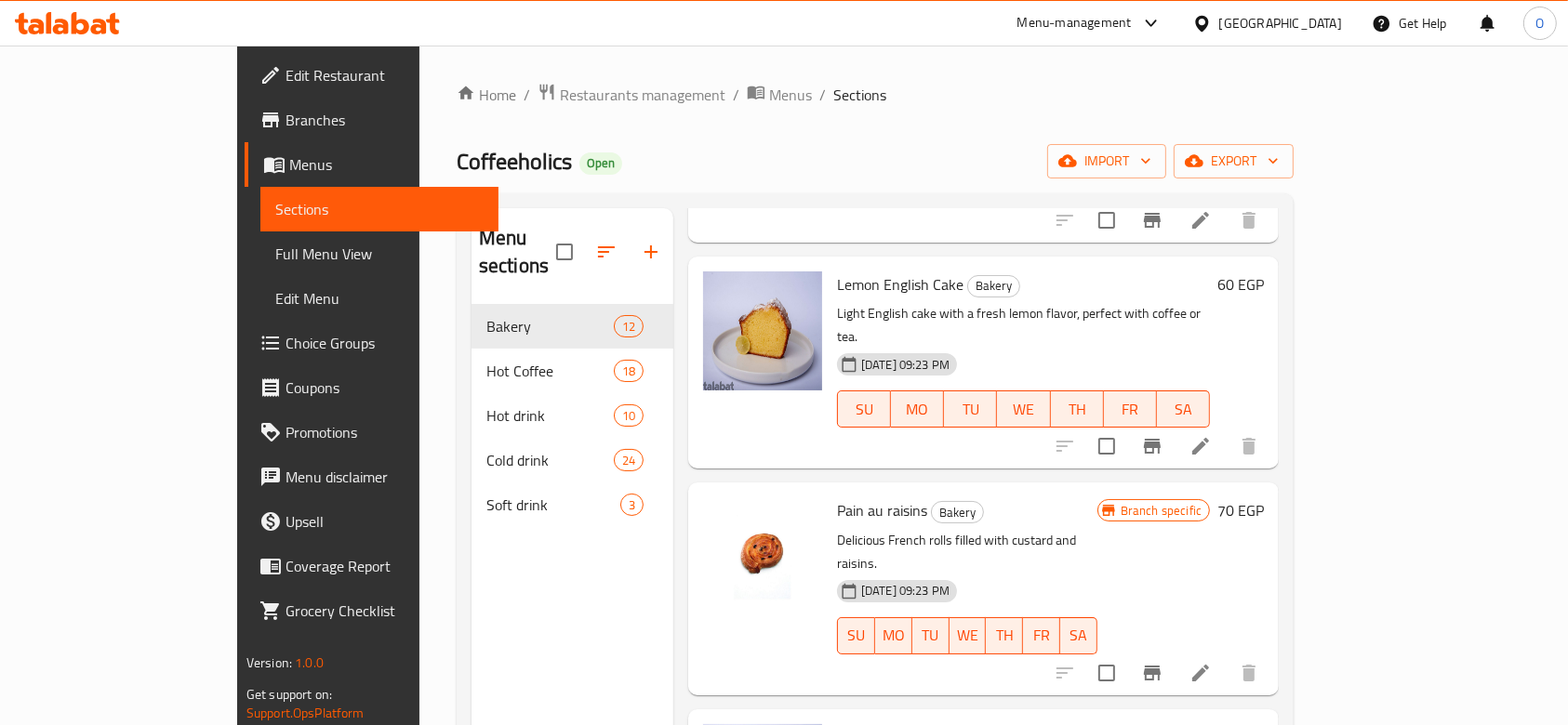
drag, startPoint x: 804, startPoint y: 370, endPoint x: 801, endPoint y: 384, distance: 14.3
click at [830, 490] on div "Pain au raisins Bakery Delicious French rolls filled with custard and raisins. …" at bounding box center [967, 589] width 276 height 197
click at [837, 529] on p "Delicious French rolls filled with custard and raisins." at bounding box center [967, 552] width 261 height 47
click at [830, 490] on div "Pain au raisins Bakery Delicious French rolls filled with custard and raisins. …" at bounding box center [967, 589] width 276 height 197
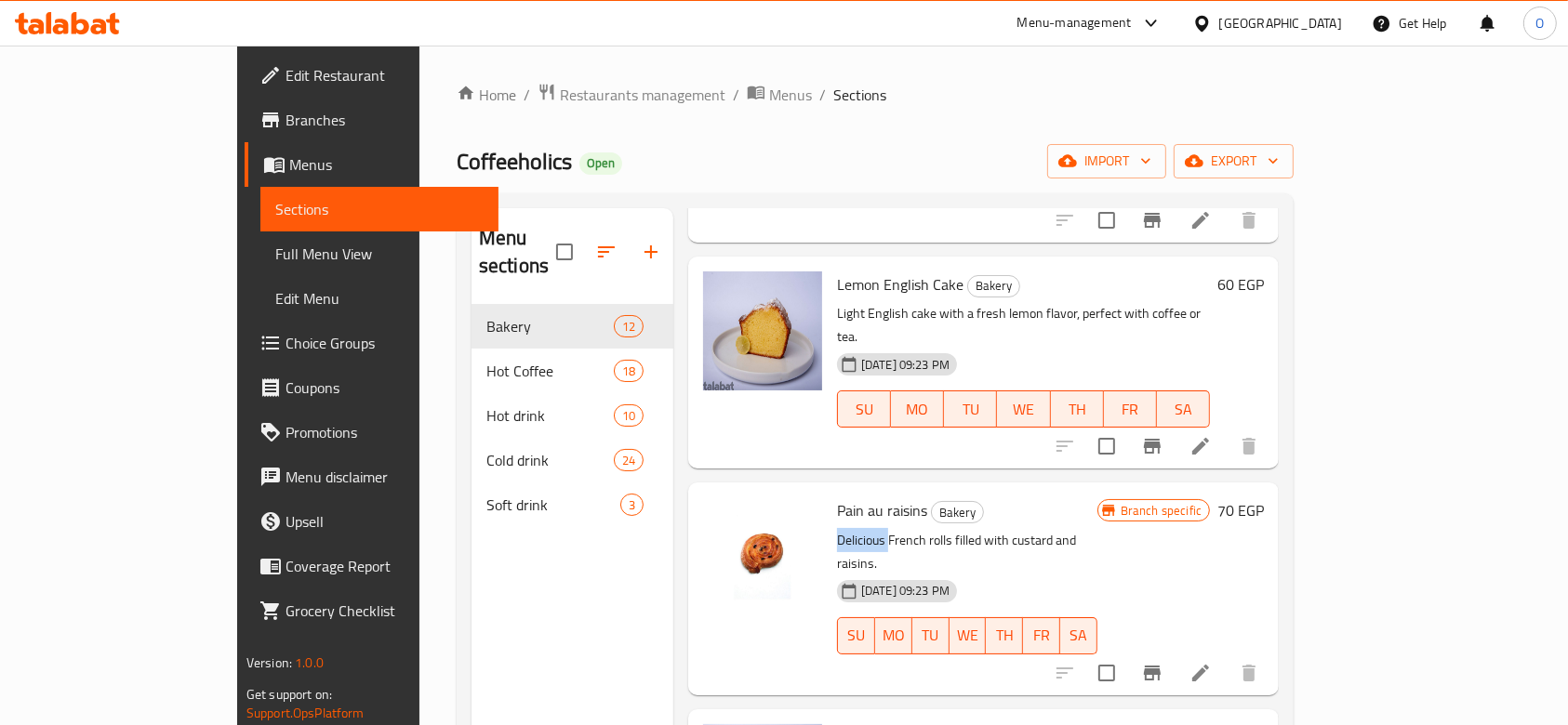
click at [830, 490] on div "Pain au raisins Bakery Delicious French rolls filled with custard and raisins. …" at bounding box center [967, 589] width 276 height 197
click at [837, 496] on span "Pain au raisins" at bounding box center [882, 510] width 91 height 28
copy h6 "Pain au raisins"
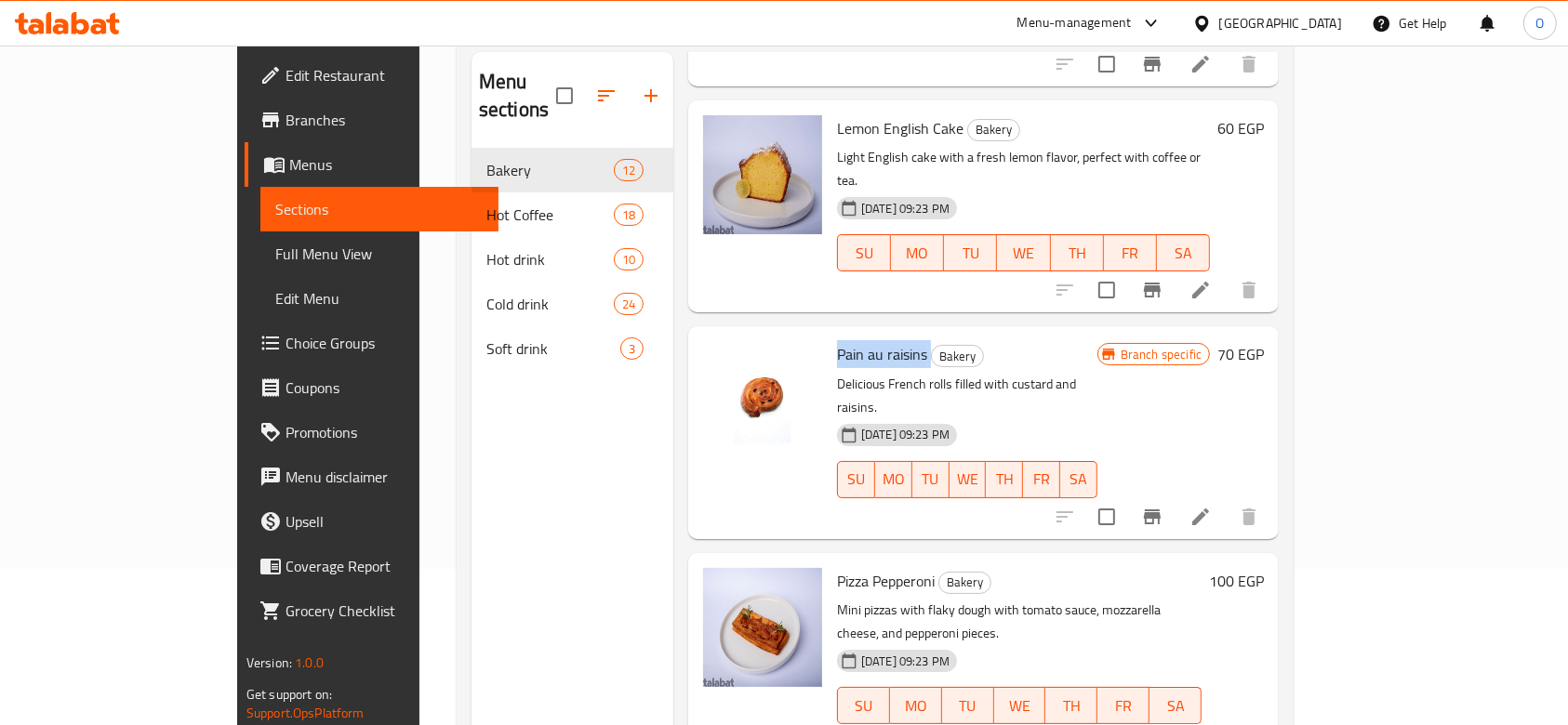
scroll to position [261, 0]
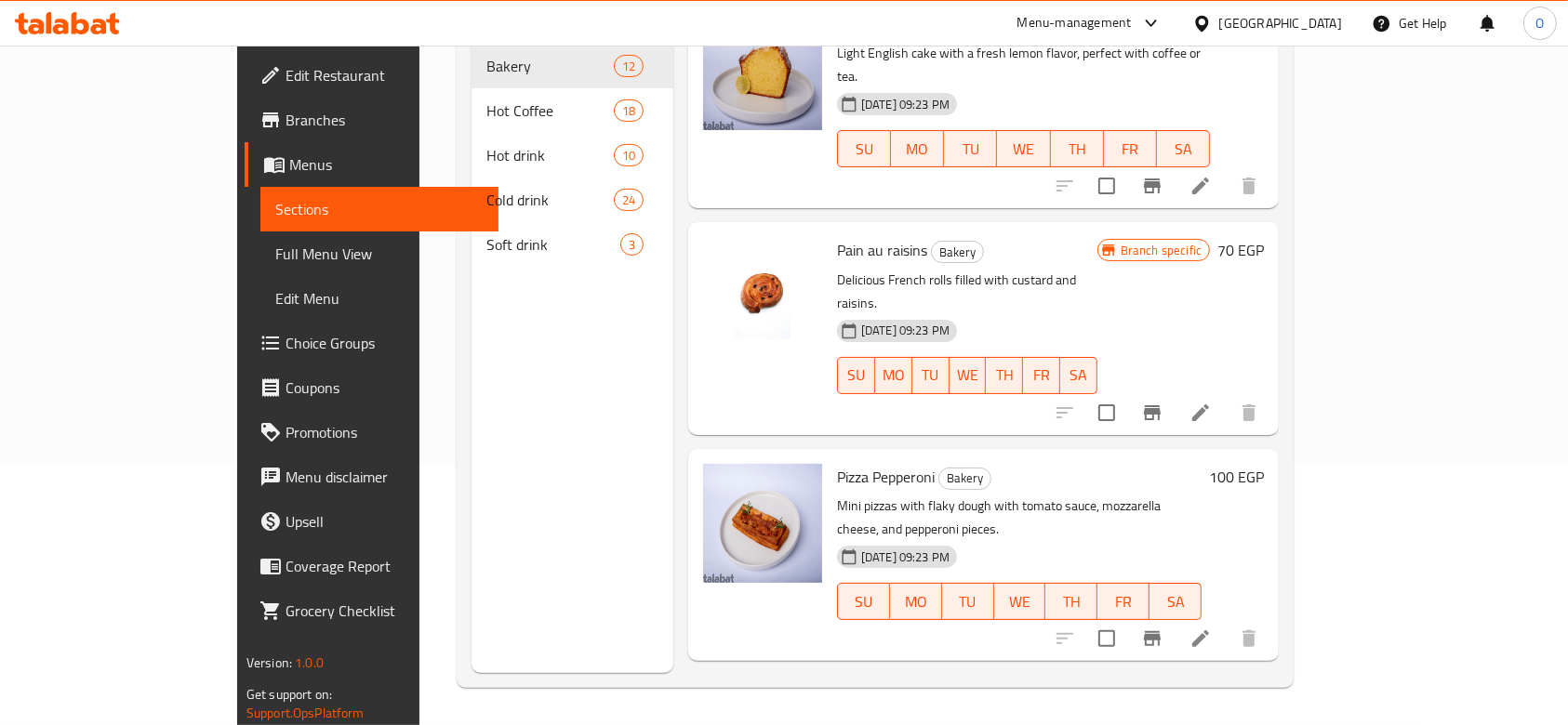
click at [837, 689] on span "Apple Pie" at bounding box center [866, 703] width 58 height 28
copy h6 "Apple Pie"
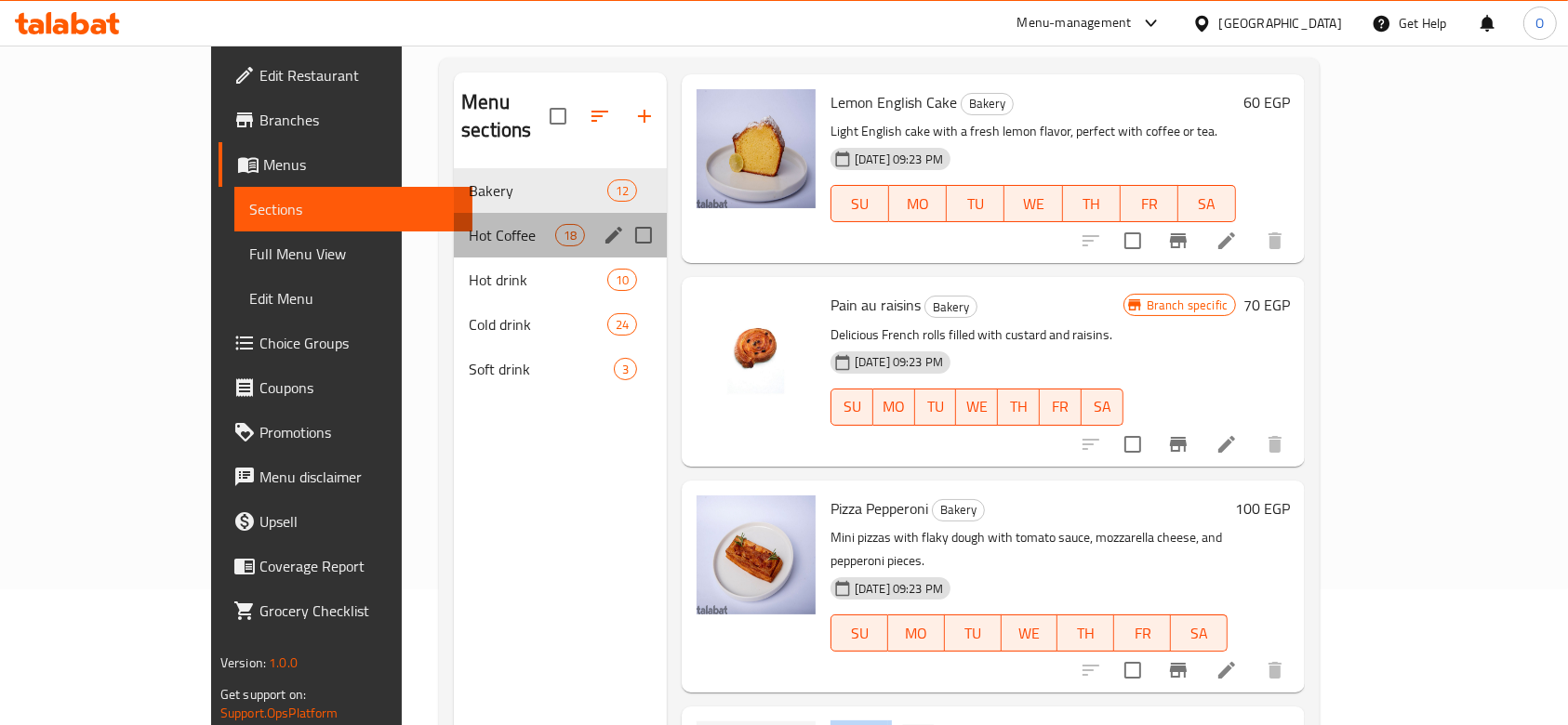
click at [462, 219] on div "Hot Coffee 18" at bounding box center [560, 235] width 213 height 45
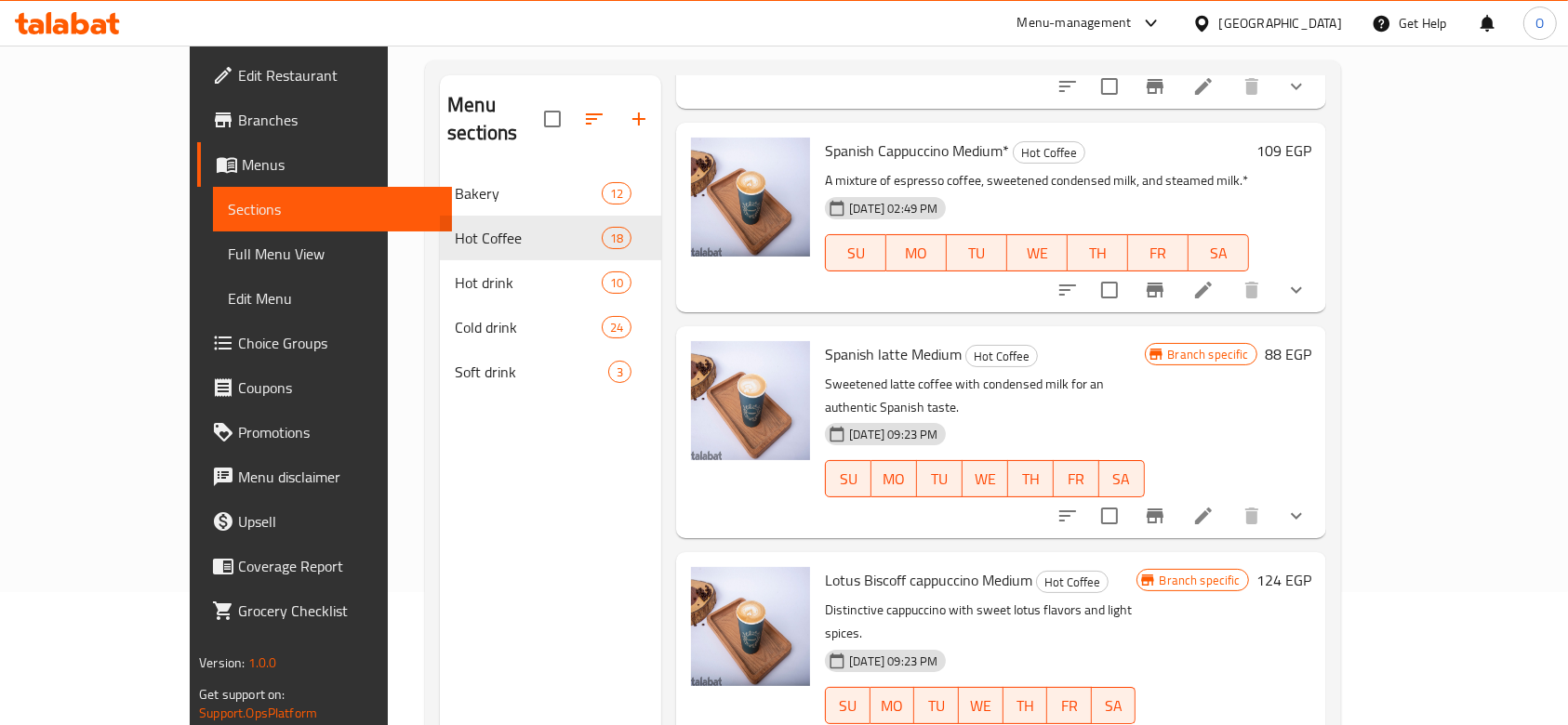
scroll to position [12, 0]
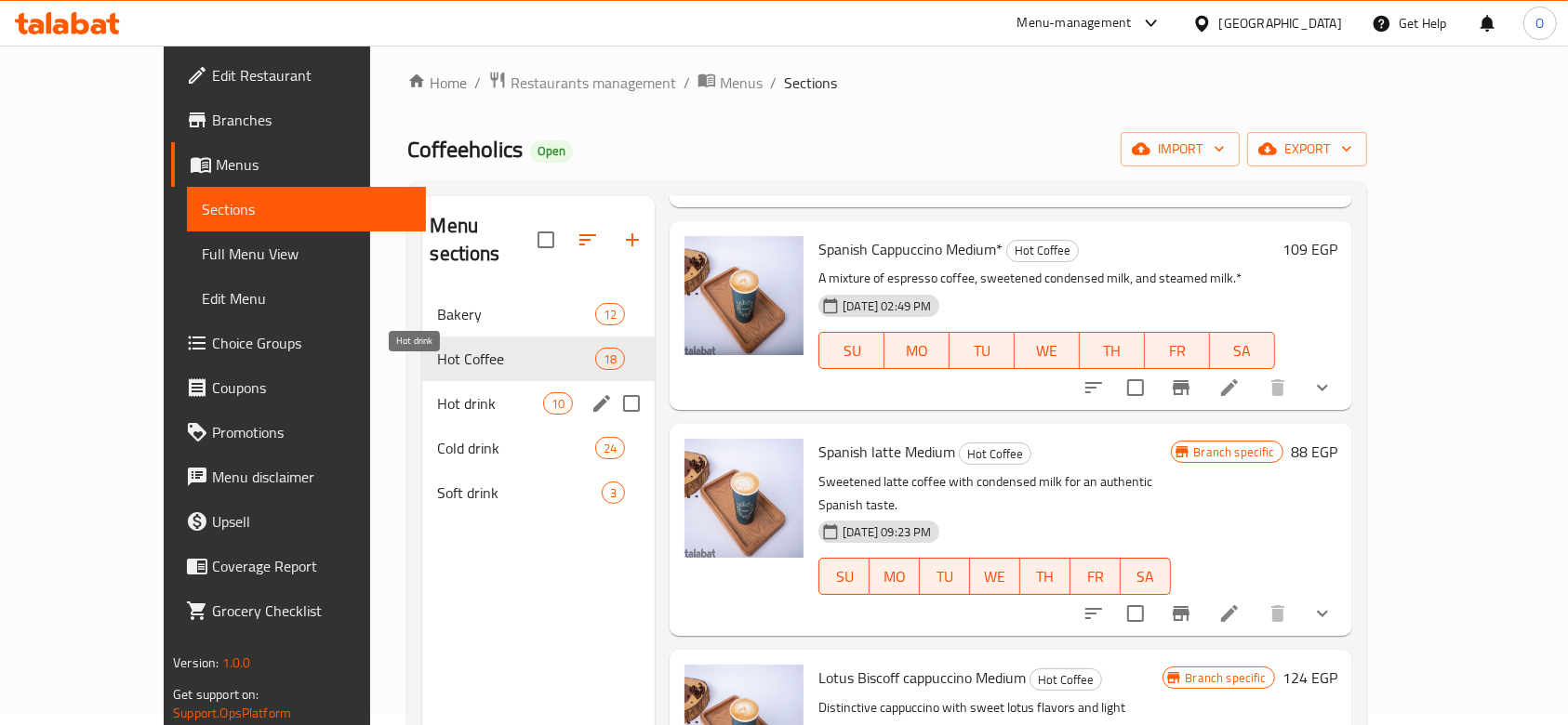
click at [474, 392] on span "Hot drink" at bounding box center [490, 403] width 106 height 22
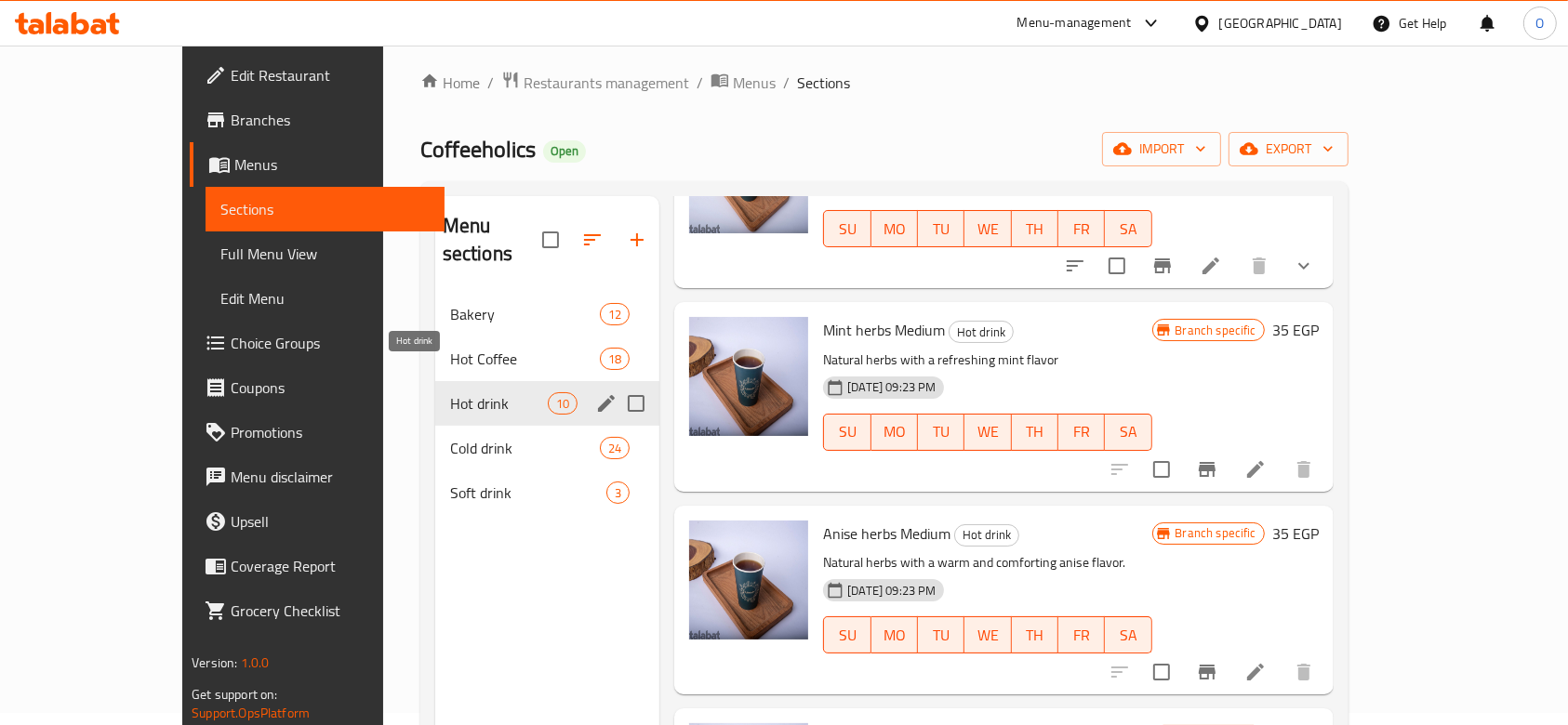
scroll to position [1324, 0]
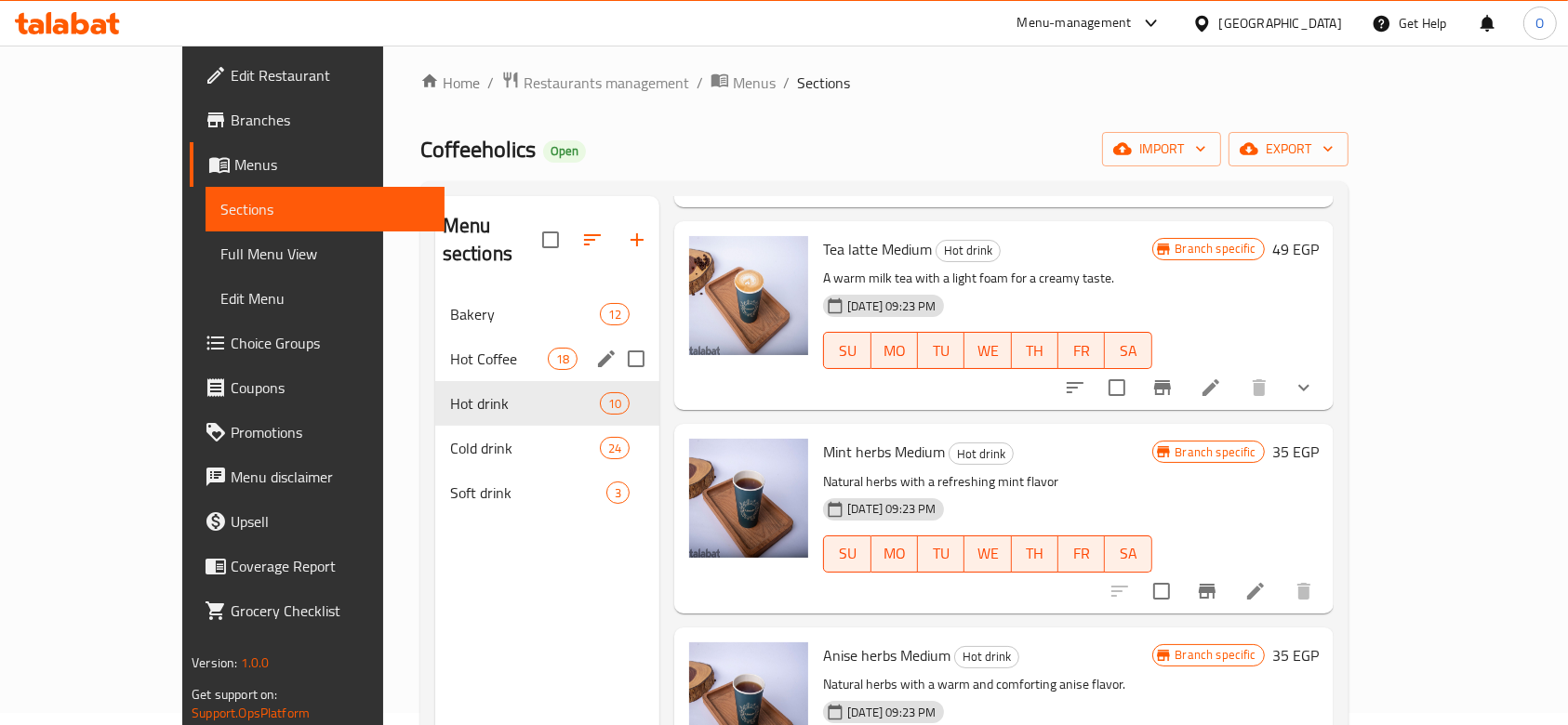
click at [435, 348] on div "Hot Coffee 18" at bounding box center [546, 358] width 224 height 45
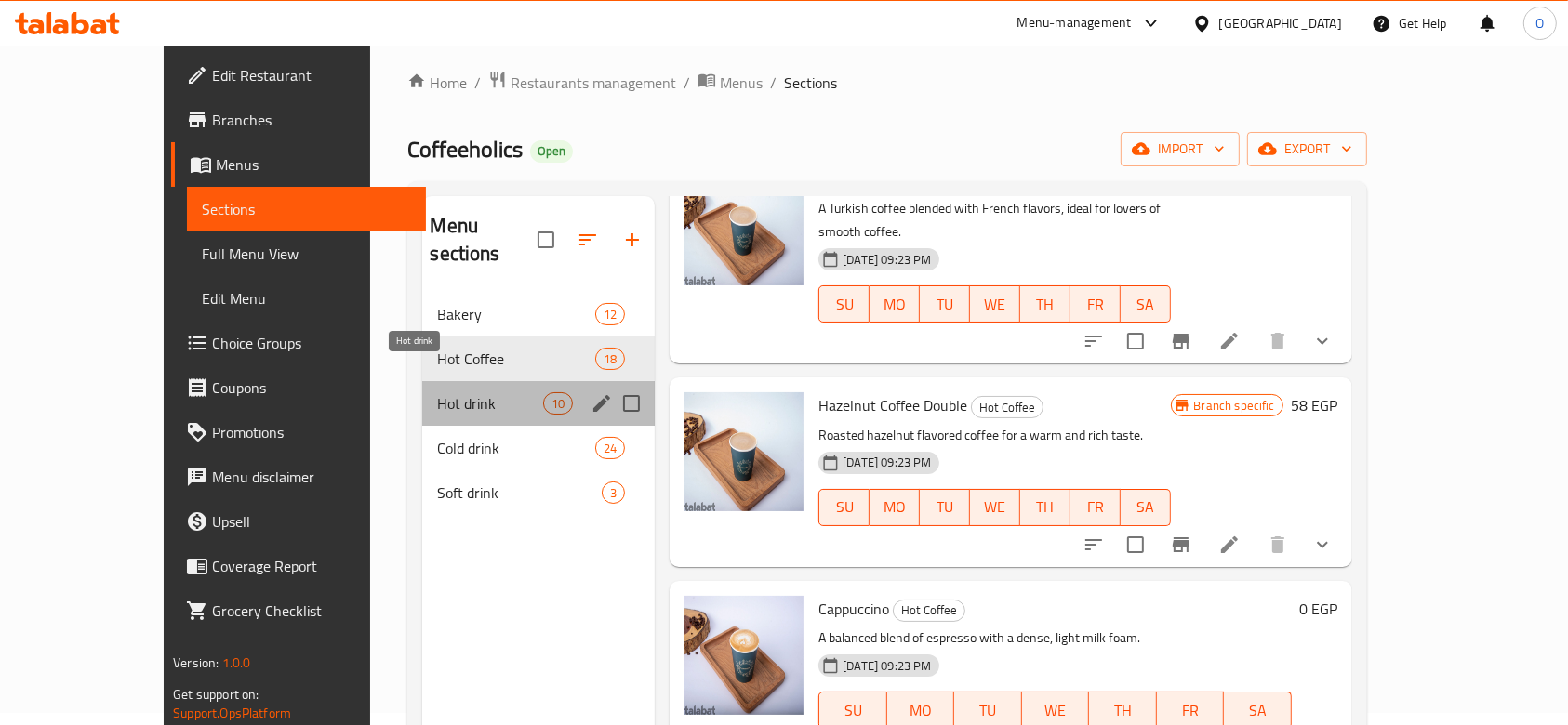
click at [437, 392] on span "Hot drink" at bounding box center [490, 403] width 106 height 22
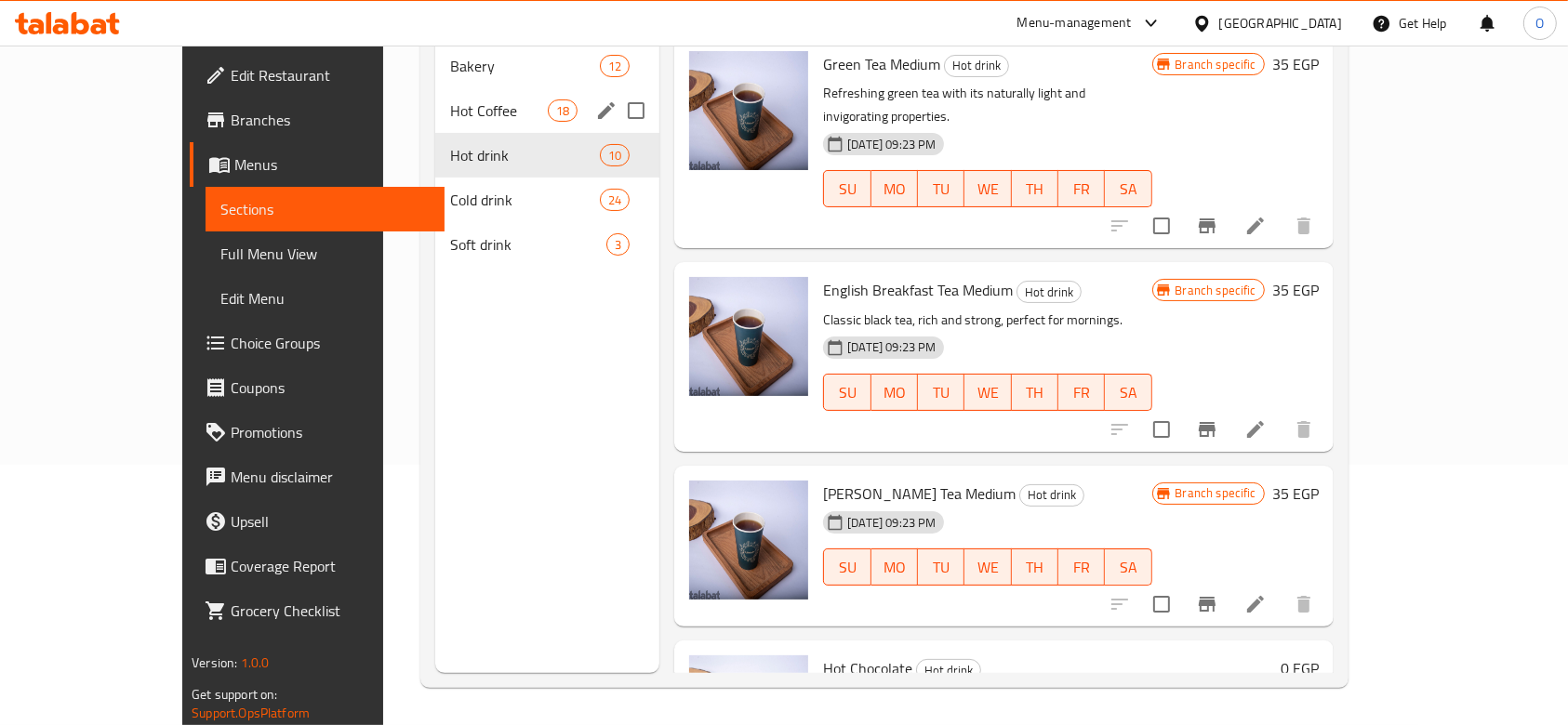
click at [450, 98] on div "Hot Coffee 18" at bounding box center [546, 110] width 224 height 45
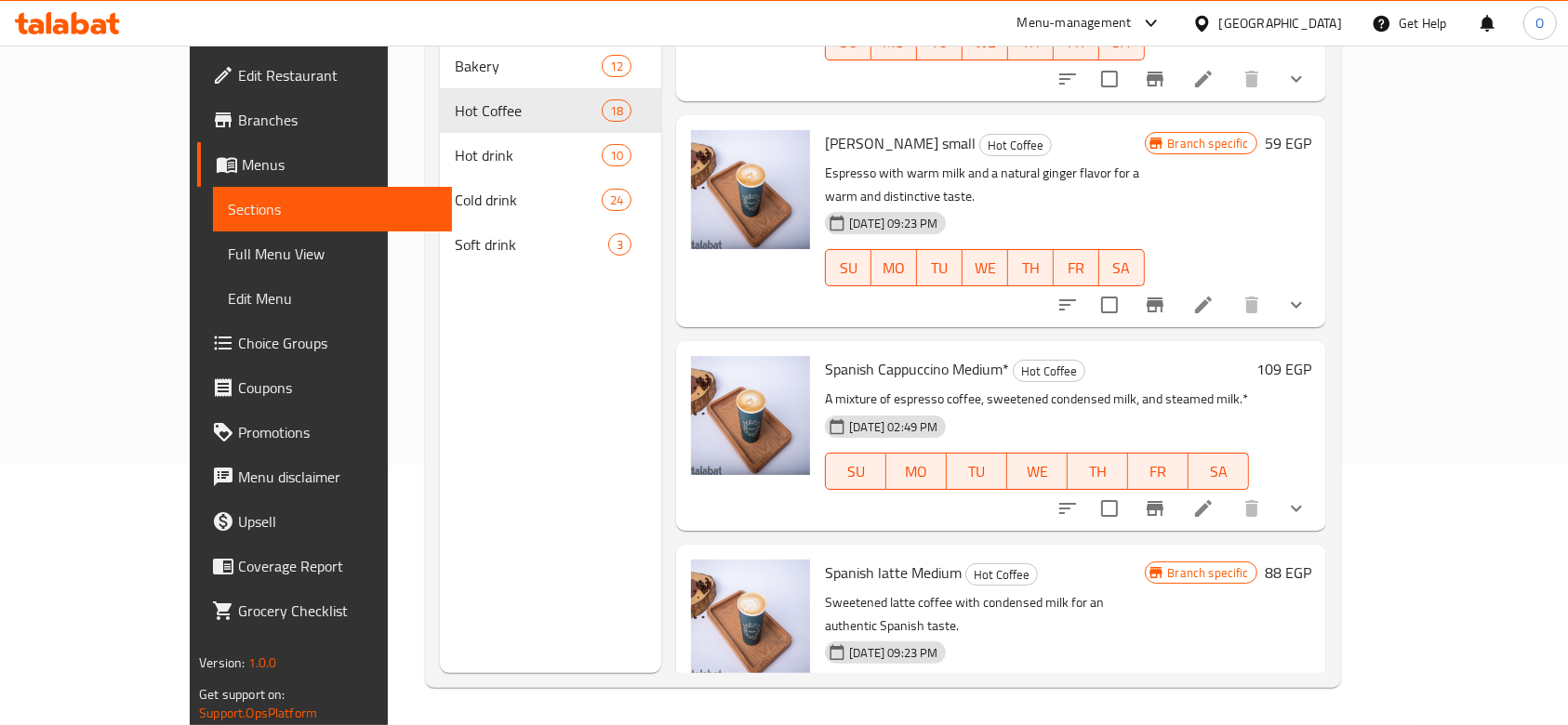
scroll to position [2949, 0]
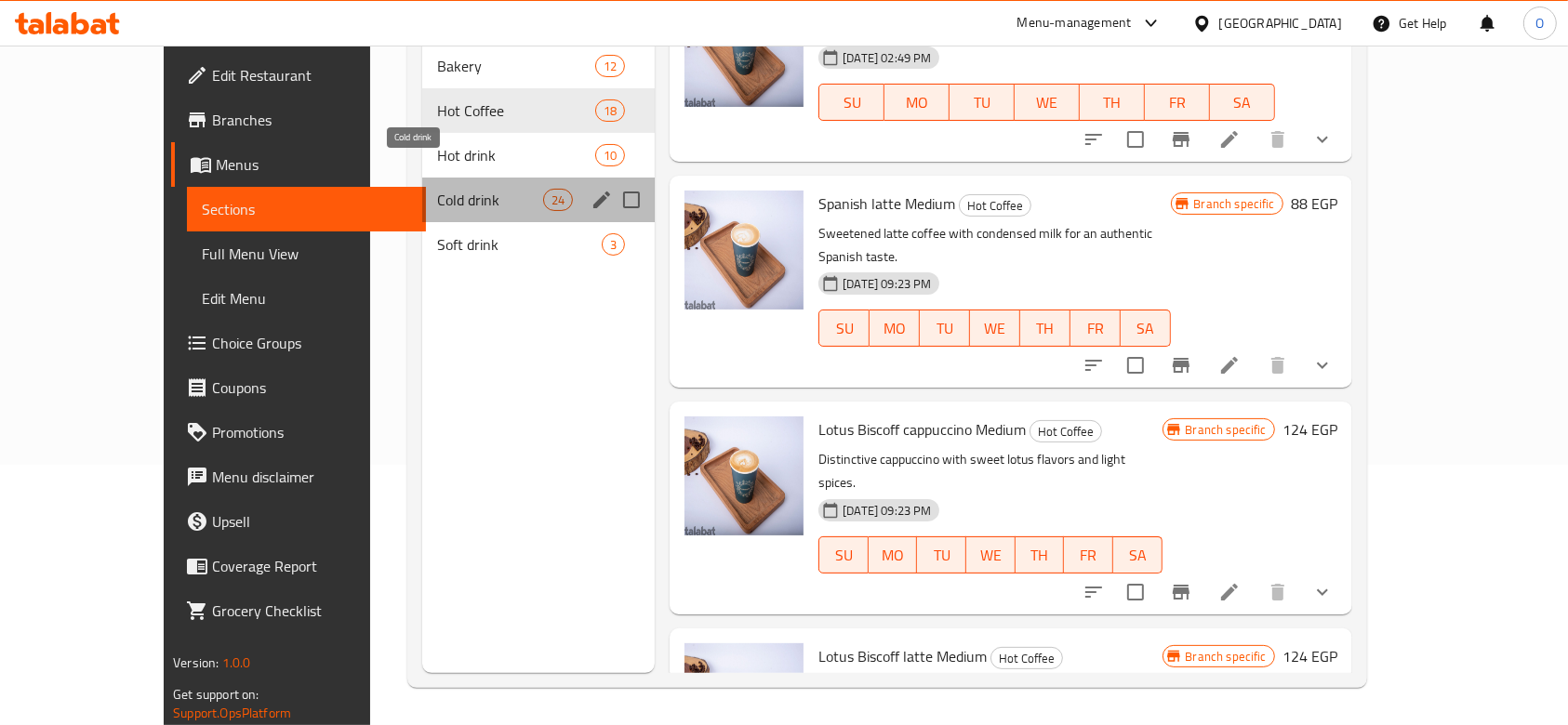
click at [437, 189] on span "Cold drink" at bounding box center [490, 200] width 106 height 22
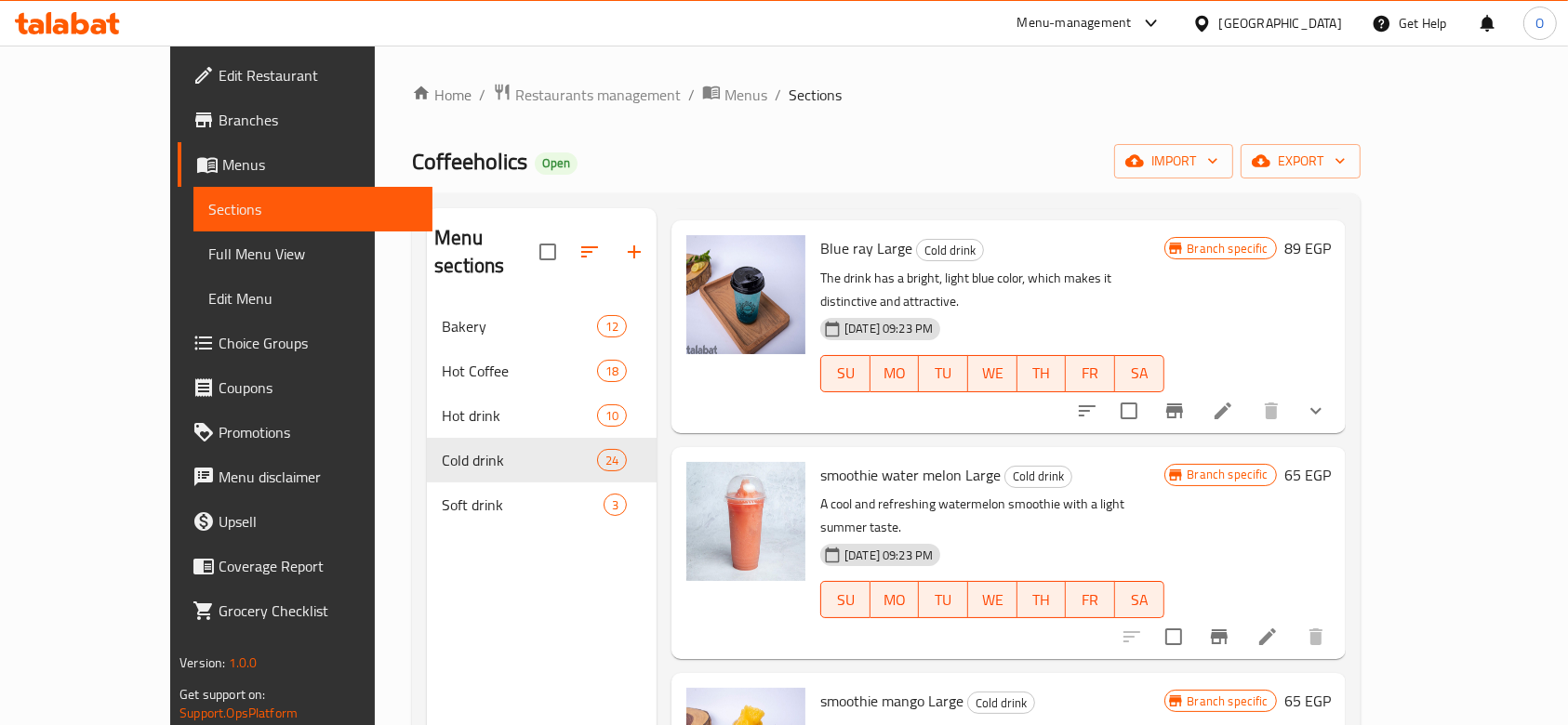
scroll to position [1116, 0]
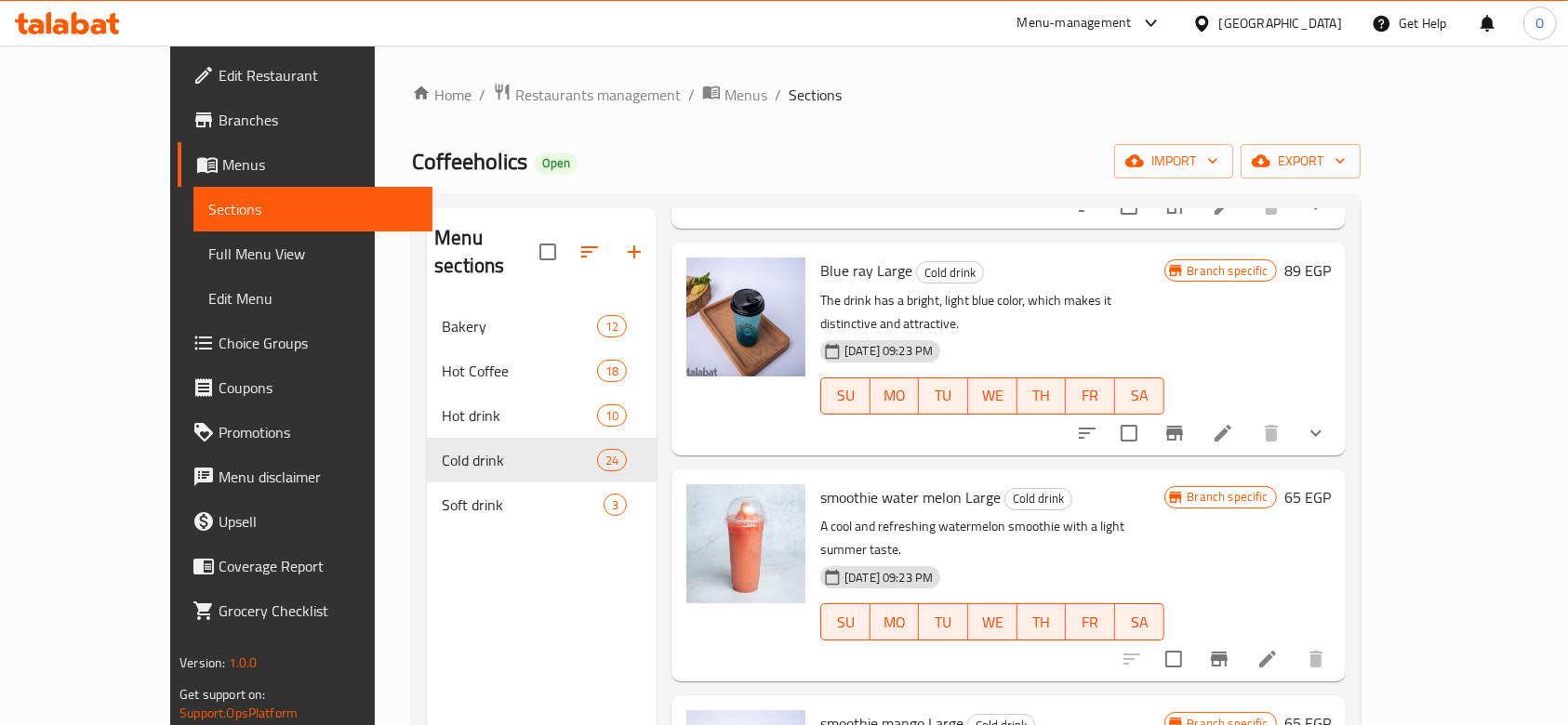
click at [849, 483] on span "smoothie water melon Large" at bounding box center [909, 497] width 180 height 28
drag, startPoint x: 849, startPoint y: 394, endPoint x: 839, endPoint y: 422, distance: 29.7
click at [839, 476] on div "smoothie water melon Large Cold drink A cool and refreshing watermelon smoothie…" at bounding box center [992, 575] width 358 height 197
click at [839, 515] on p "A cool and refreshing watermelon smoothie with a light summer taste." at bounding box center [991, 538] width 343 height 47
click at [835, 515] on p "A cool and refreshing watermelon smoothie with a light summer taste." at bounding box center [991, 538] width 343 height 47
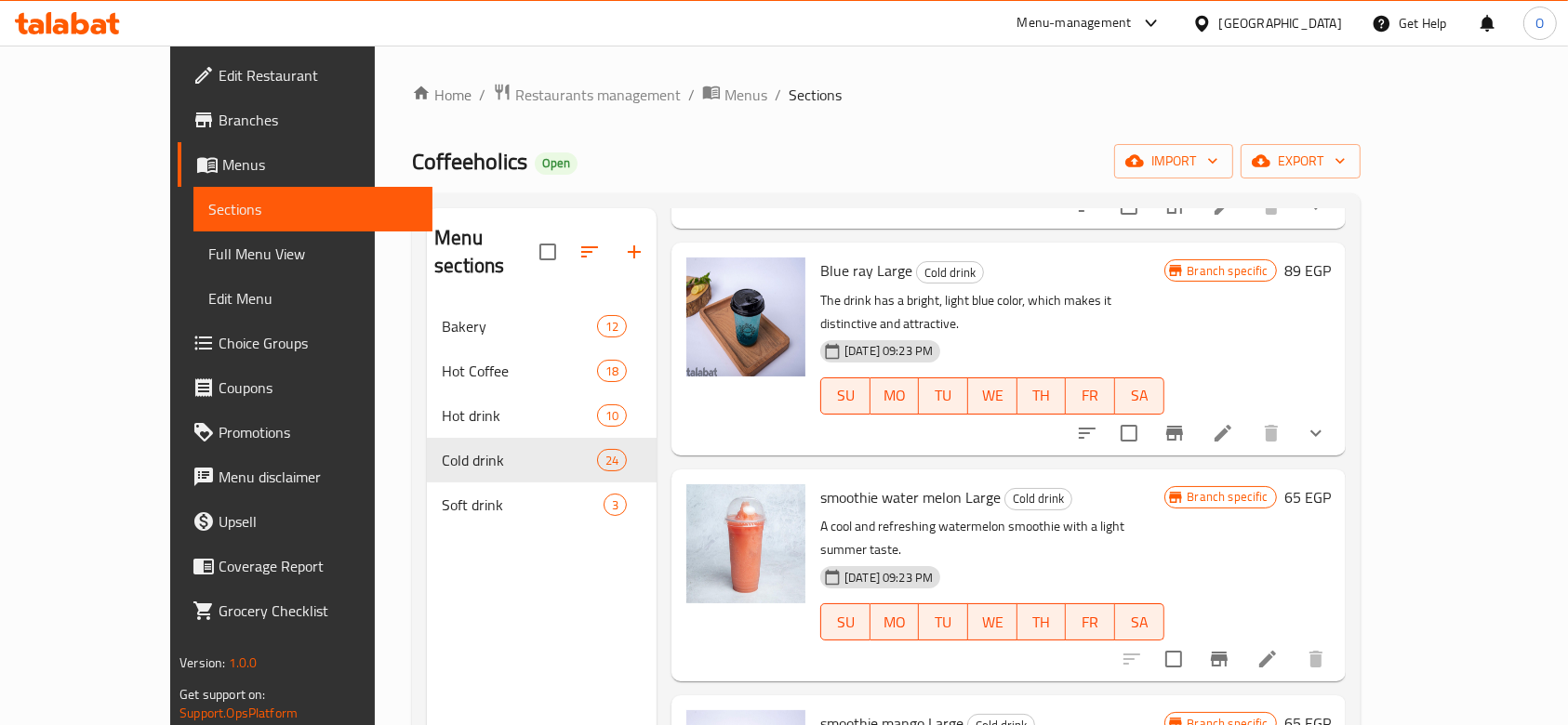
click at [820, 483] on span "smoothie water melon Large" at bounding box center [909, 497] width 180 height 28
copy h6 "smoothie water melon Large"
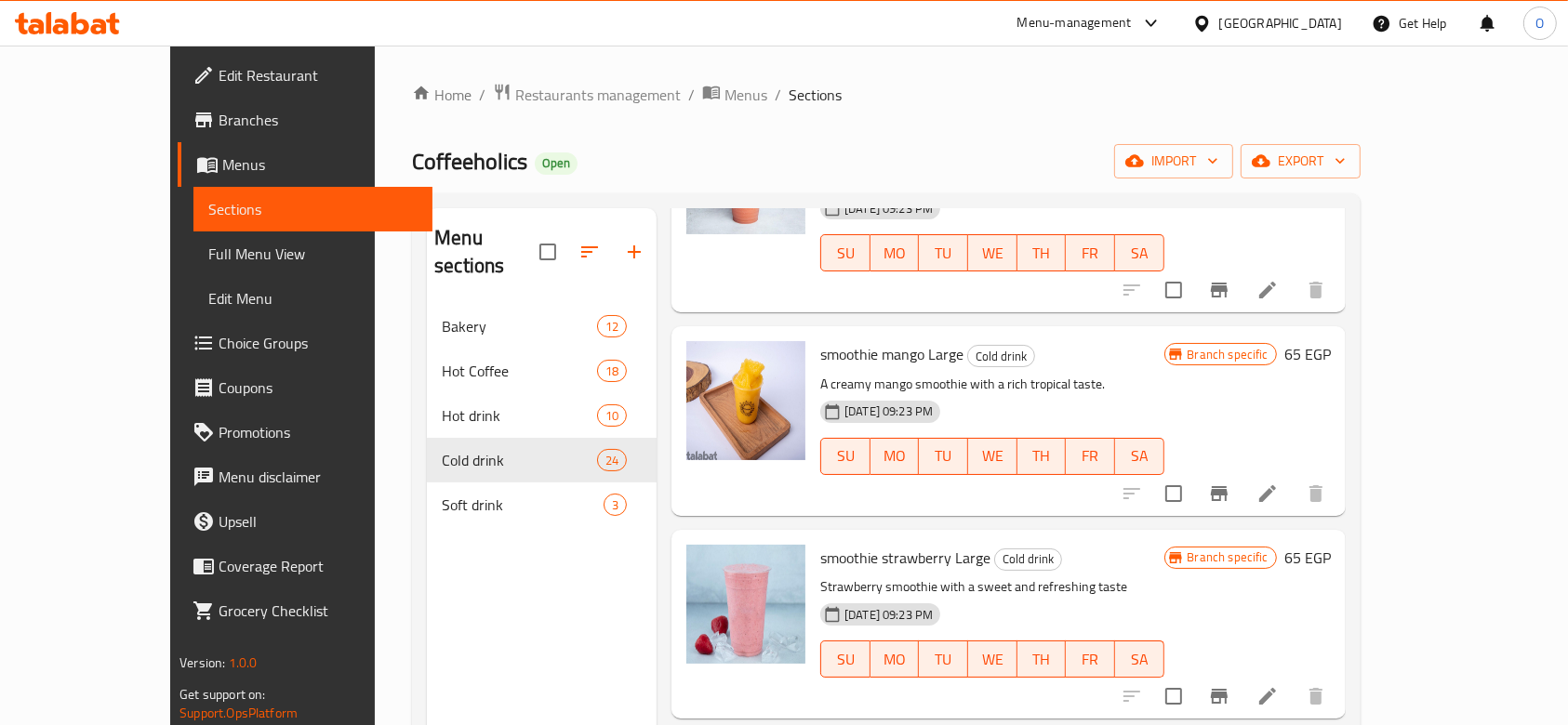
scroll to position [1487, 0]
click at [820, 541] on span "smoothie strawberry Large" at bounding box center [904, 555] width 170 height 28
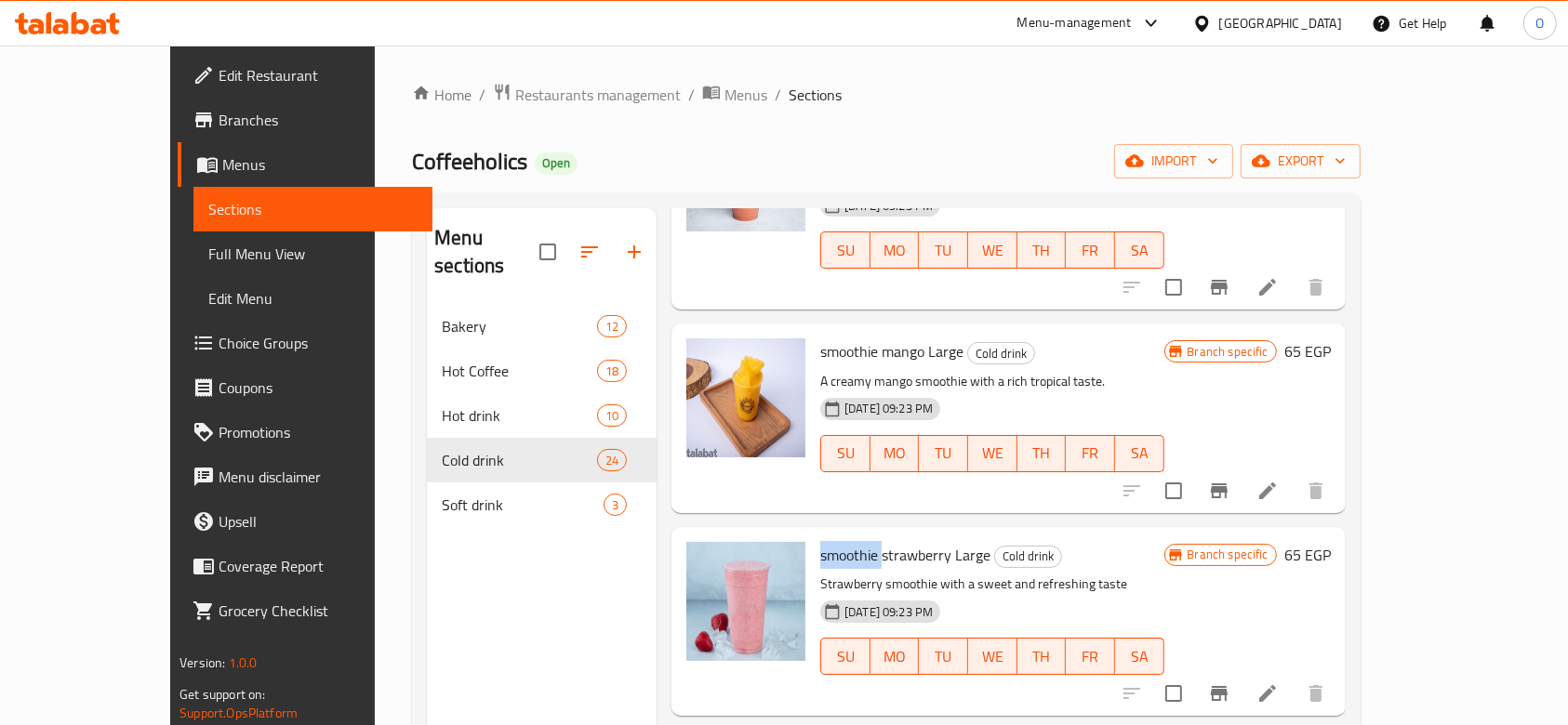
click at [820, 541] on span "smoothie strawberry Large" at bounding box center [904, 555] width 170 height 28
copy h6 "smoothie strawberry Large"
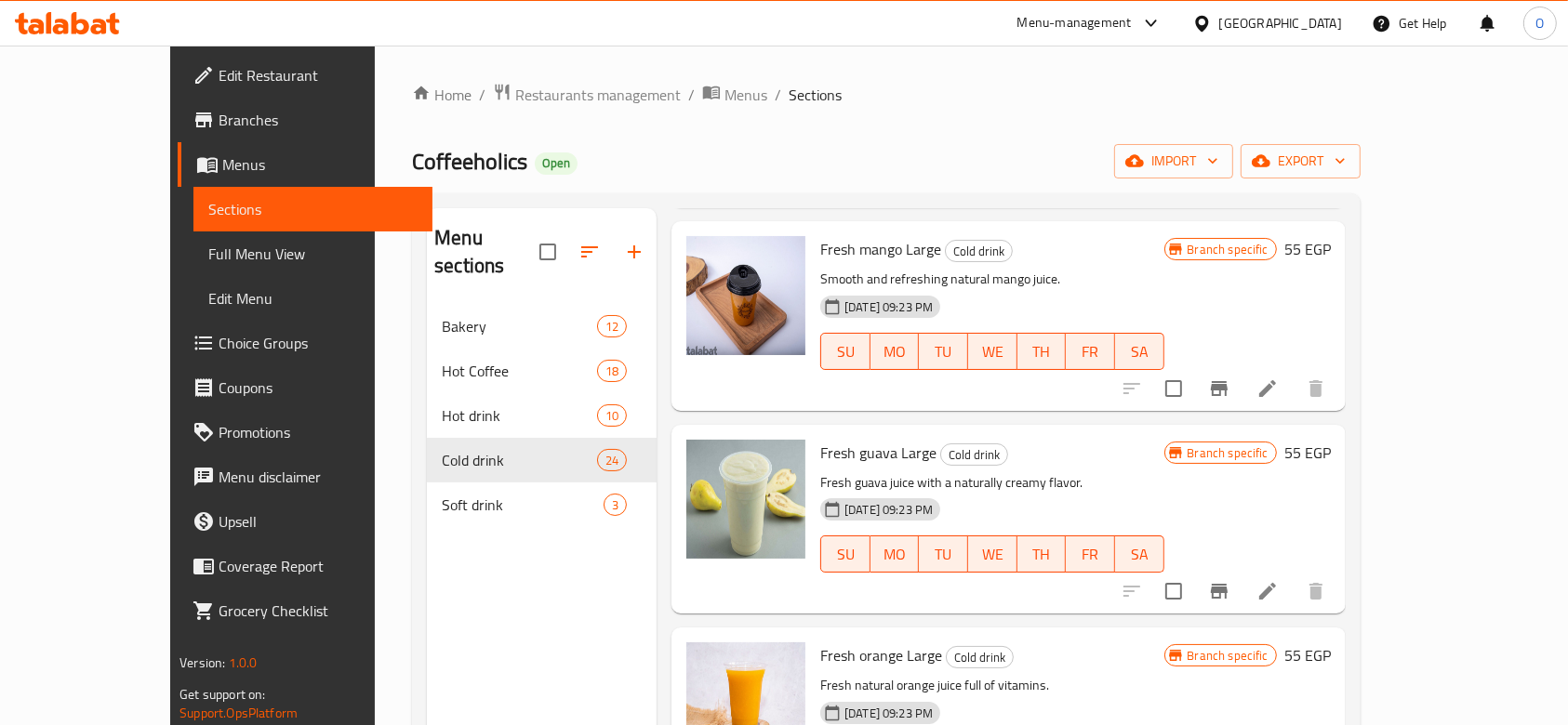
scroll to position [2231, 0]
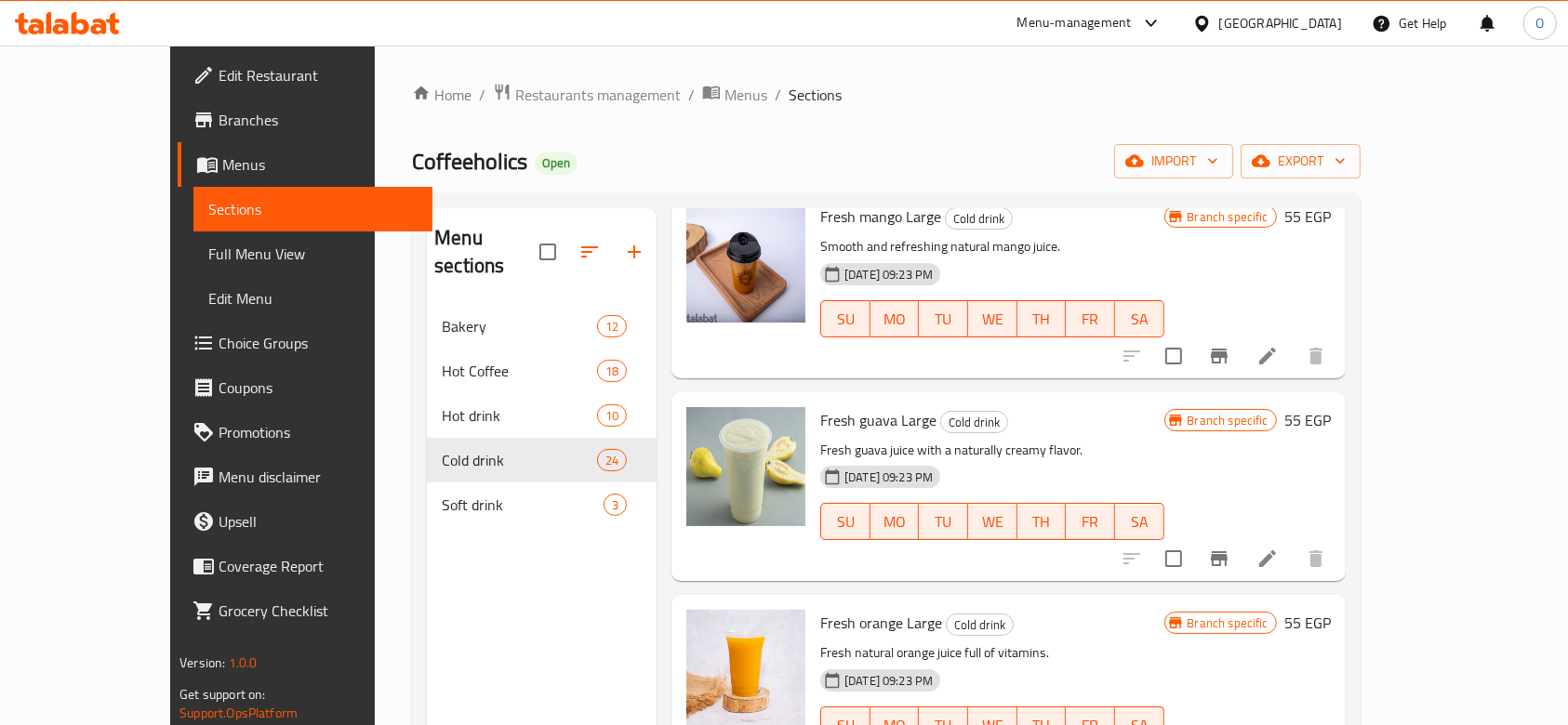
click at [820, 406] on span "Fresh guava Large" at bounding box center [878, 420] width 116 height 28
drag, startPoint x: 784, startPoint y: 311, endPoint x: 771, endPoint y: 330, distance: 23.0
click at [813, 400] on div "Fresh guava Large Cold drink Fresh guava juice with a naturally creamy flavor. …" at bounding box center [992, 486] width 358 height 174
click at [822, 406] on span "Fresh guava Large" at bounding box center [878, 420] width 116 height 28
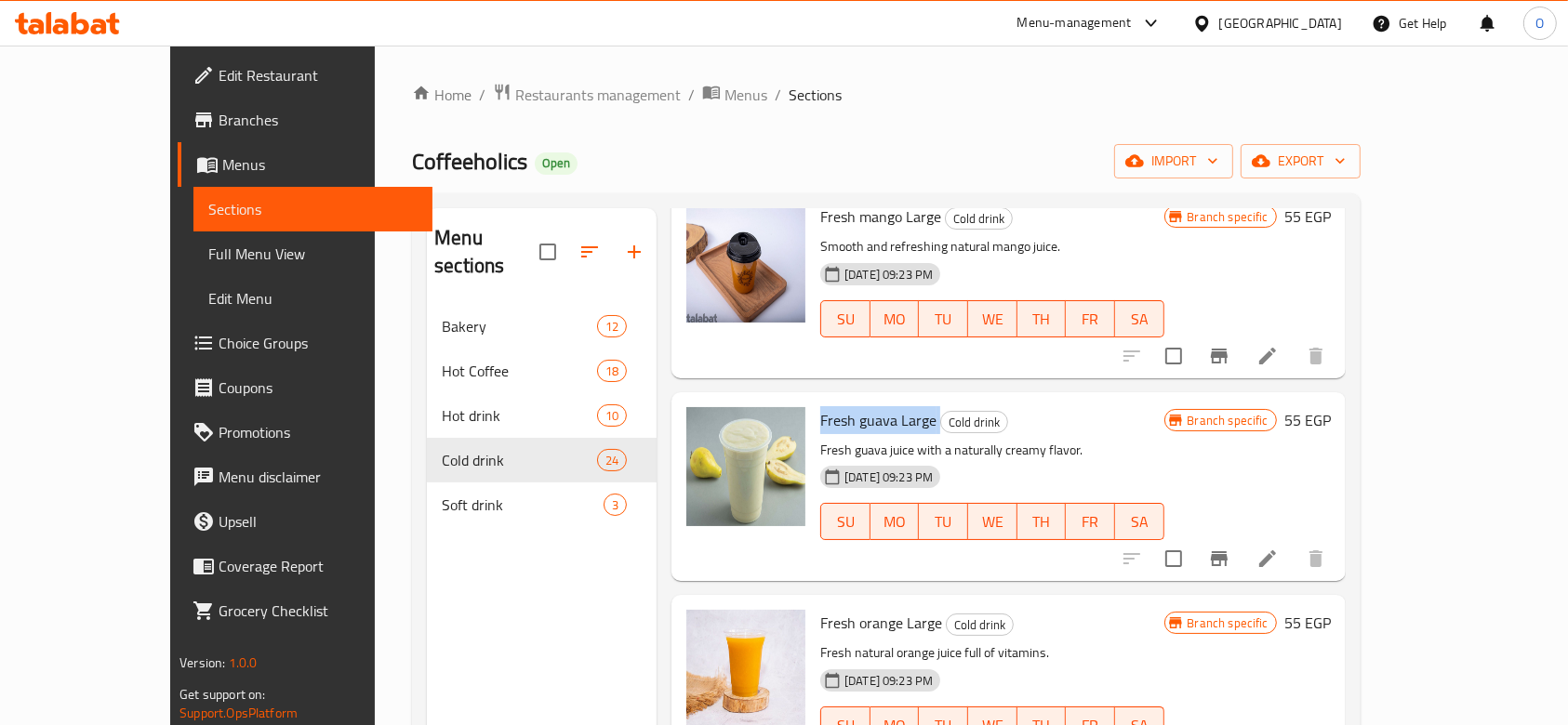
click at [822, 406] on span "Fresh guava Large" at bounding box center [878, 420] width 116 height 28
click at [828, 609] on span "Fresh orange Large" at bounding box center [881, 623] width 121 height 28
copy h6 "Fresh orange Large"
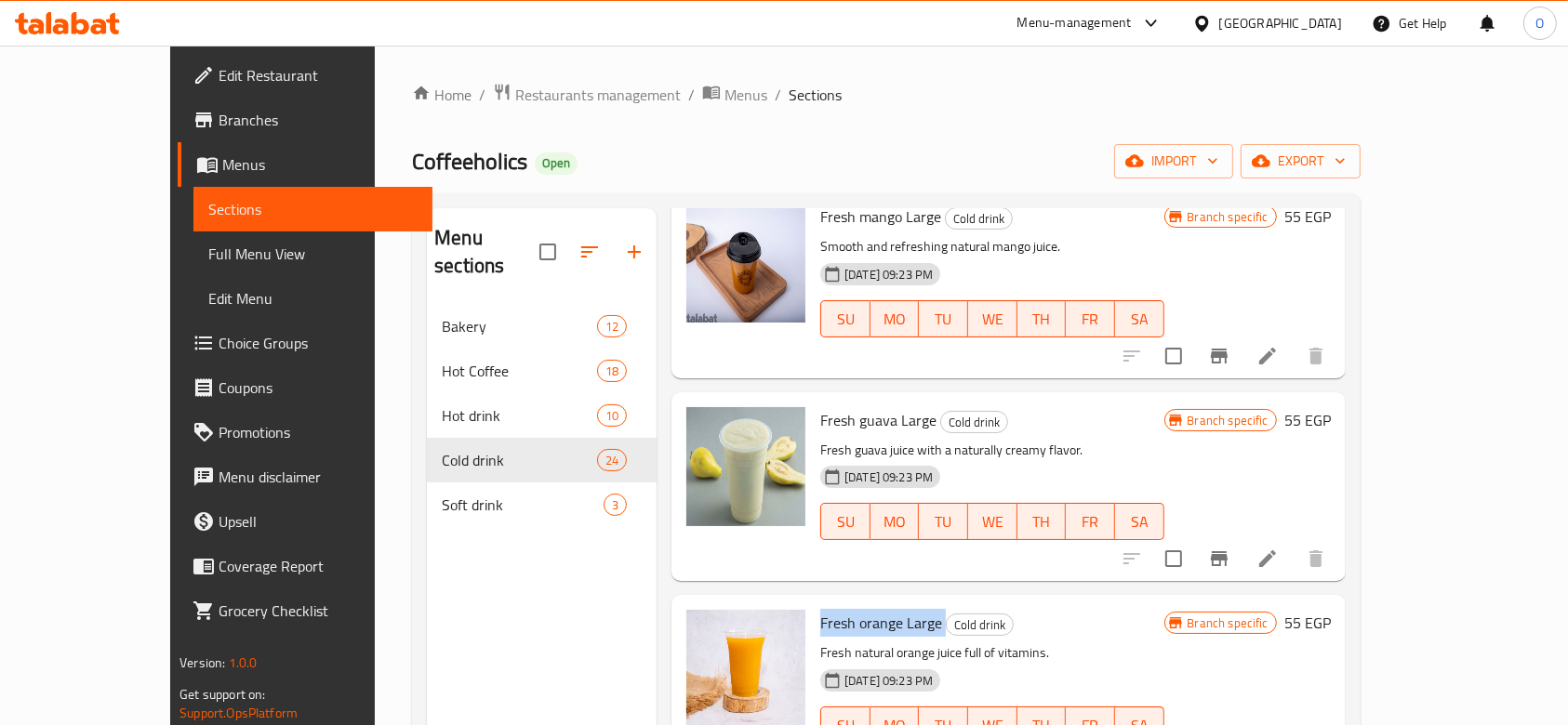
scroll to position [2354, 0]
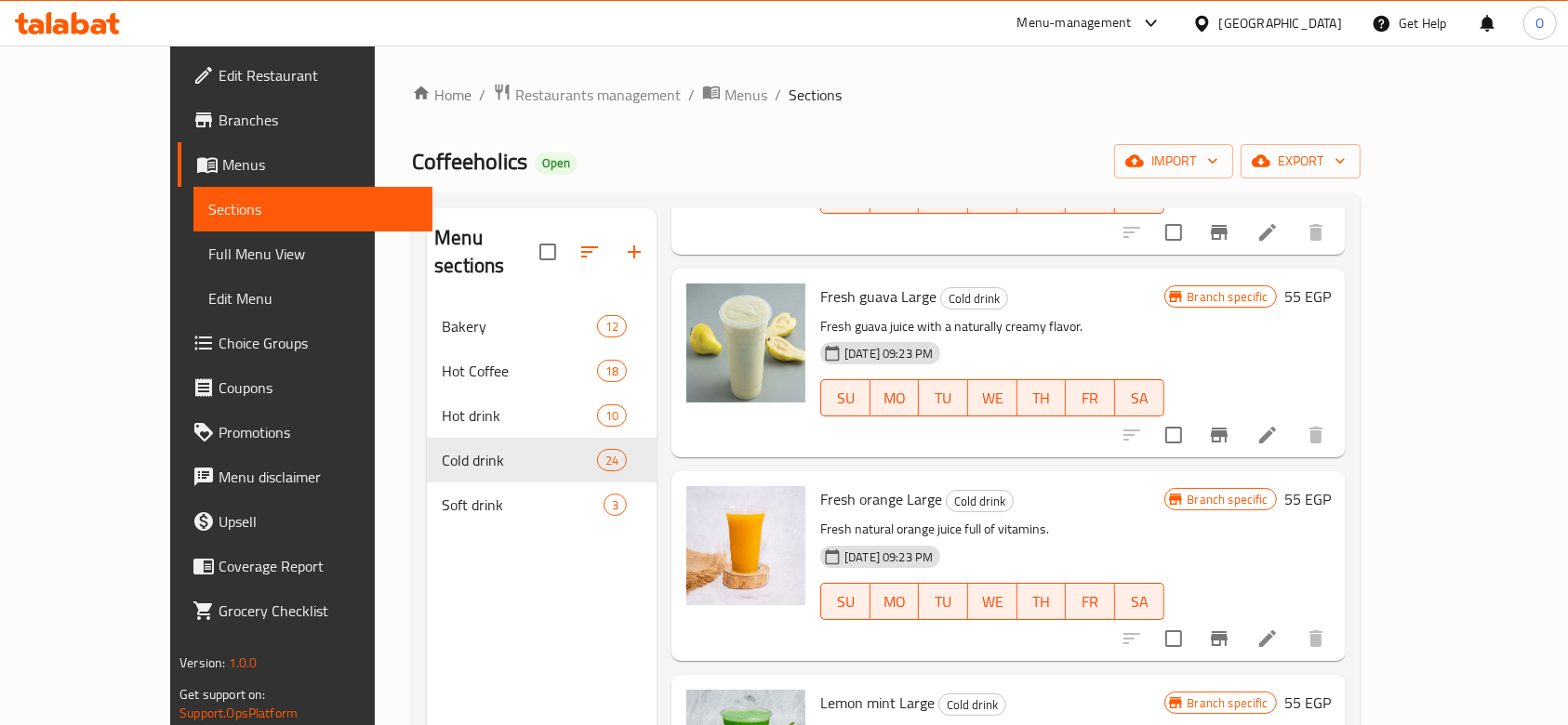
click at [820, 689] on span "Lemon mint Large" at bounding box center [877, 703] width 114 height 28
copy h6 "Lemon mint Large"
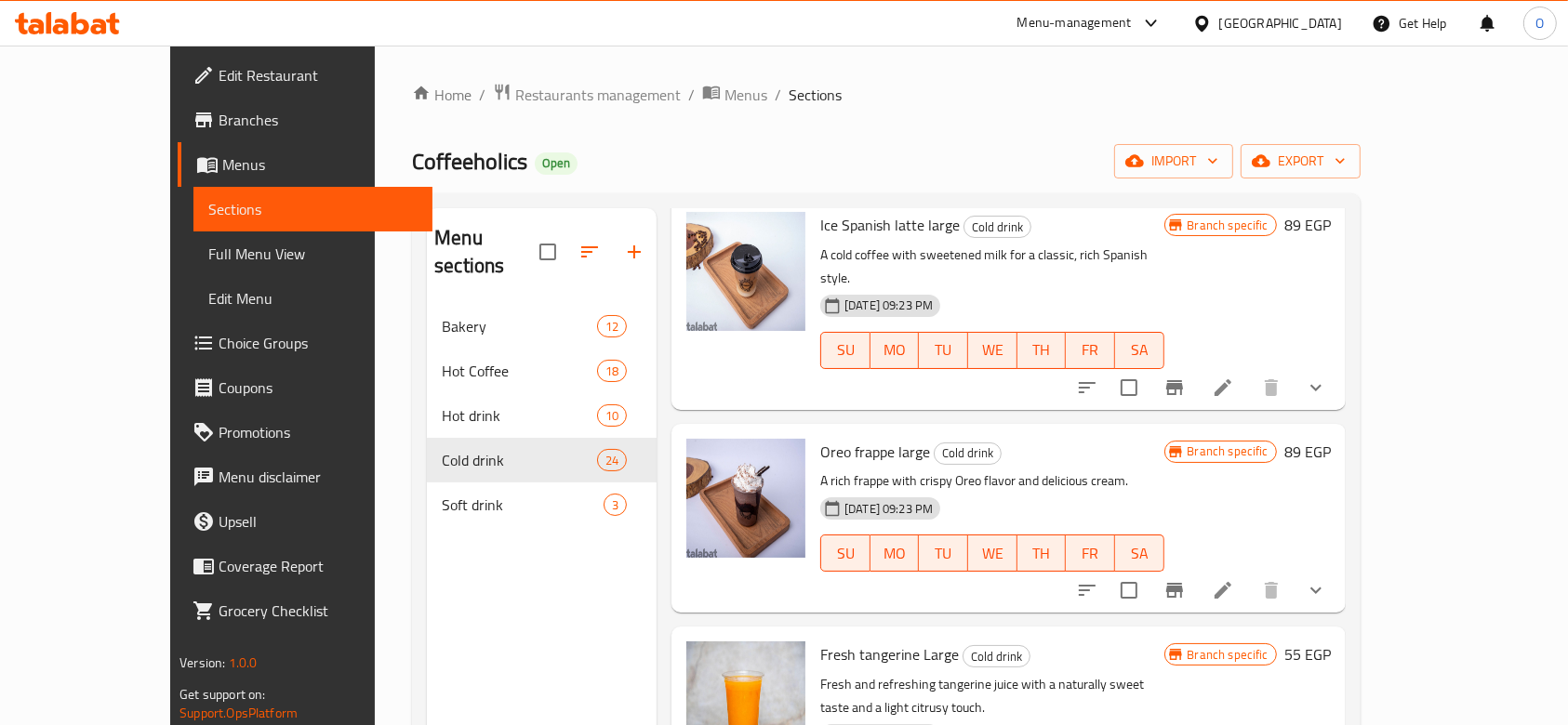
scroll to position [3593, 0]
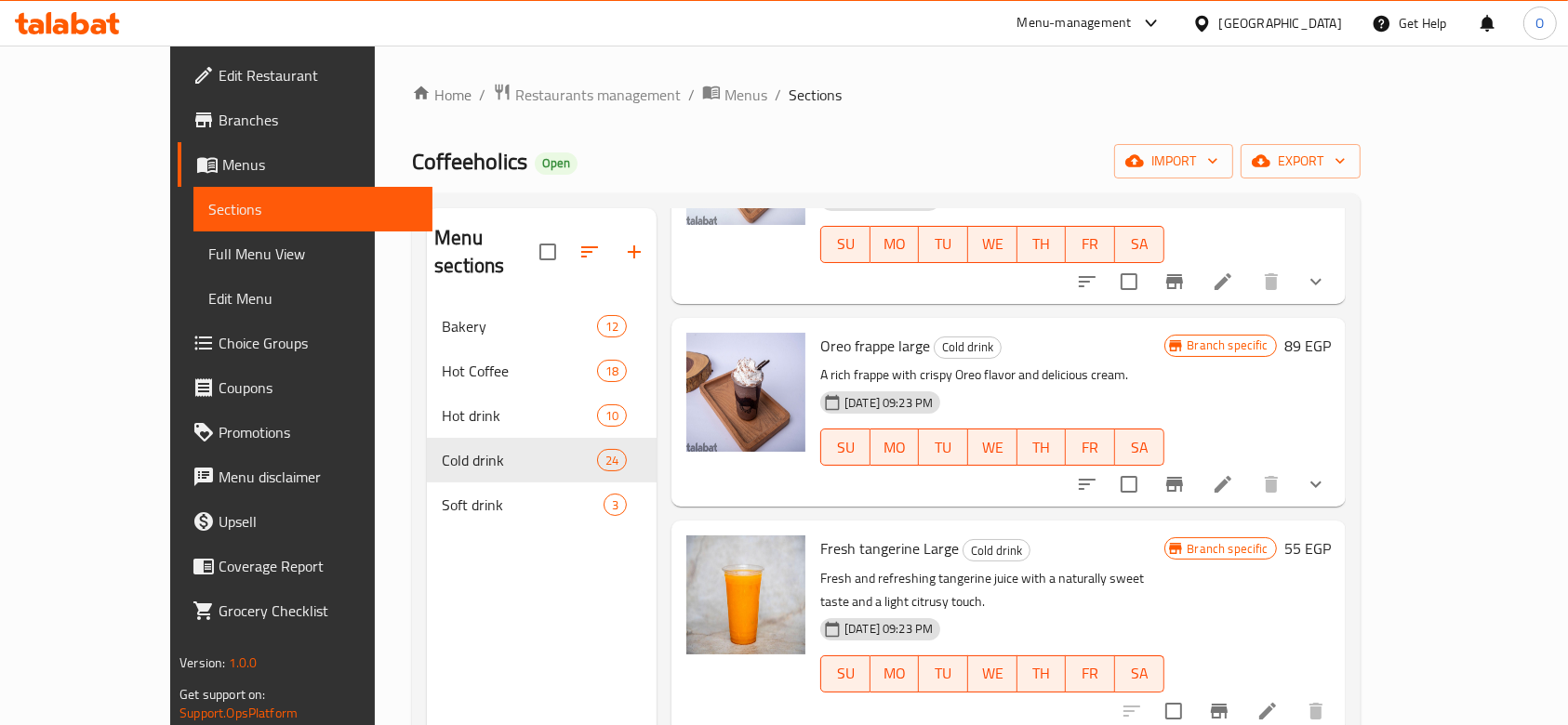
click at [848, 528] on div "Fresh tangerine Large Cold drink Fresh and refreshing tangerine juice with a na…" at bounding box center [992, 627] width 358 height 197
click at [837, 534] on span "Fresh tangerine Large" at bounding box center [888, 548] width 138 height 28
copy h6 "Fresh tangerine Large"
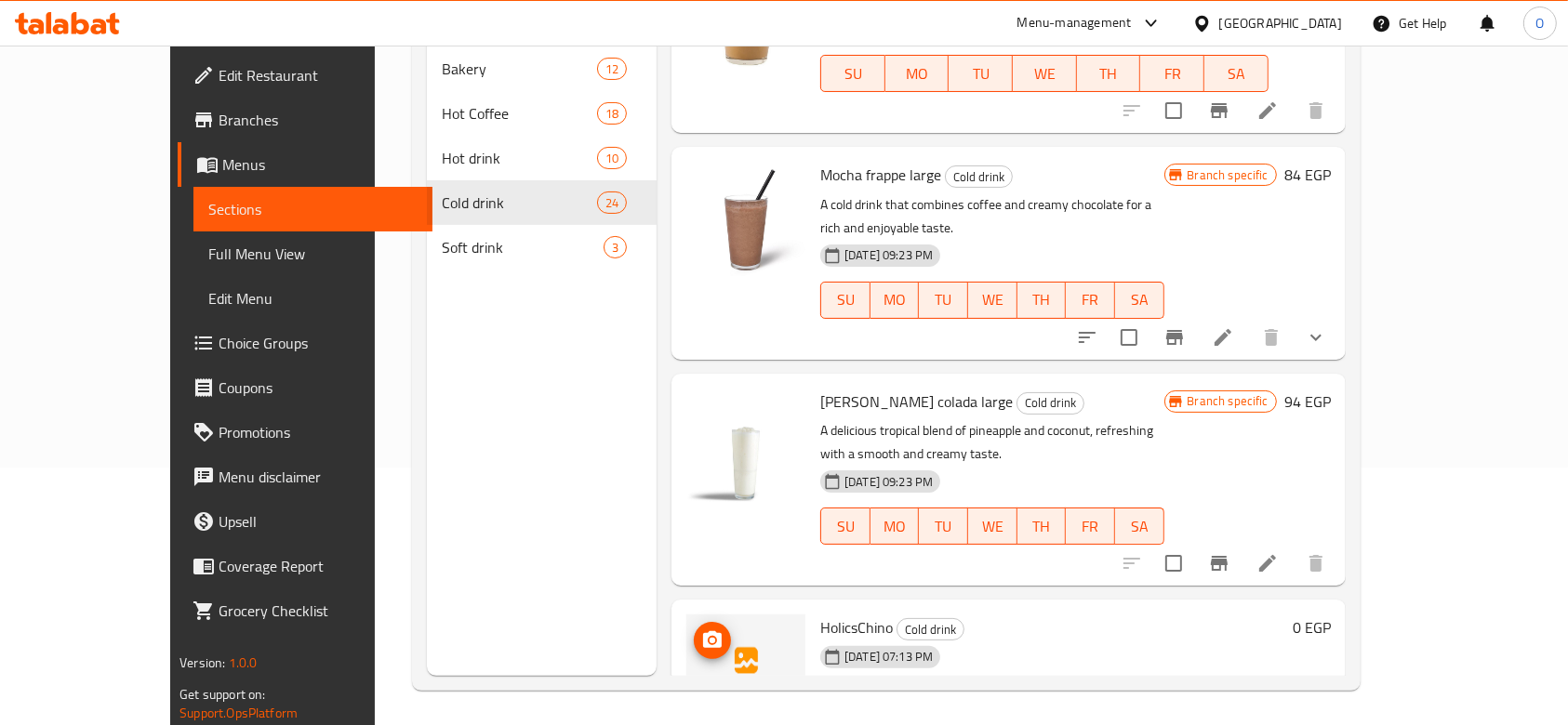
scroll to position [261, 0]
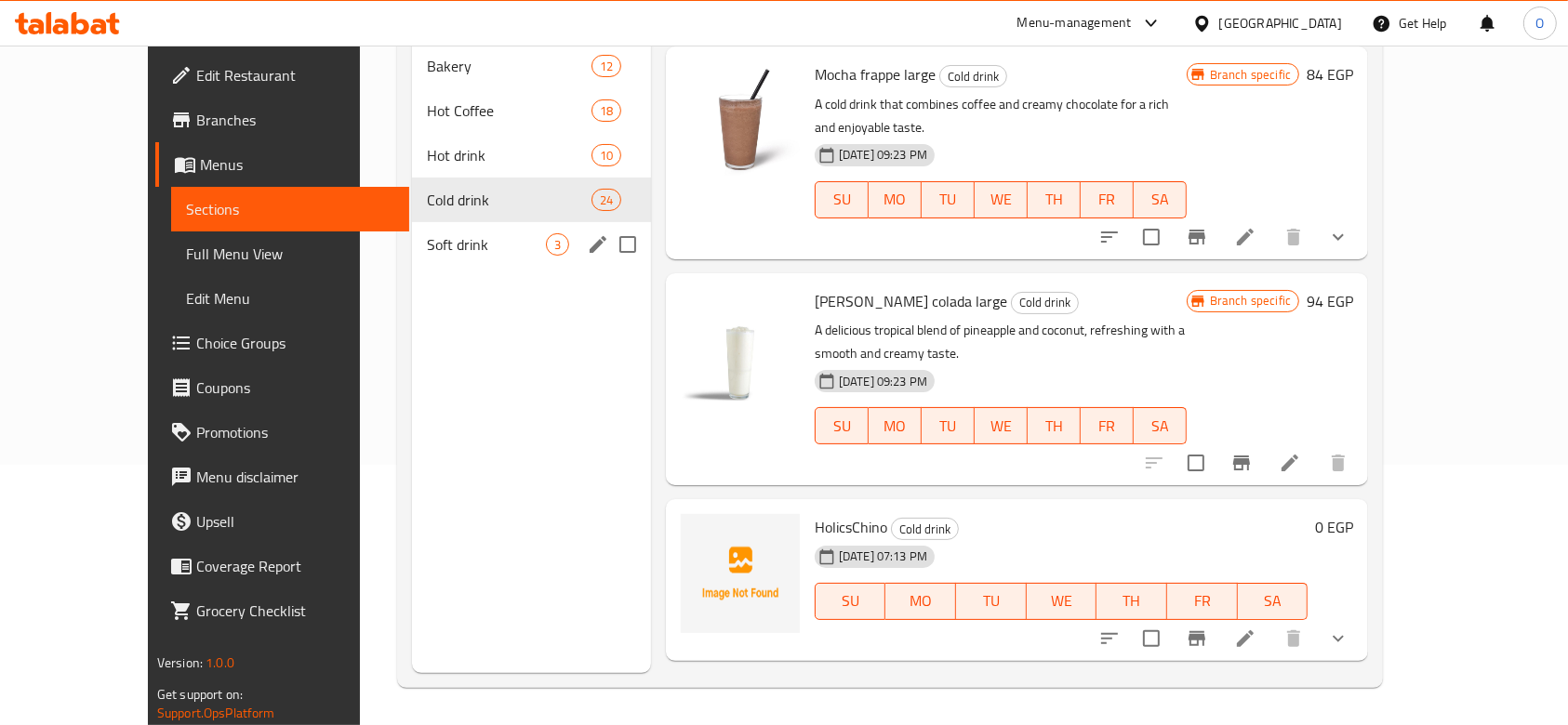
click at [460, 234] on span "Soft drink" at bounding box center [487, 245] width 119 height 22
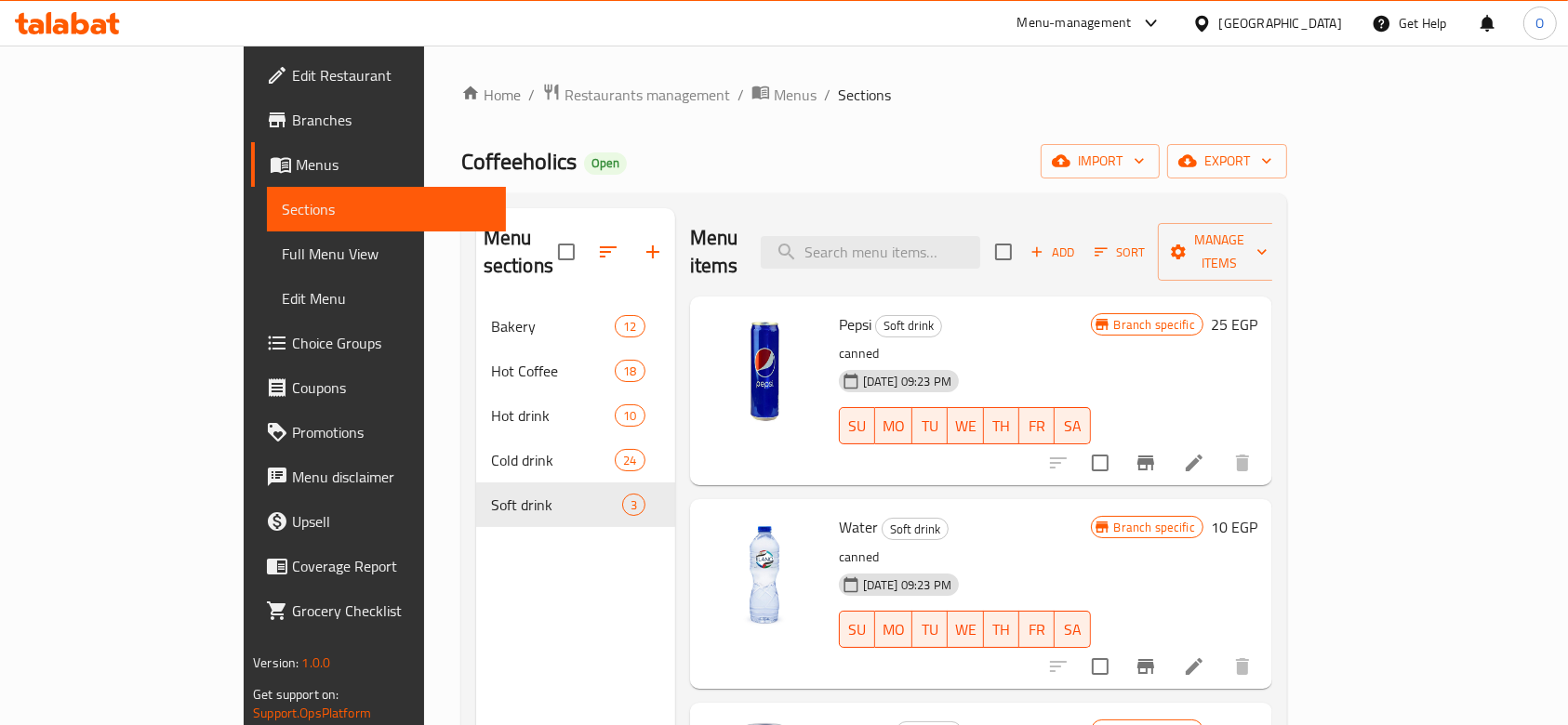
click at [462, 160] on span "Coffeeholics" at bounding box center [519, 161] width 115 height 42
copy span "Coffeeholics"
click at [564, 103] on span "Restaurants management" at bounding box center [647, 94] width 165 height 22
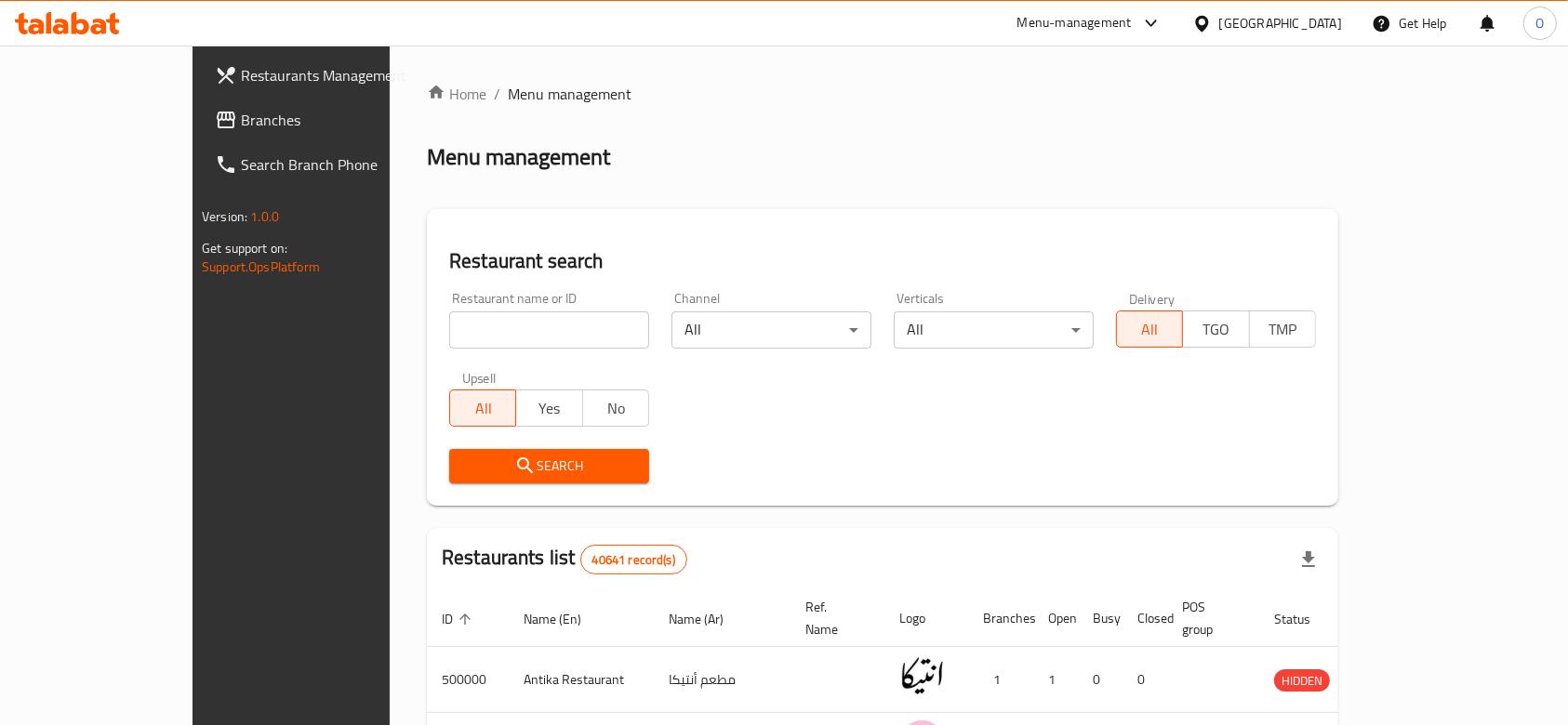
click at [449, 331] on input "search" at bounding box center [548, 329] width 200 height 37
paste input "771235"
type input "771235"
click button "Search" at bounding box center [548, 465] width 200 height 35
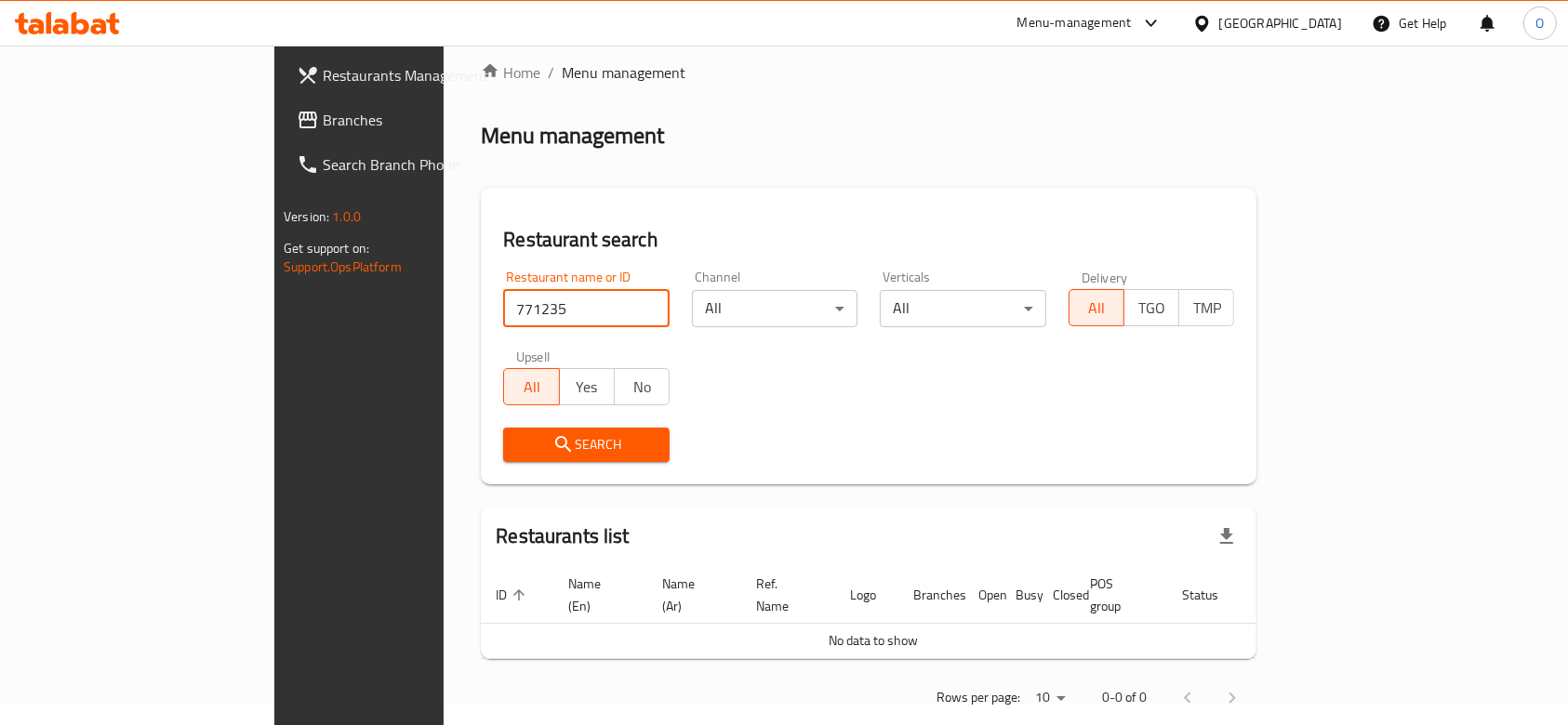
scroll to position [34, 0]
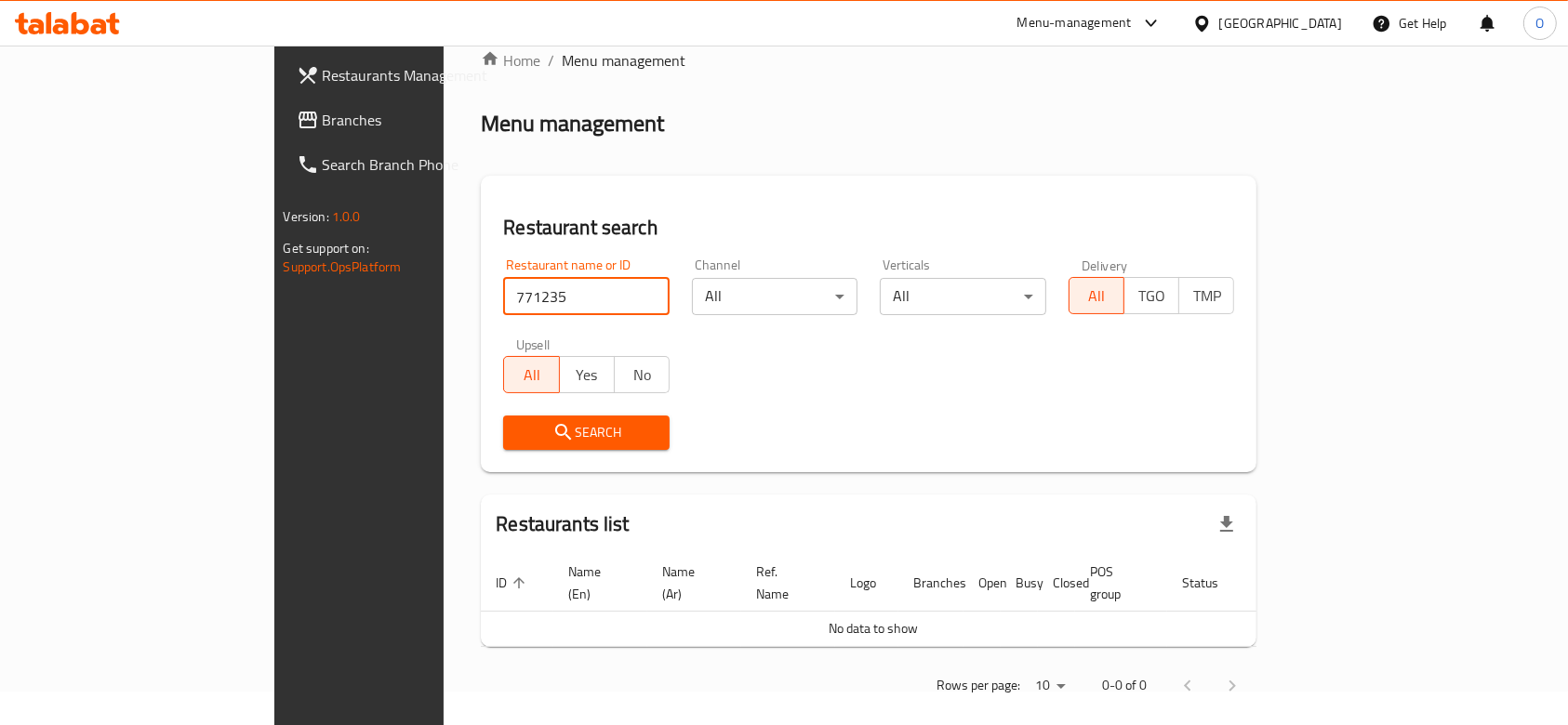
click at [282, 97] on link "Branches" at bounding box center [409, 119] width 255 height 45
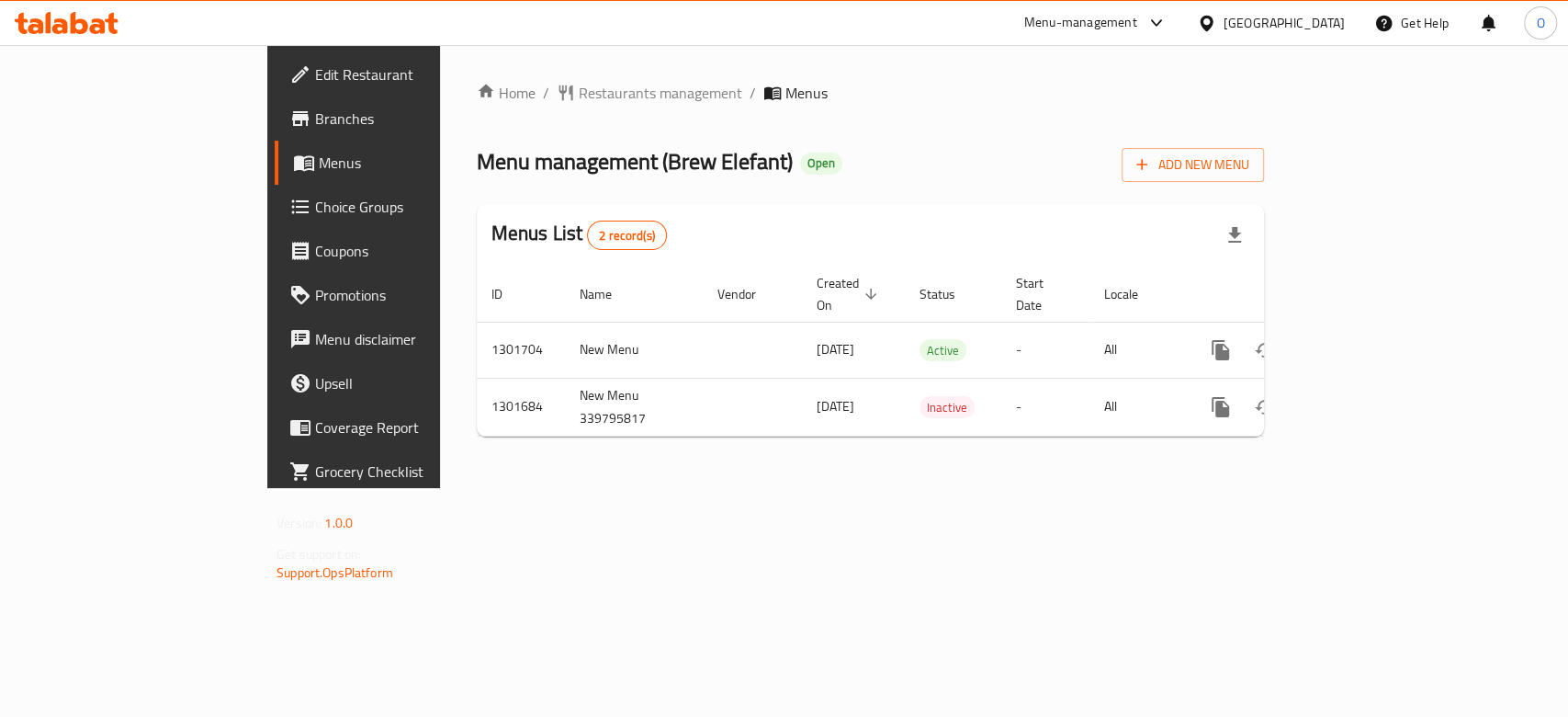
click at [316, 121] on span "Branches" at bounding box center [415, 118] width 200 height 22
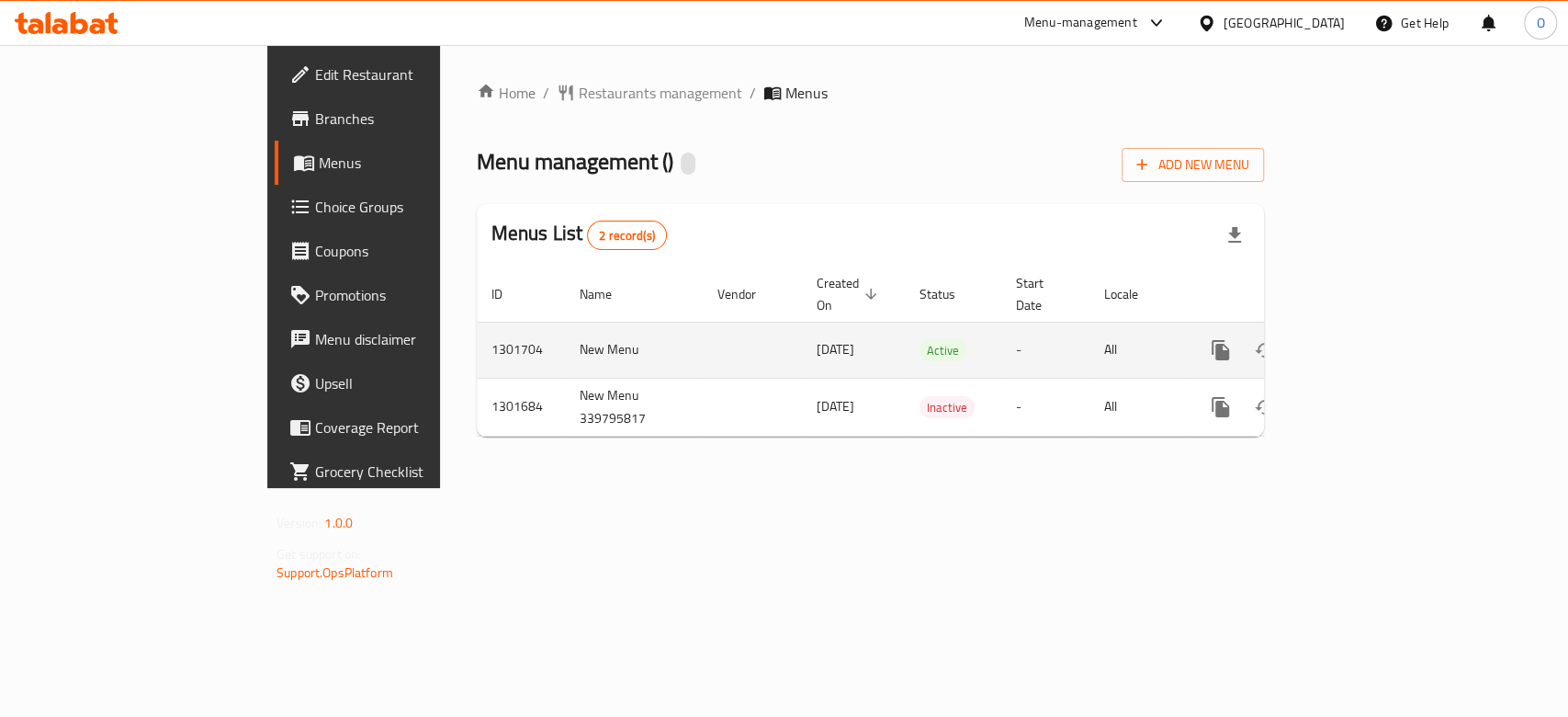
click at [1362, 342] on icon "enhanced table" at bounding box center [1353, 350] width 17 height 17
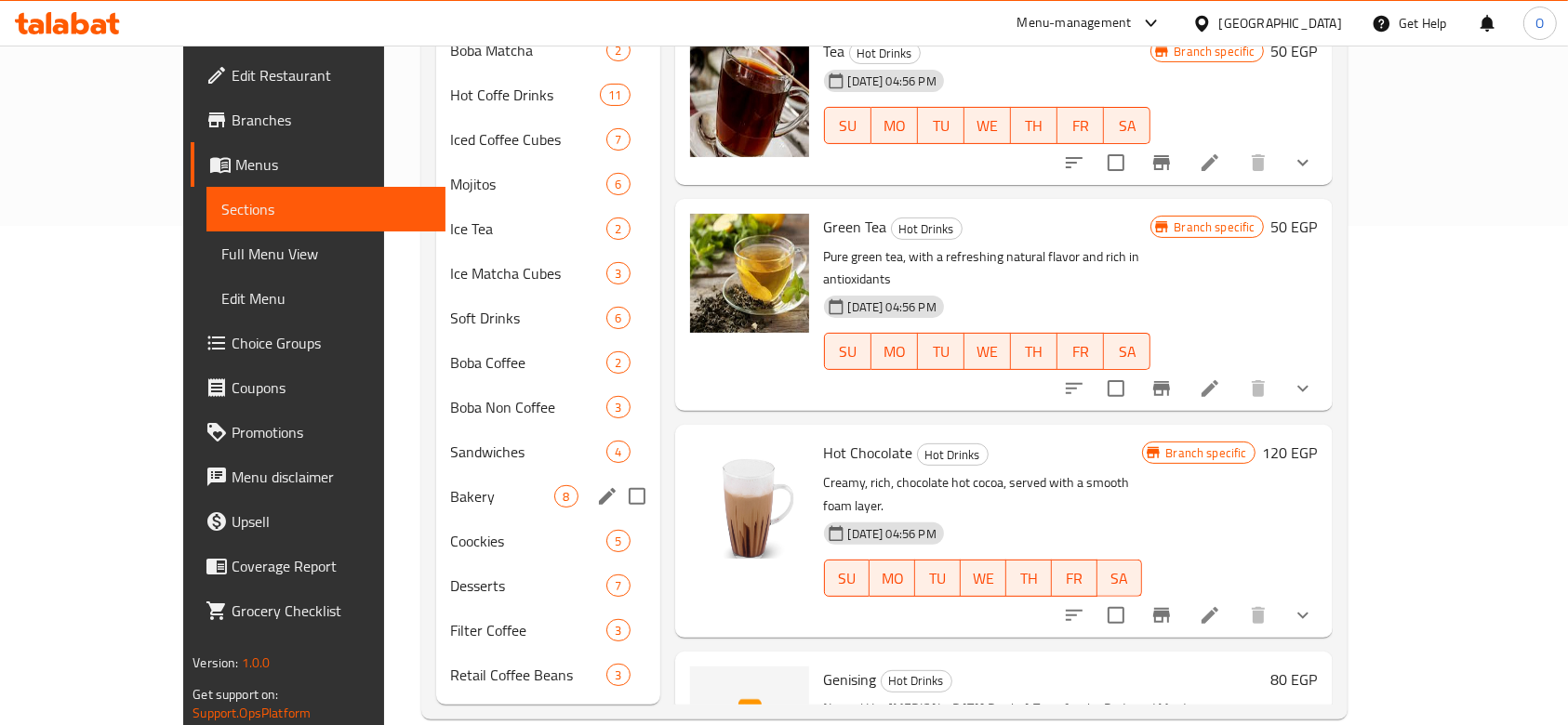
scroll to position [502, 0]
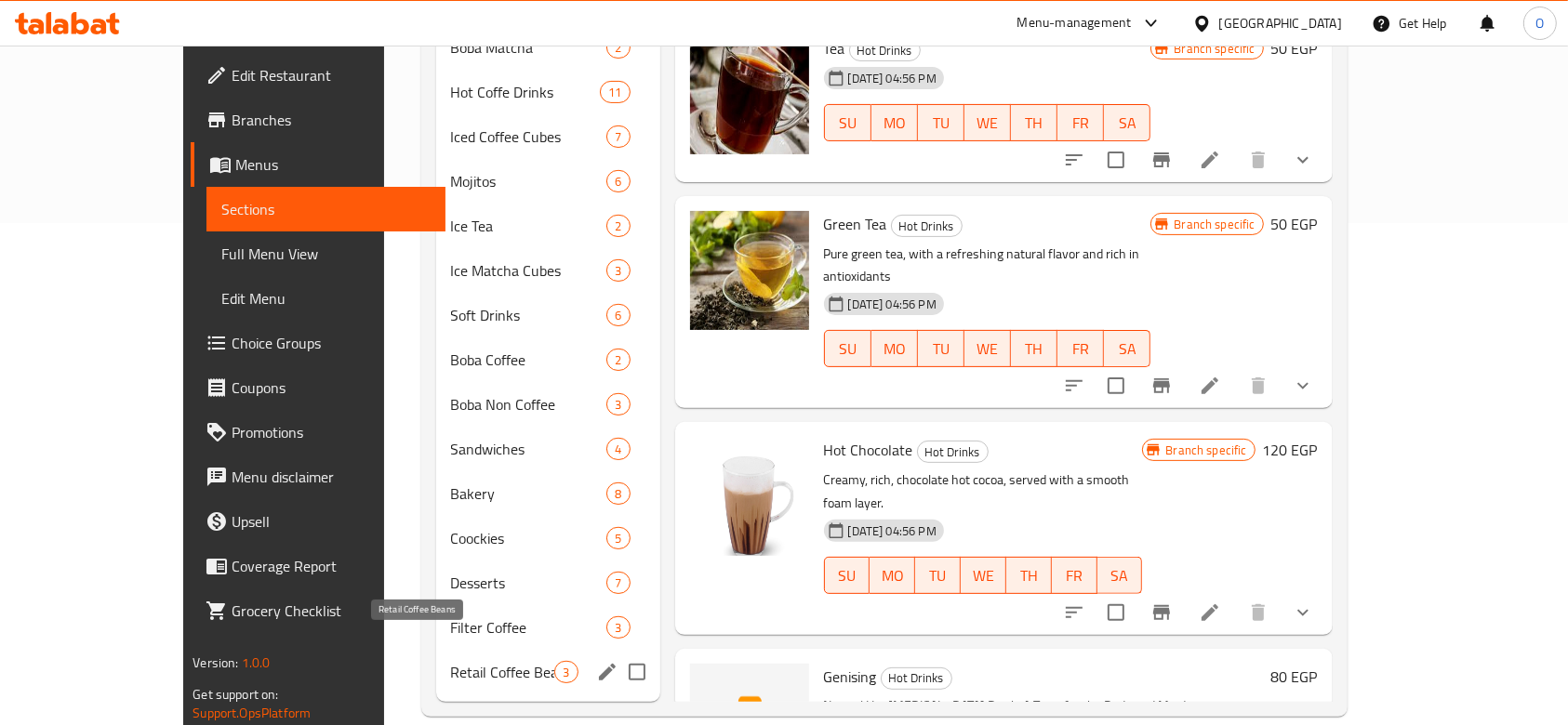
click at [451, 661] on span "Retail Coffee Beans" at bounding box center [502, 672] width 104 height 22
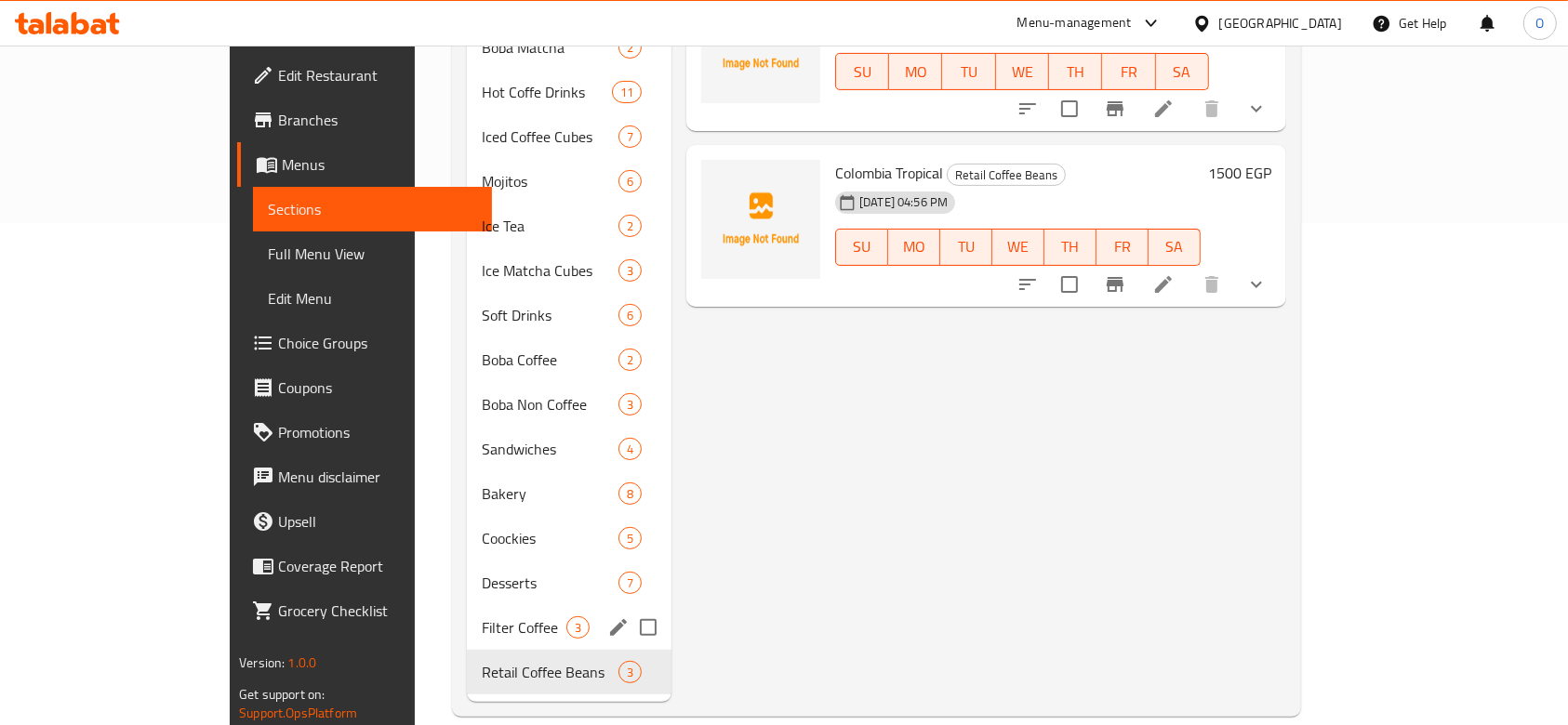
click at [467, 605] on div "Filter Coffee 3" at bounding box center [569, 627] width 205 height 45
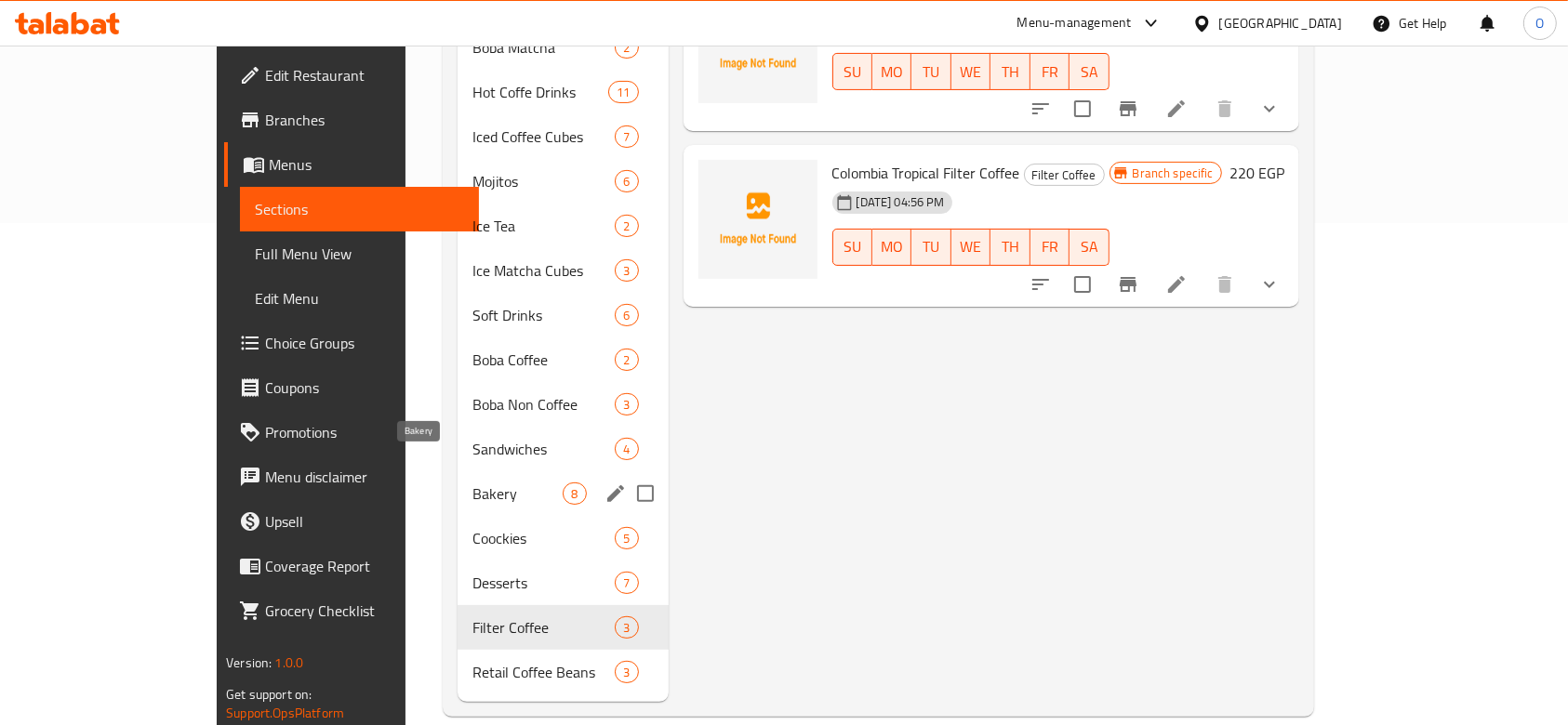
scroll to position [7, 0]
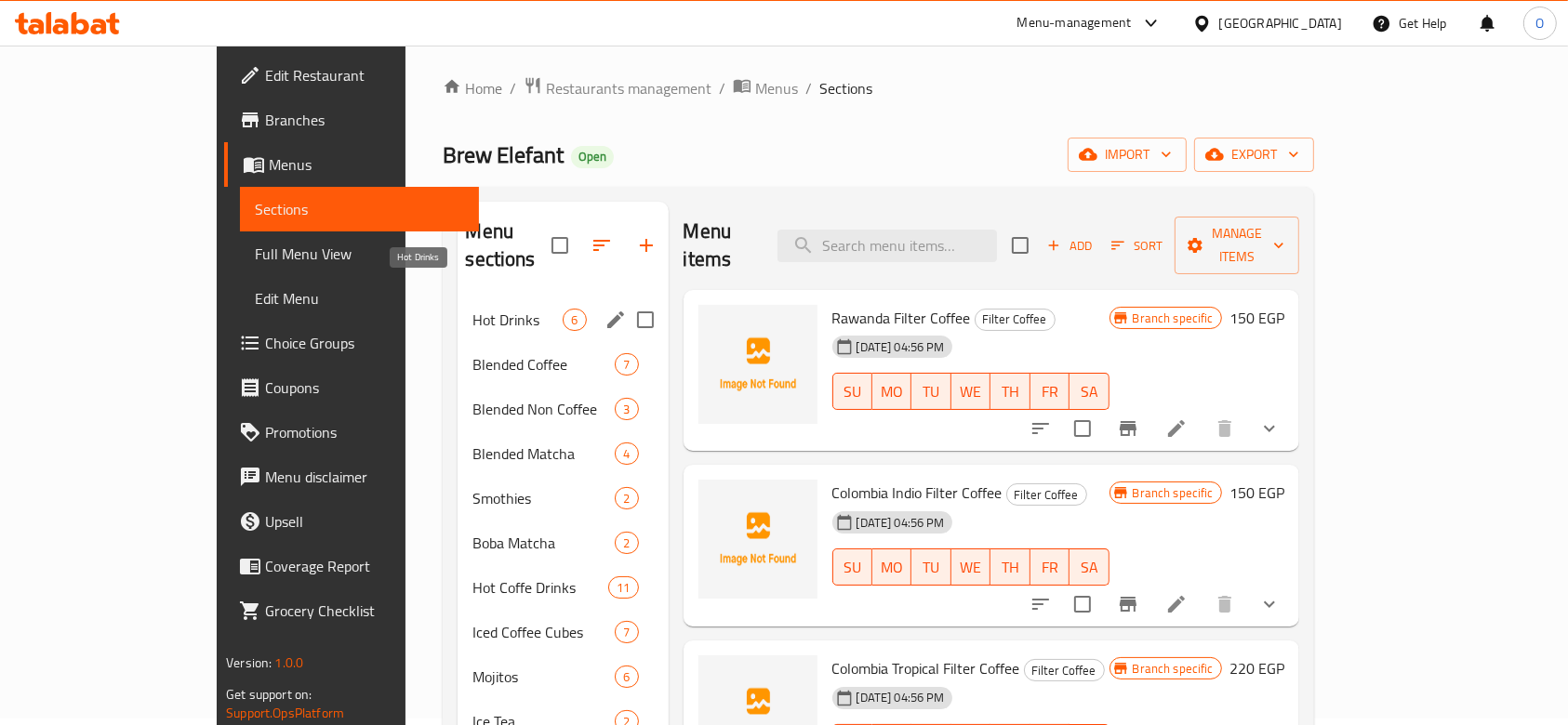
click at [473, 308] on span "Hot Drinks" at bounding box center [517, 319] width 91 height 22
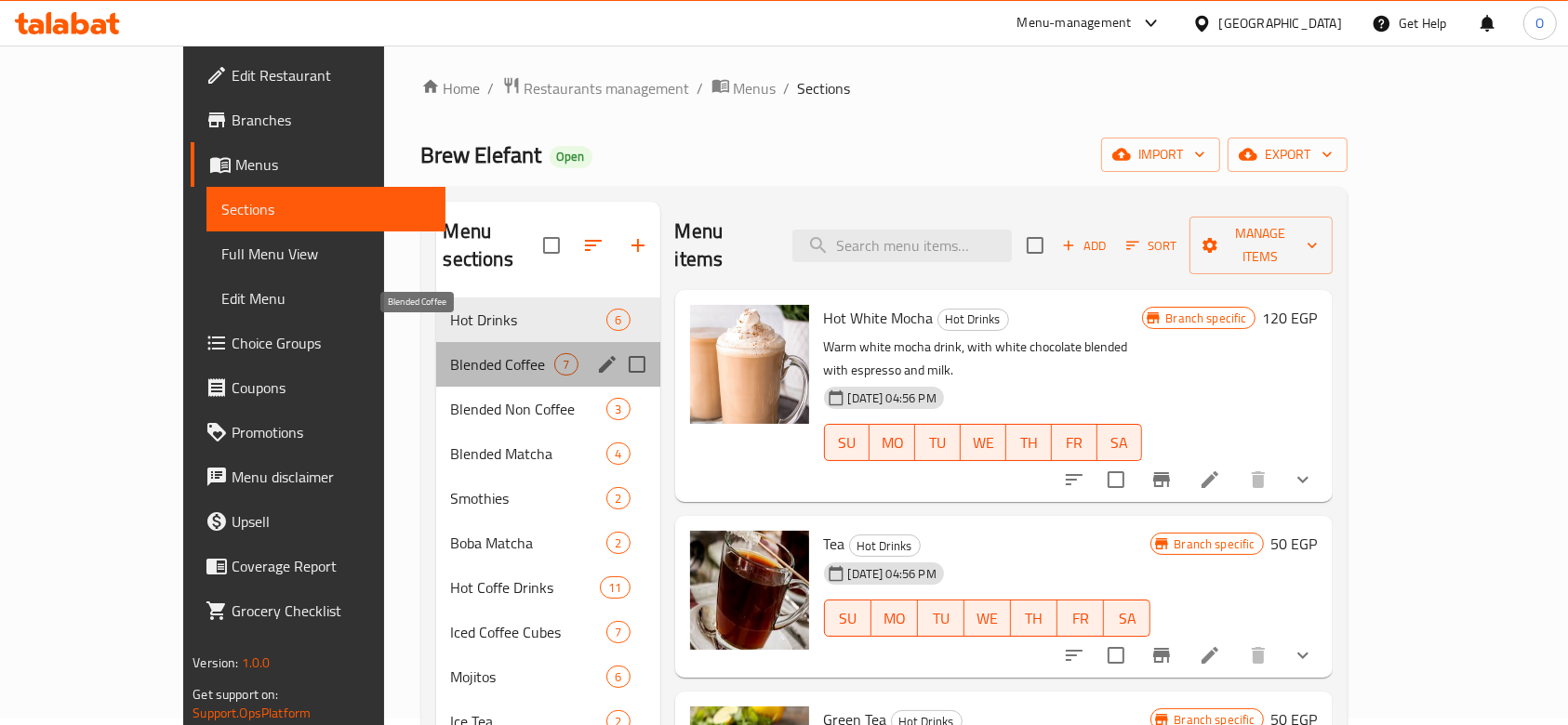
click at [451, 353] on span "Blended Coffee" at bounding box center [502, 364] width 104 height 22
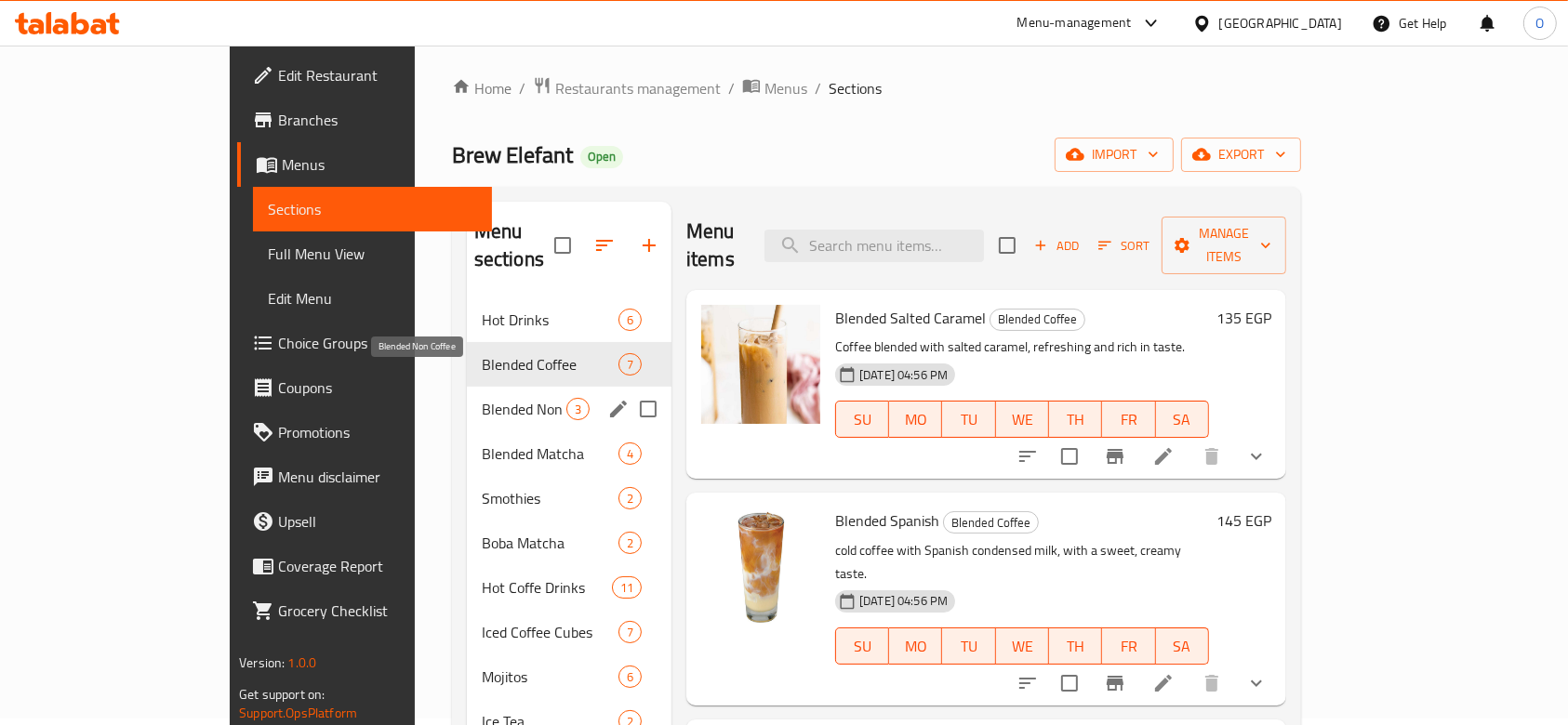
click at [482, 398] on span "Blended Non Coffee" at bounding box center [523, 409] width 85 height 22
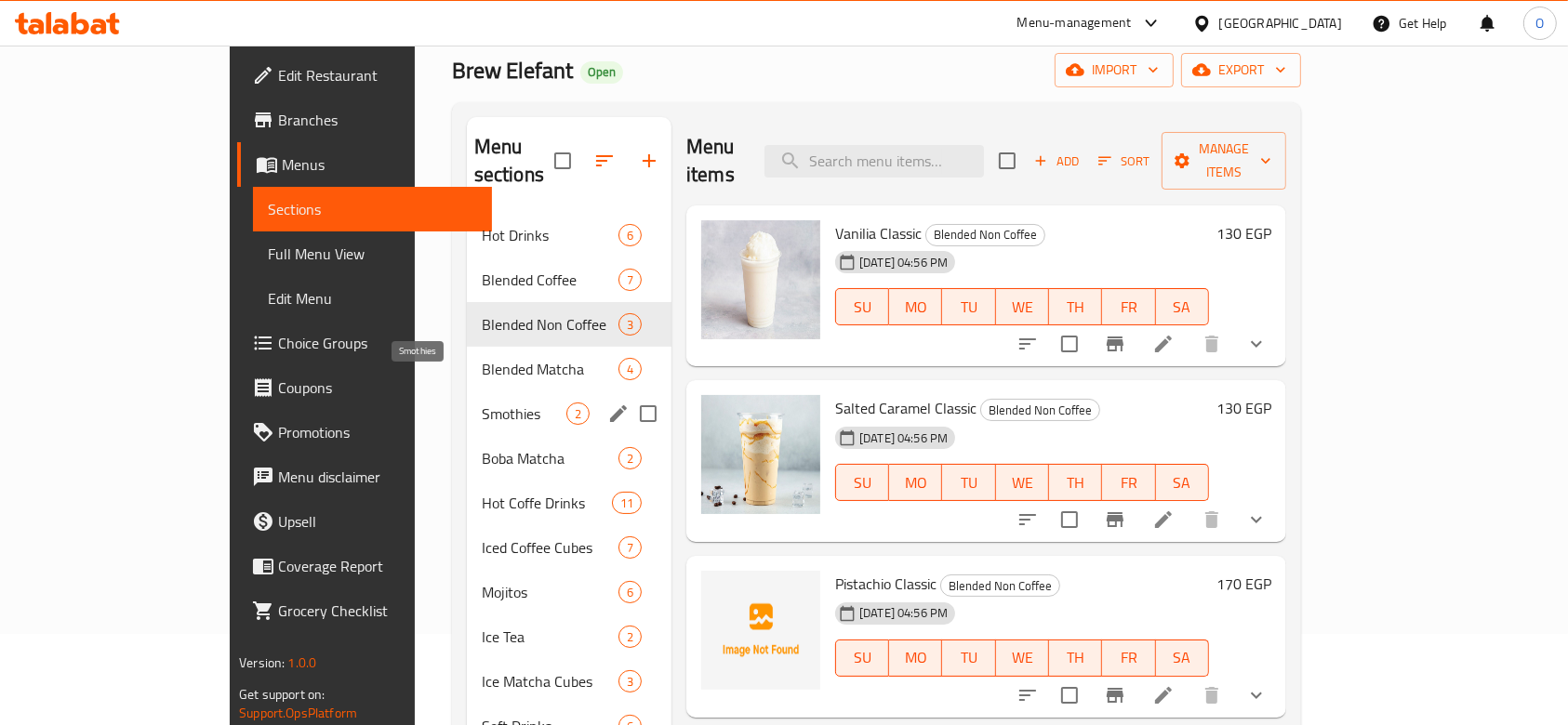
scroll to position [130, 0]
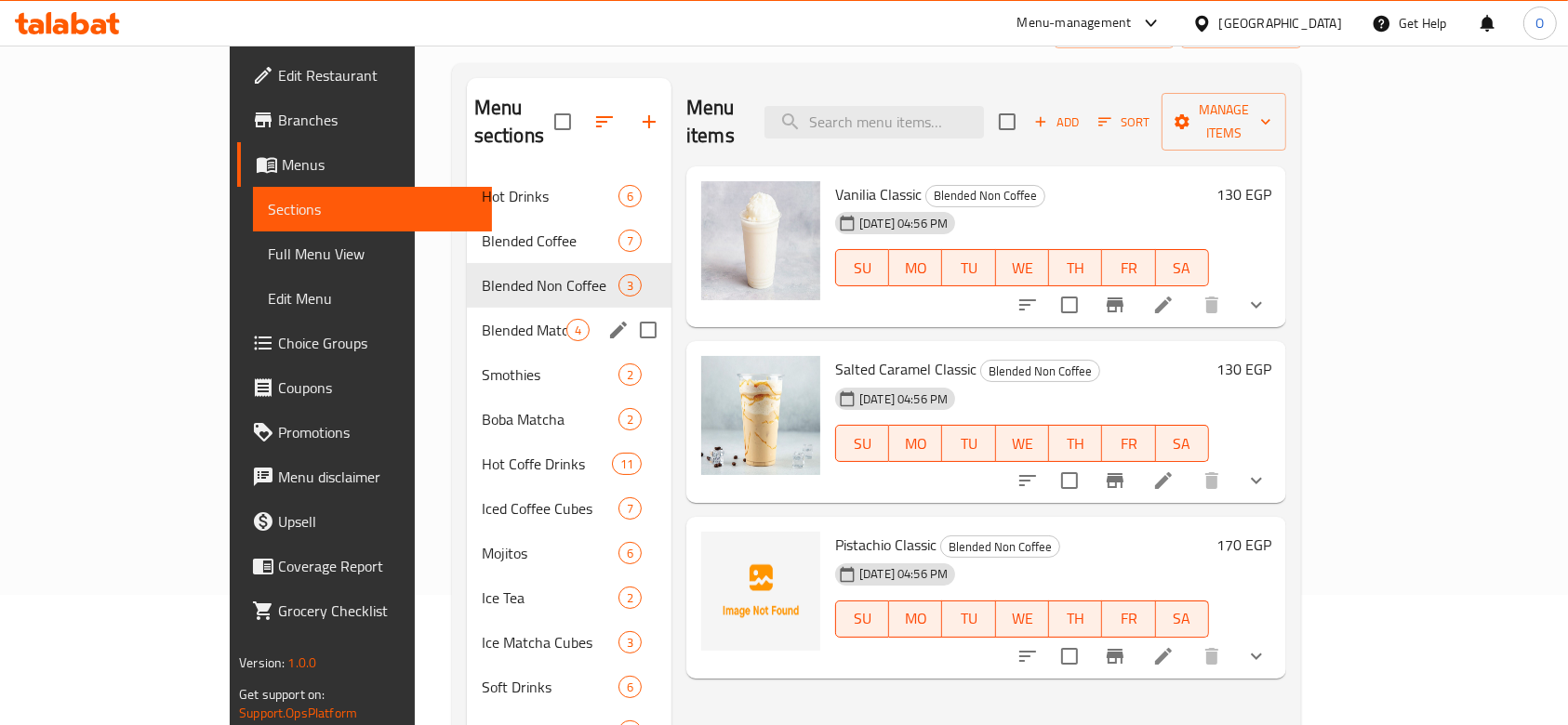
click at [467, 316] on div "Blended Matcha 4" at bounding box center [569, 329] width 205 height 45
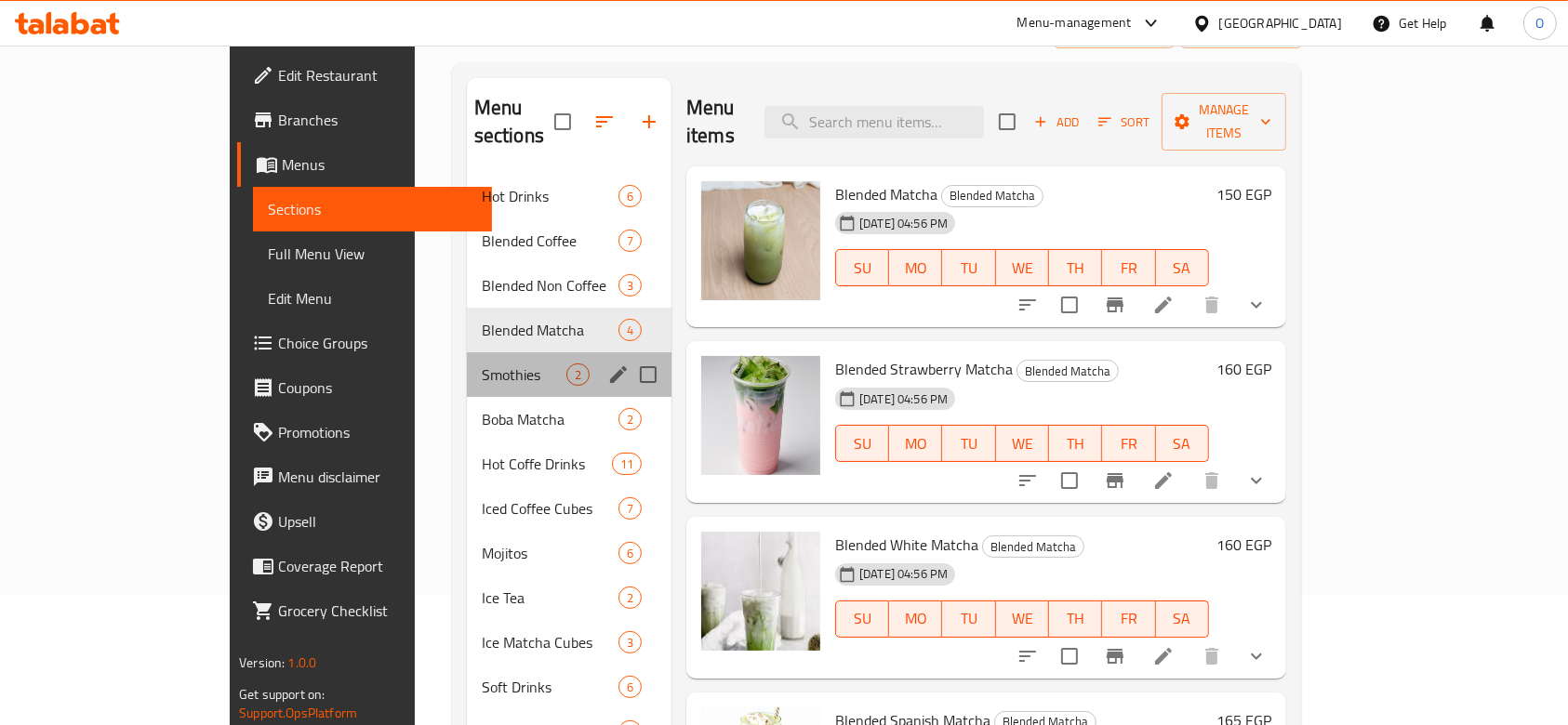
click at [467, 359] on div "Smothies 2" at bounding box center [569, 374] width 205 height 45
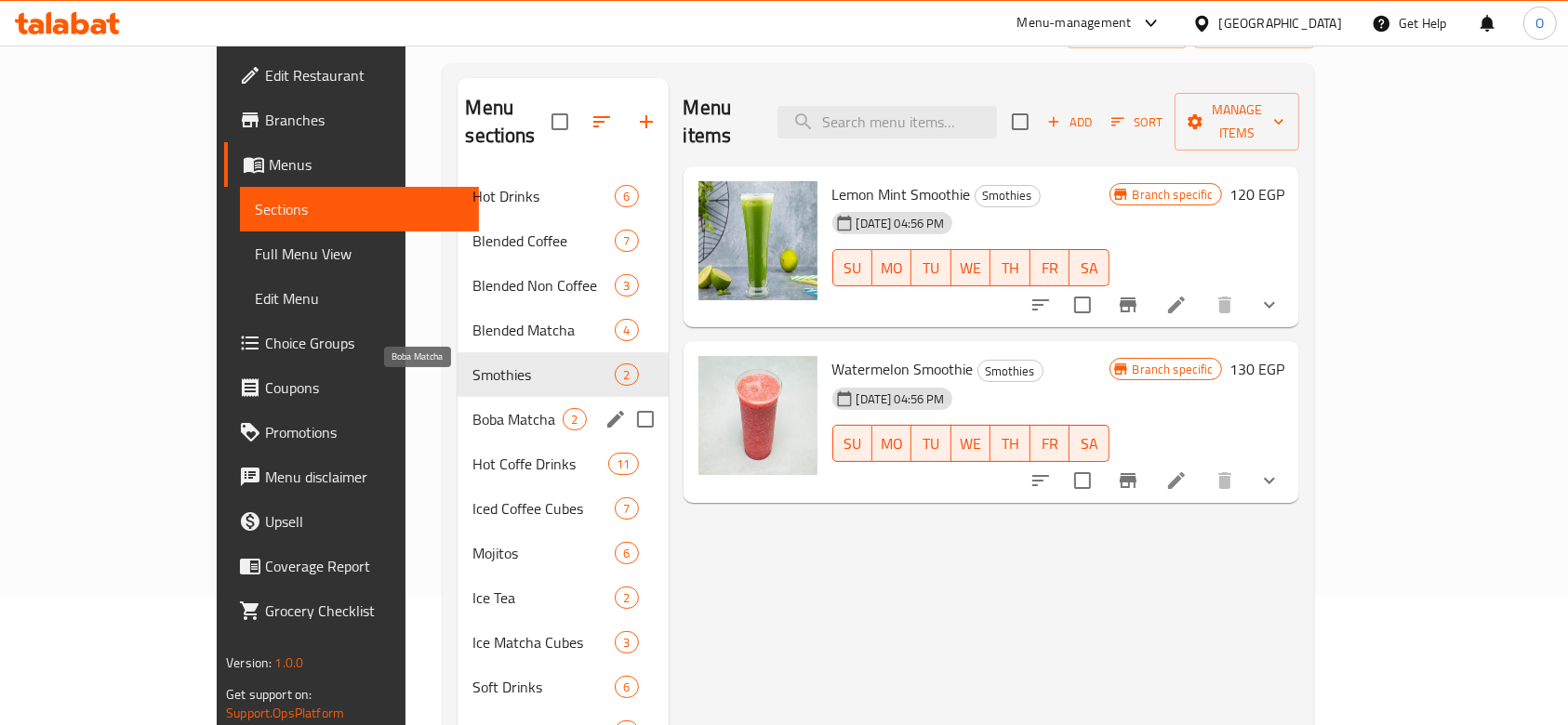
click at [473, 408] on span "Boba Matcha" at bounding box center [517, 419] width 91 height 22
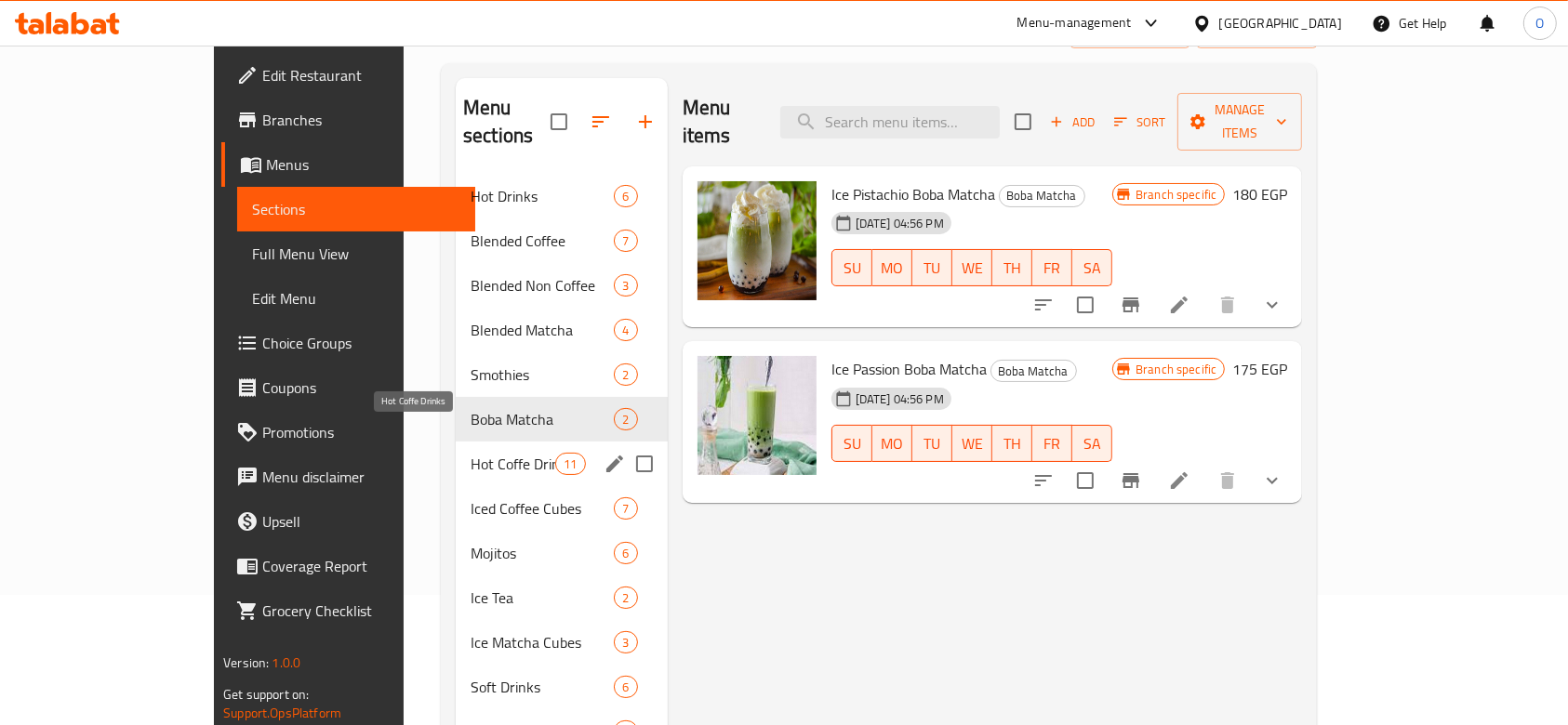
click at [471, 453] on span "Hot Coffe Drinks" at bounding box center [512, 463] width 85 height 22
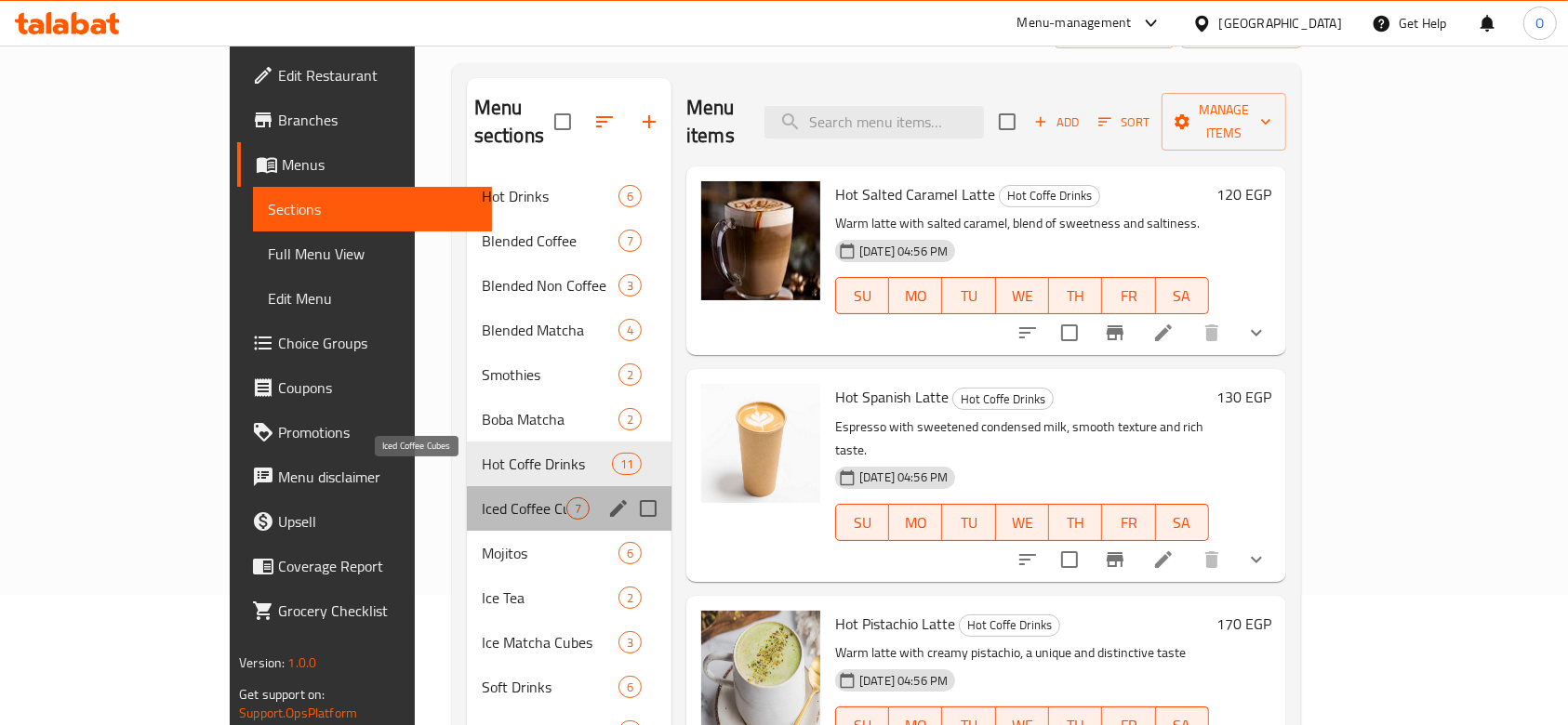
click at [482, 497] on span "Iced Coffee Cubes" at bounding box center [523, 508] width 85 height 22
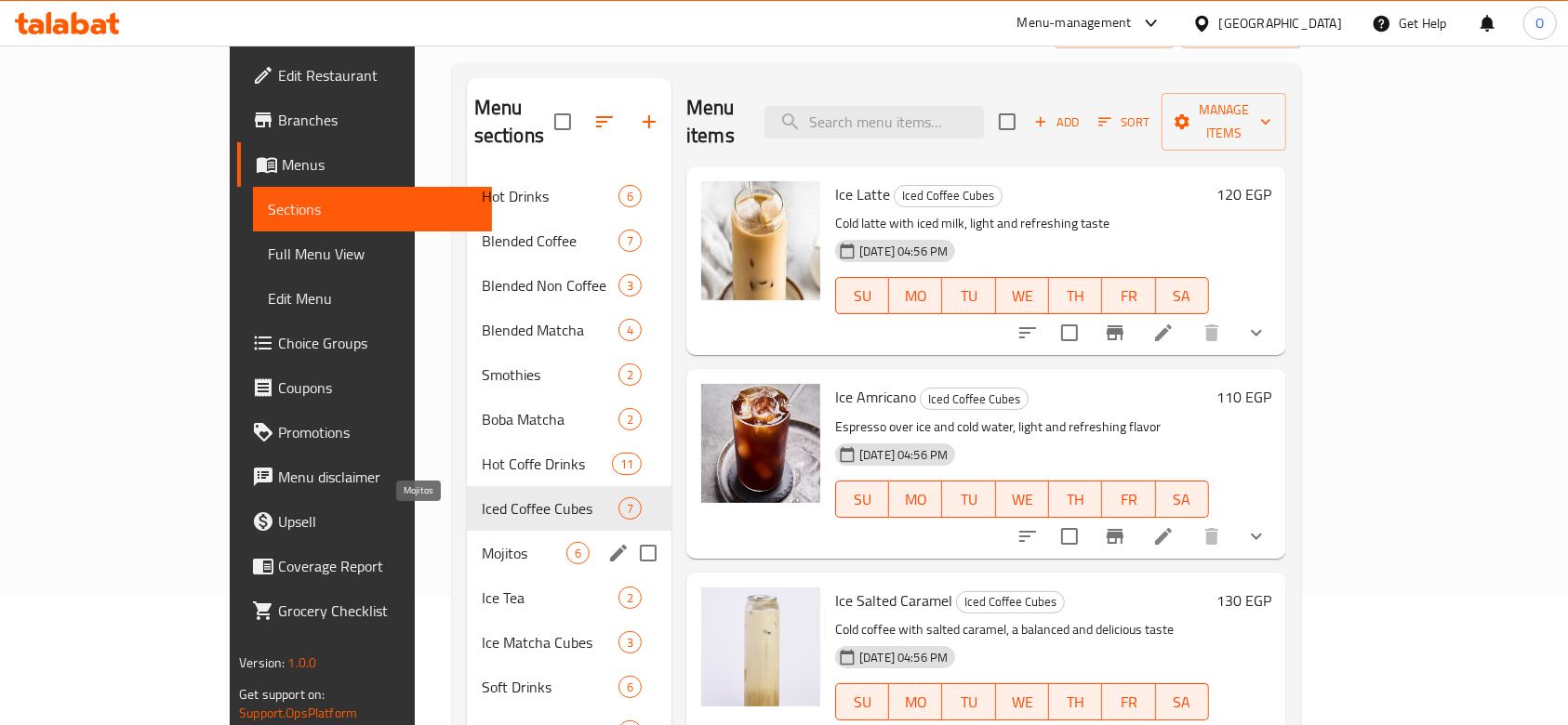
click at [482, 542] on span "Mojitos" at bounding box center [523, 553] width 85 height 22
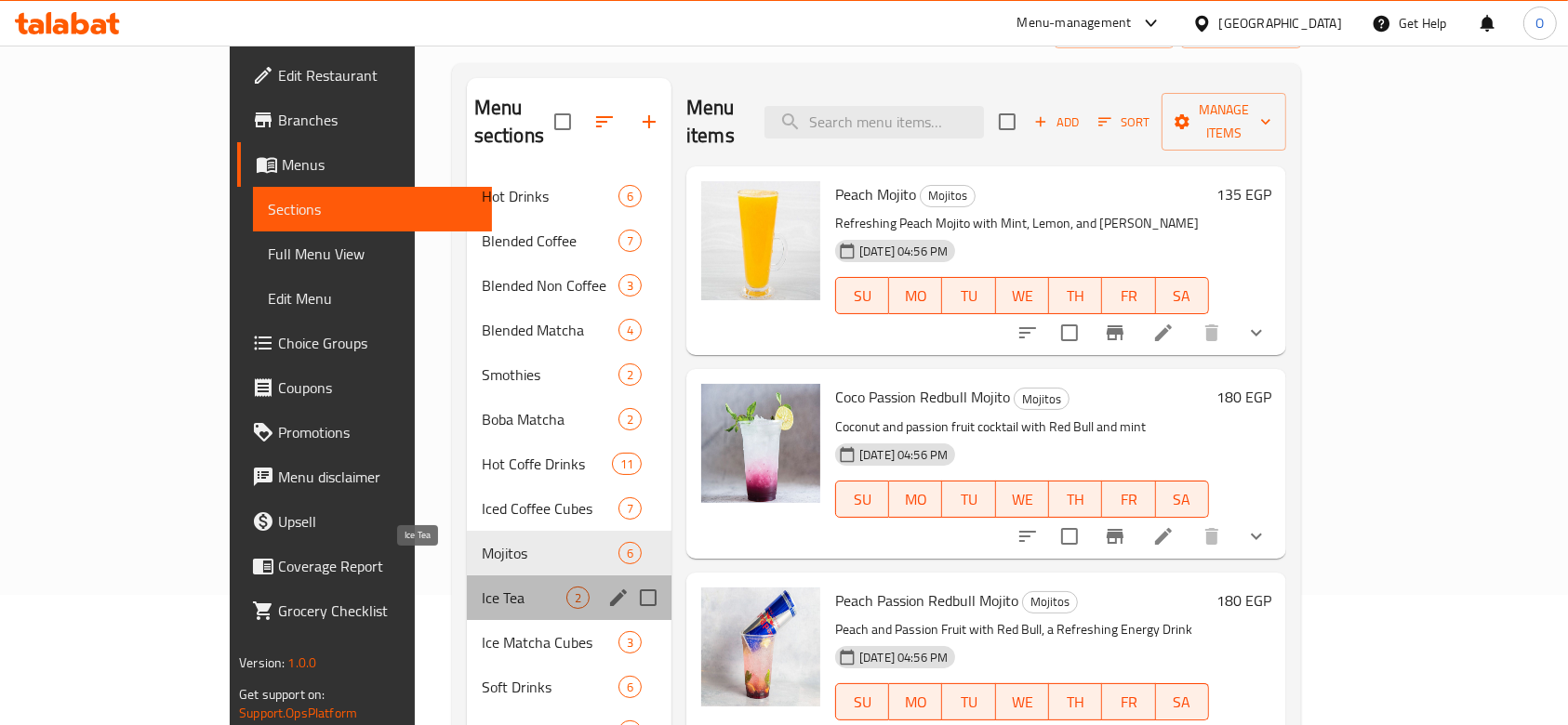
click at [482, 587] on span "Ice Tea" at bounding box center [523, 598] width 85 height 22
